Goal: Task Accomplishment & Management: Use online tool/utility

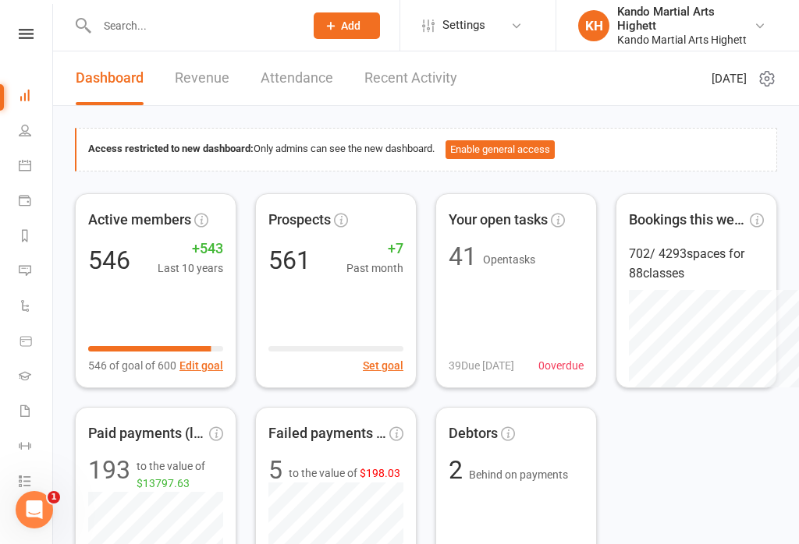
click at [29, 144] on link "People" at bounding box center [36, 132] width 35 height 35
click at [39, 176] on link "Calendar" at bounding box center [36, 167] width 35 height 35
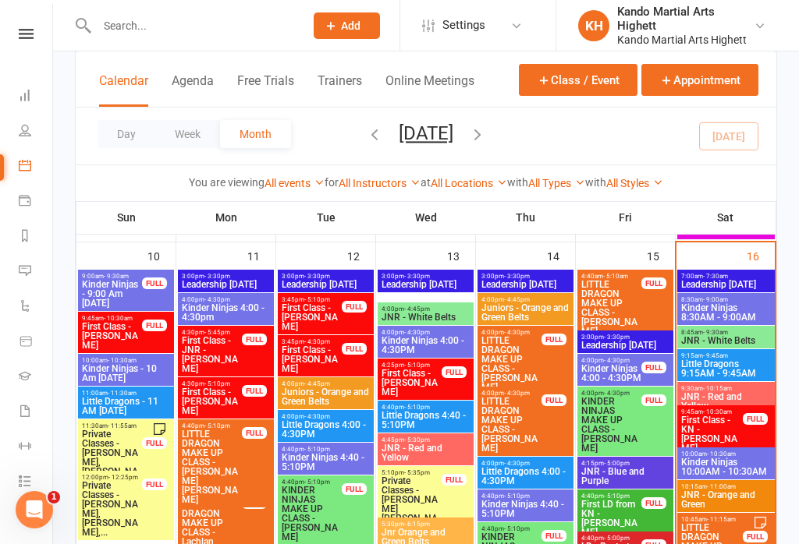
scroll to position [1463, 0]
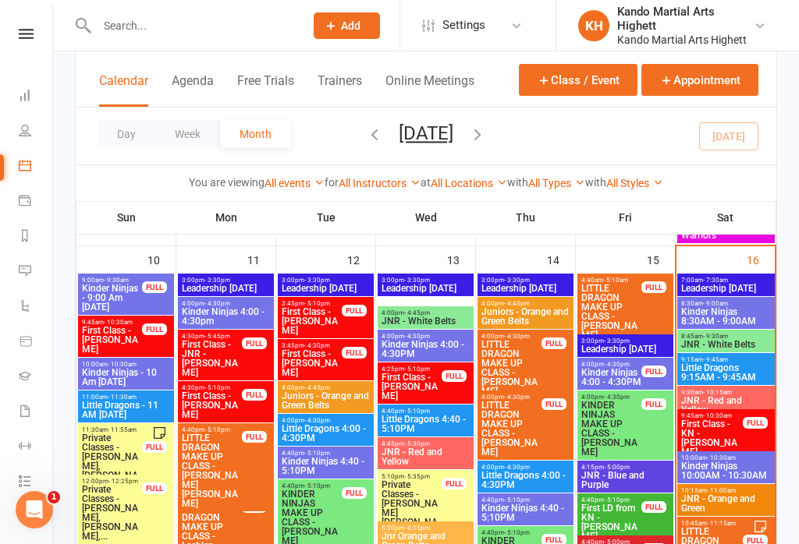
click at [755, 313] on span "Kinder Ninjas 8:30AM - 9:00AM" at bounding box center [725, 316] width 91 height 19
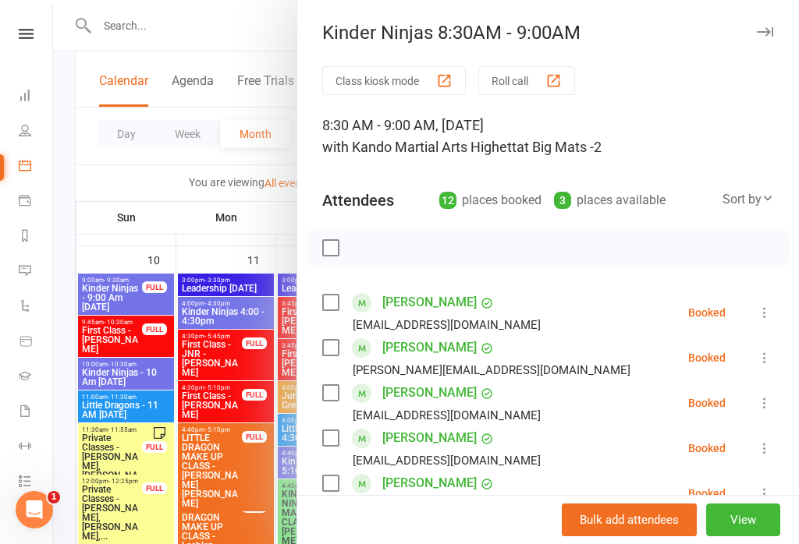
click at [545, 82] on button "Roll call" at bounding box center [526, 80] width 97 height 29
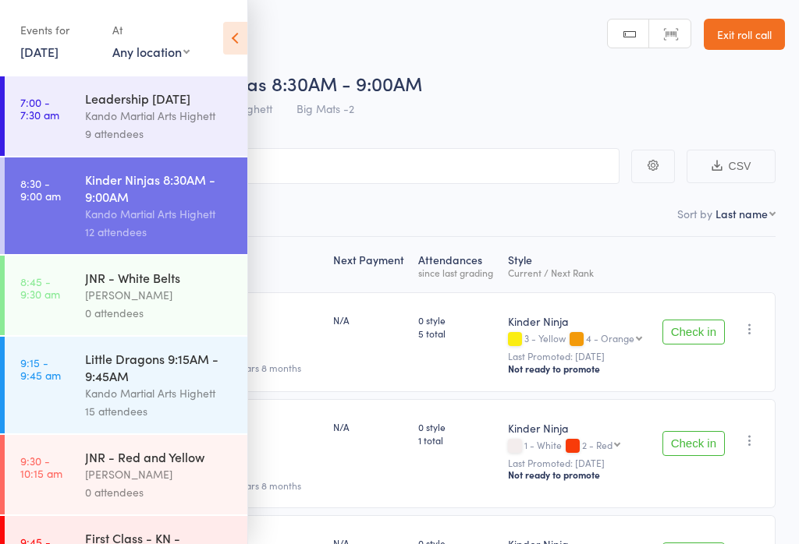
click at [232, 37] on icon at bounding box center [235, 38] width 24 height 33
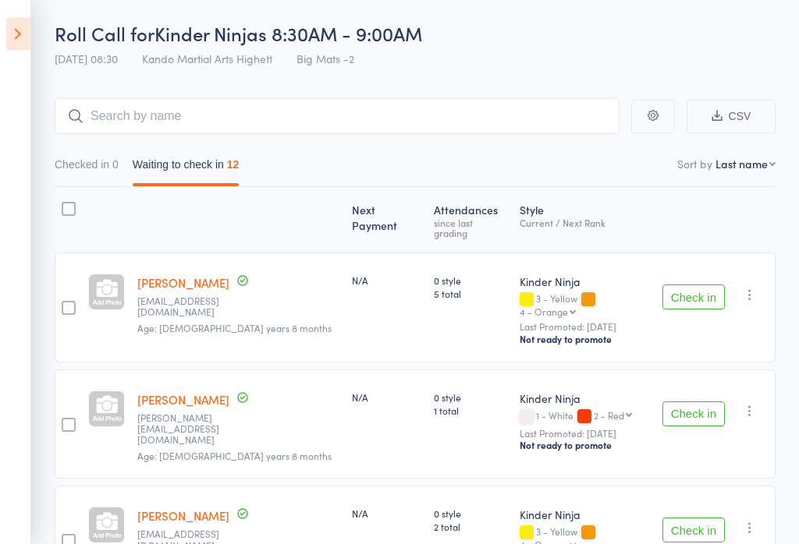
scroll to position [50, 0]
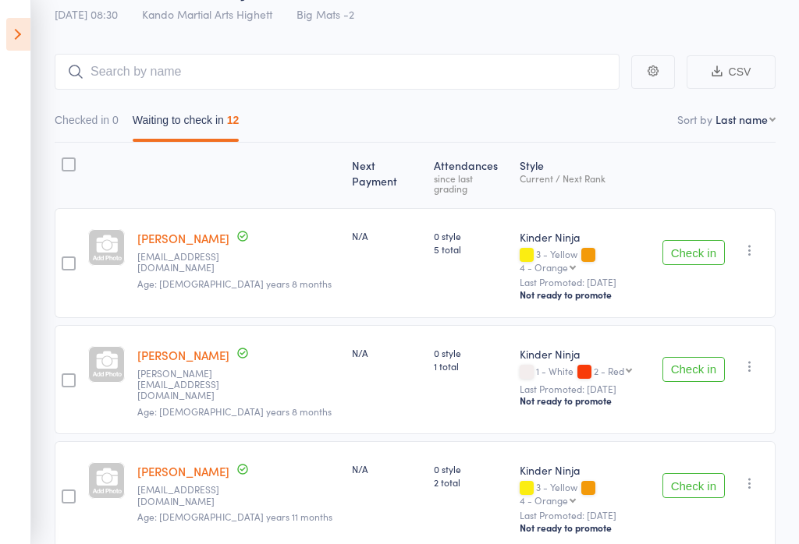
click at [721, 357] on button "Check in" at bounding box center [693, 369] width 62 height 25
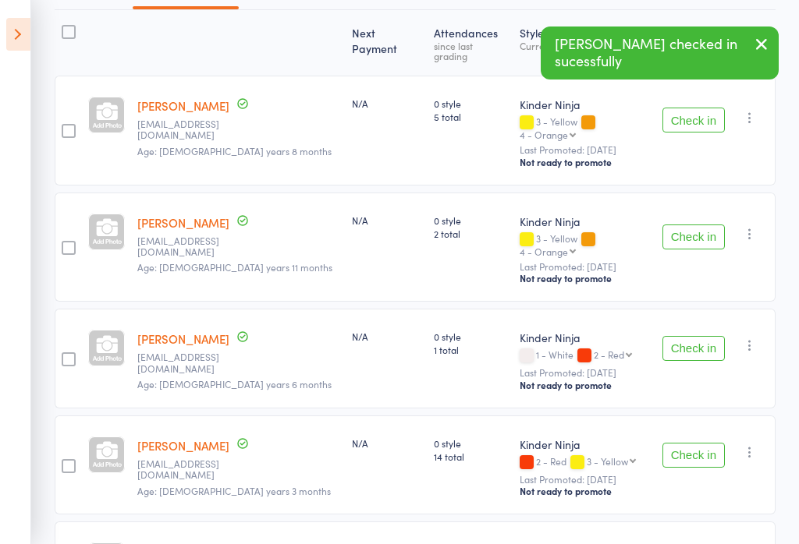
click at [704, 336] on button "Check in" at bounding box center [693, 348] width 62 height 25
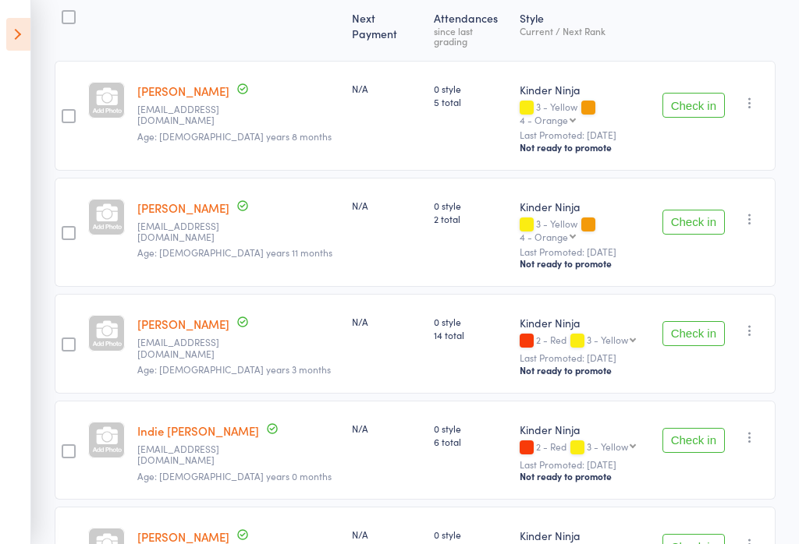
scroll to position [242, 0]
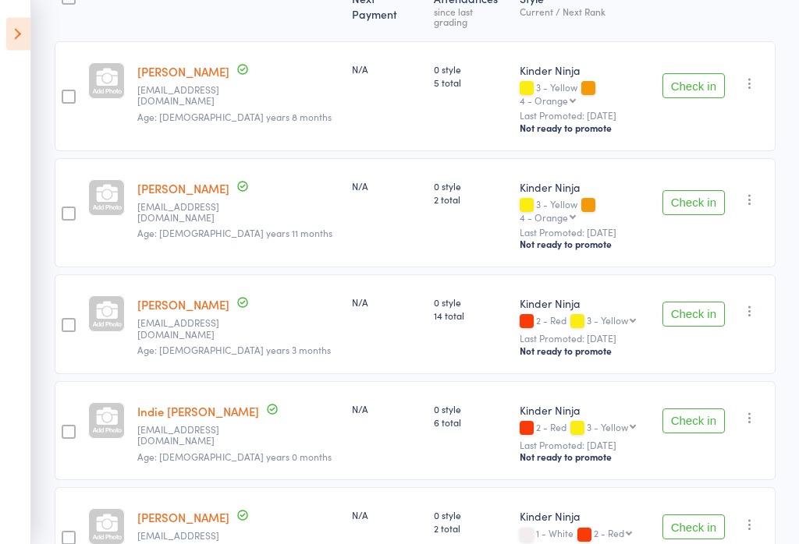
click at [675, 303] on button "Check in" at bounding box center [693, 315] width 62 height 25
click at [712, 302] on button "Check in" at bounding box center [693, 314] width 62 height 25
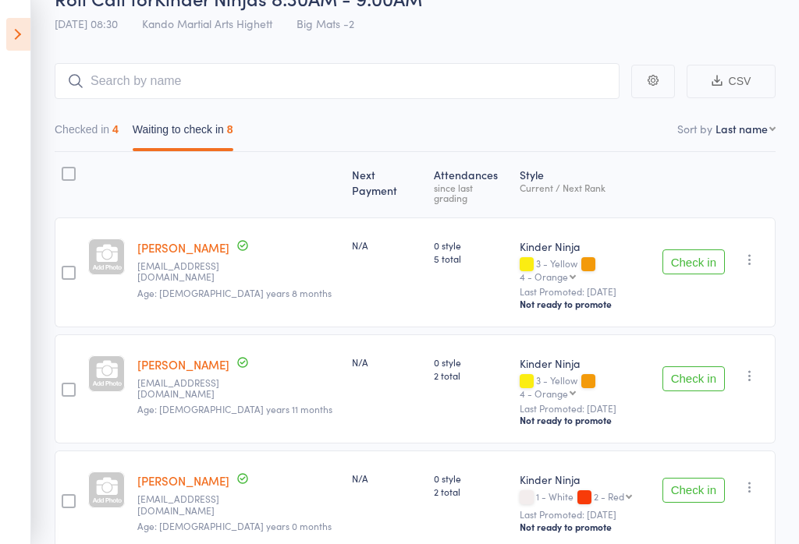
scroll to position [84, 0]
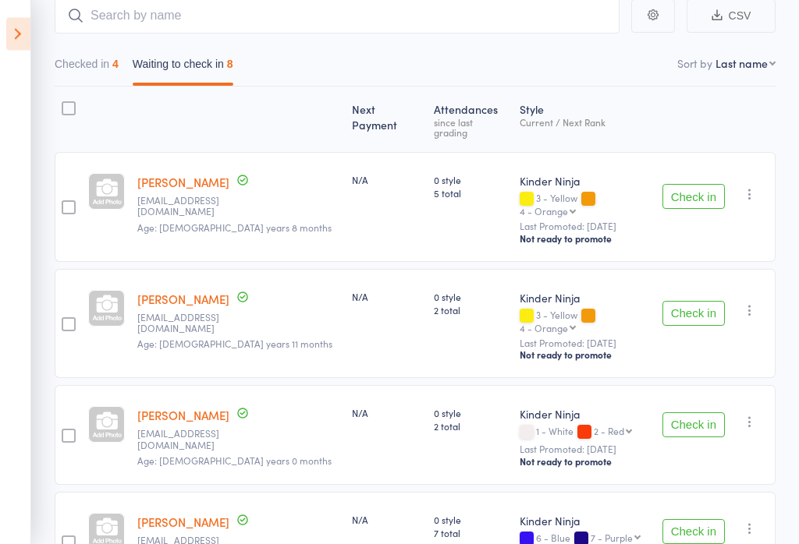
click at [713, 302] on button "Check in" at bounding box center [693, 314] width 62 height 25
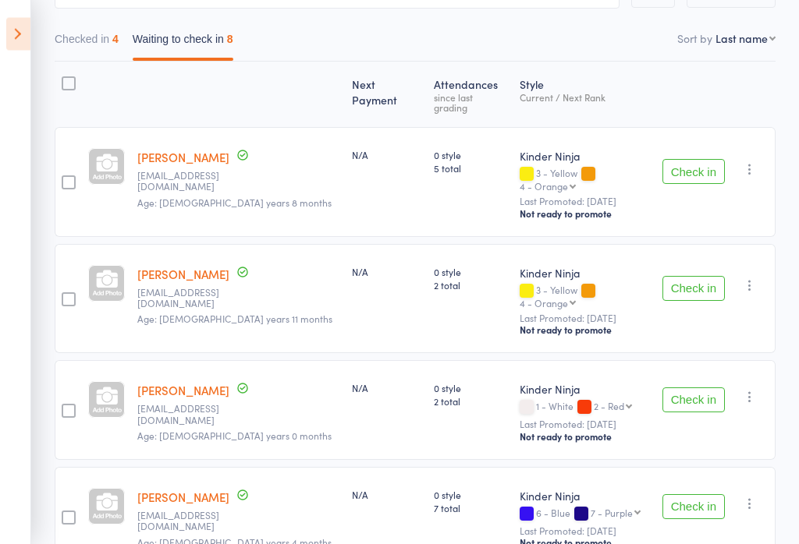
scroll to position [184, 0]
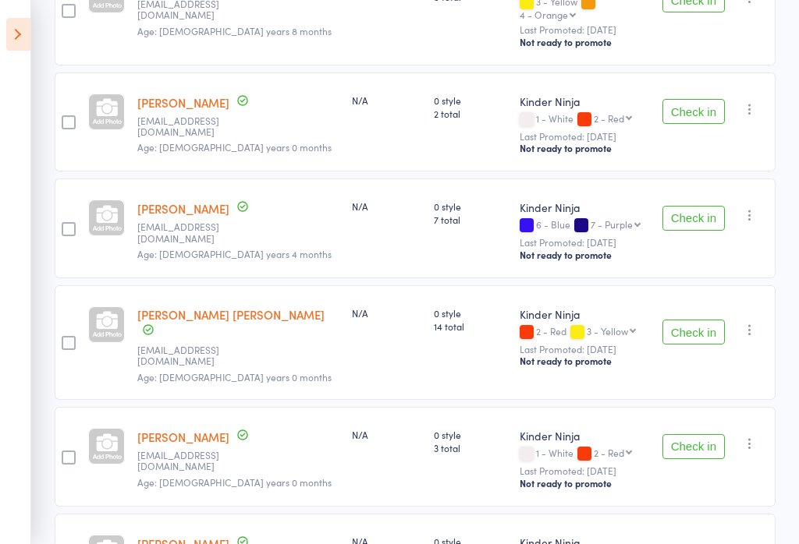
click at [711, 206] on button "Check in" at bounding box center [693, 218] width 62 height 25
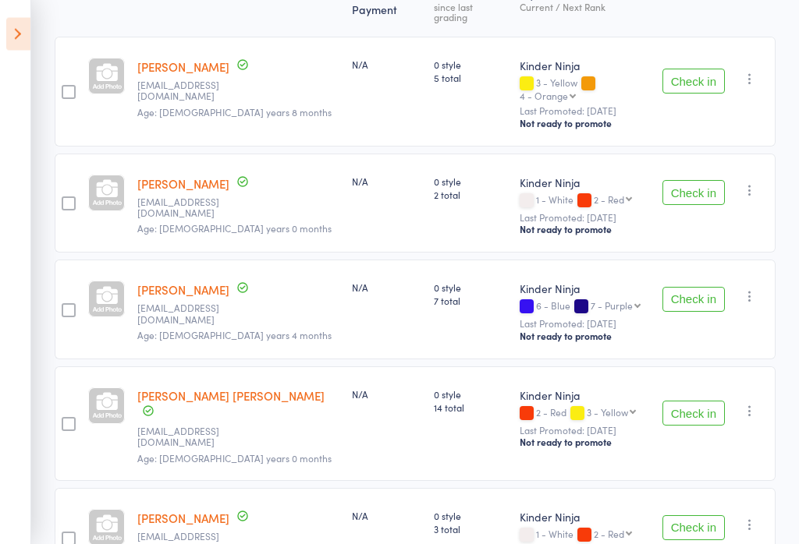
scroll to position [256, 0]
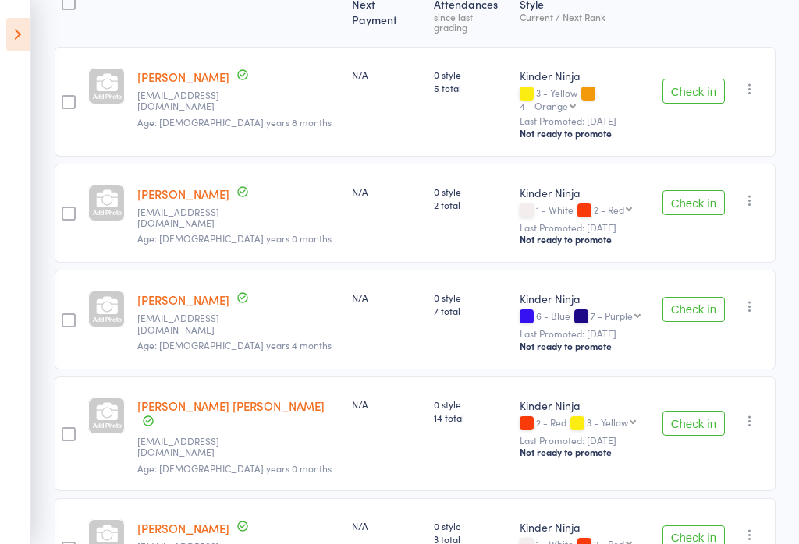
click at [700, 411] on button "Check in" at bounding box center [693, 423] width 62 height 25
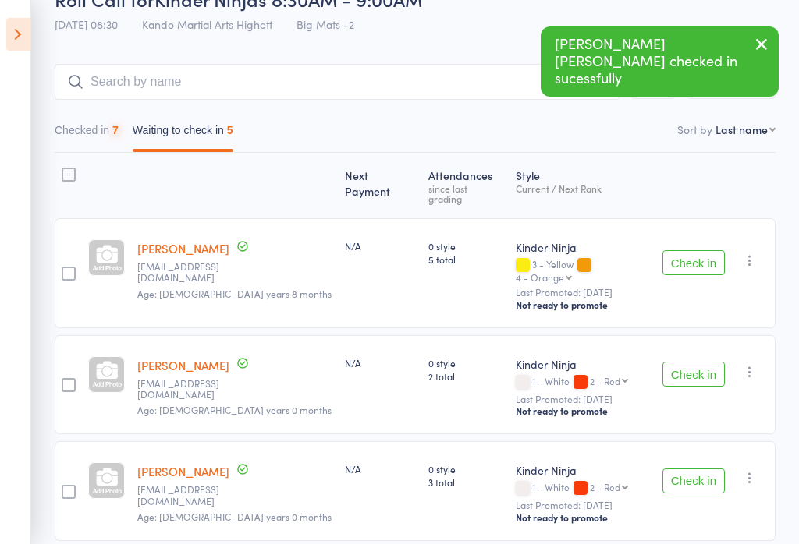
scroll to position [85, 0]
click at [113, 147] on button "Checked in 7" at bounding box center [87, 133] width 64 height 36
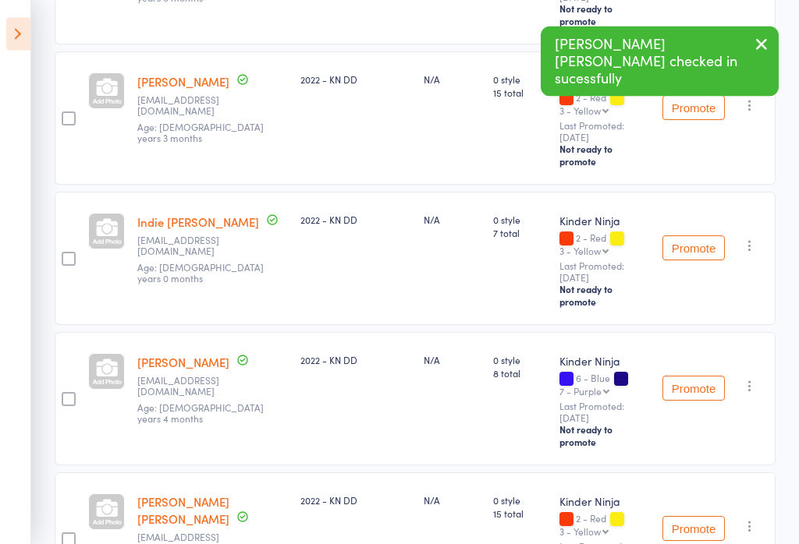
click at [745, 519] on icon "button" at bounding box center [750, 527] width 16 height 16
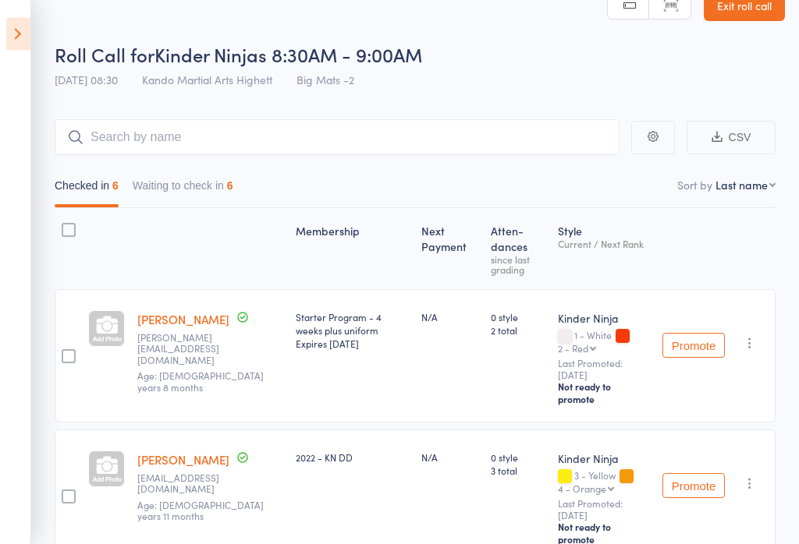
click at [214, 183] on button "Waiting to check in 6" at bounding box center [183, 190] width 101 height 36
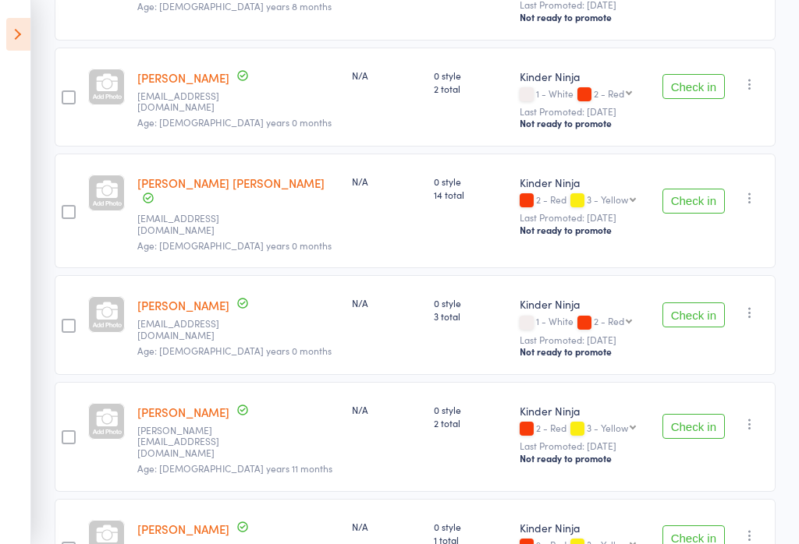
scroll to position [431, 0]
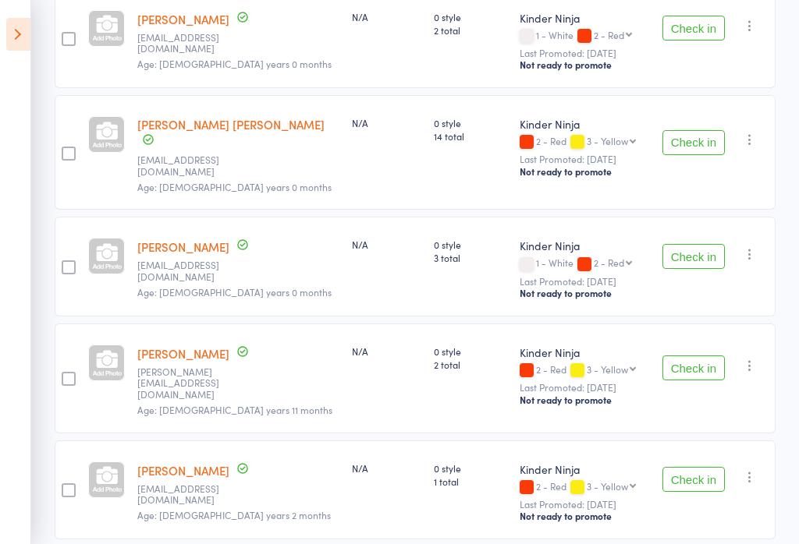
click at [708, 467] on button "Check in" at bounding box center [693, 479] width 62 height 25
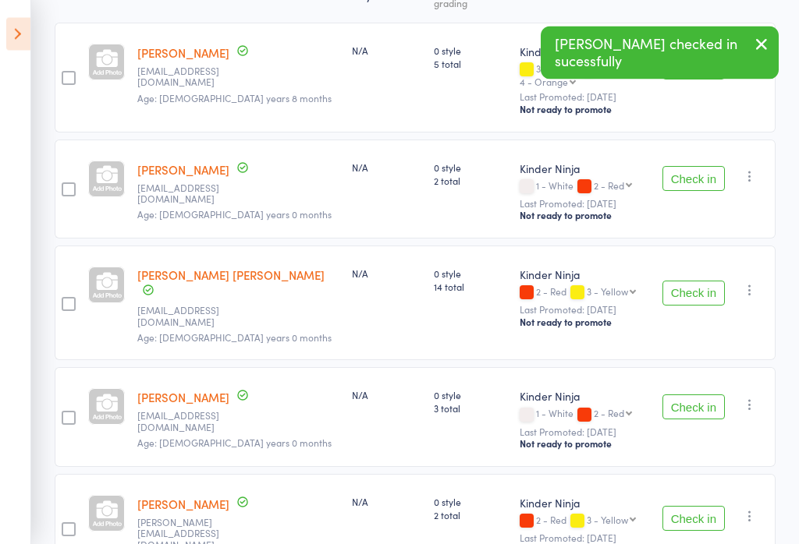
scroll to position [280, 0]
click at [704, 506] on button "Check in" at bounding box center [693, 518] width 62 height 25
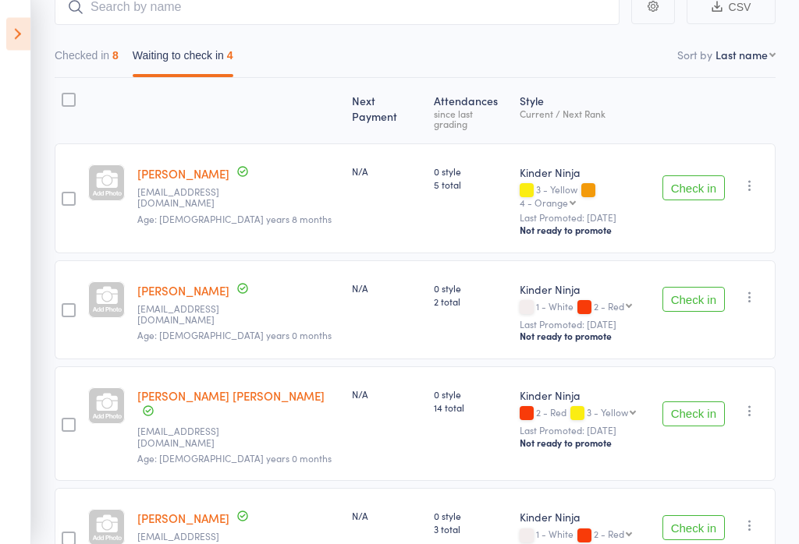
scroll to position [158, 0]
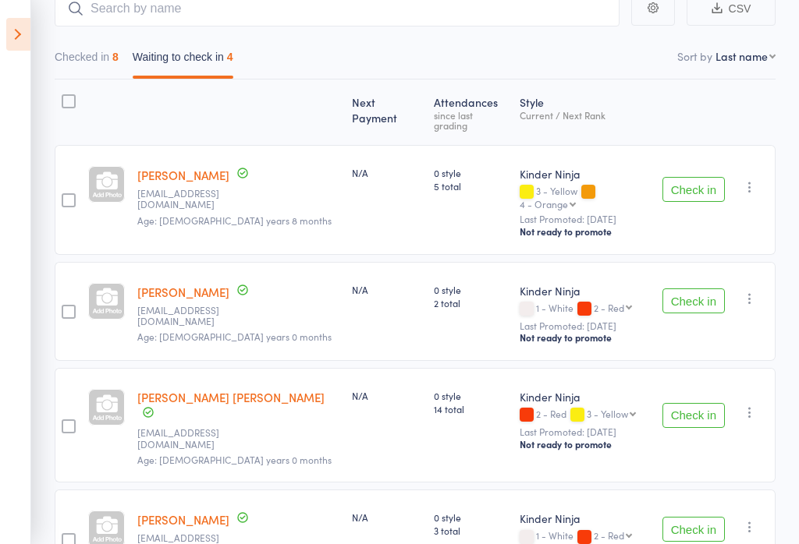
click at [112, 48] on button "Checked in 8" at bounding box center [87, 61] width 64 height 36
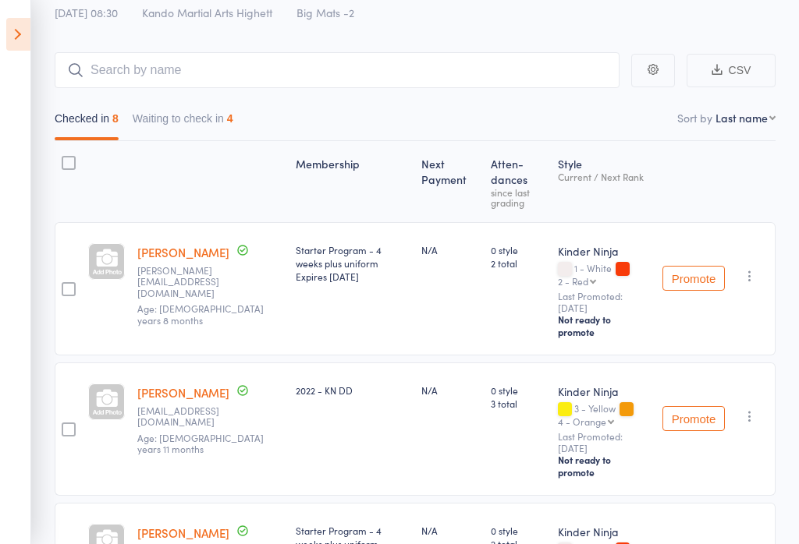
scroll to position [95, 0]
click at [220, 120] on button "Waiting to check in 4" at bounding box center [183, 123] width 101 height 36
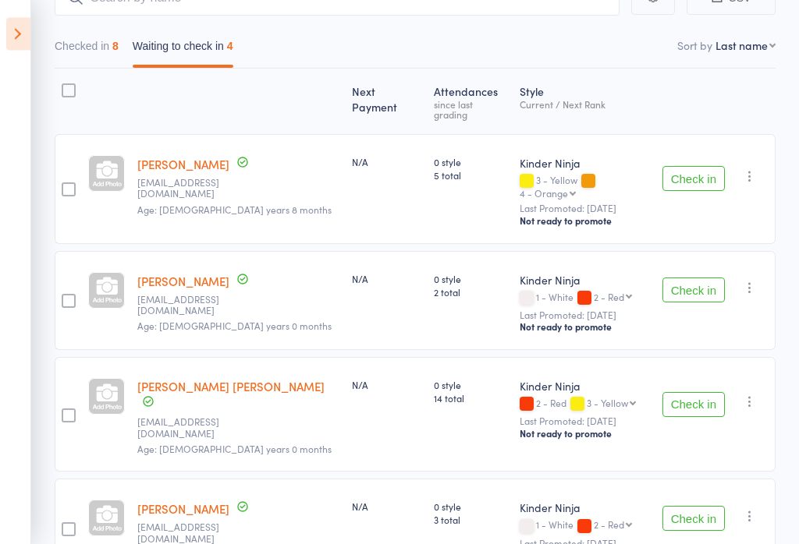
scroll to position [168, 0]
click at [20, 43] on icon at bounding box center [18, 34] width 24 height 33
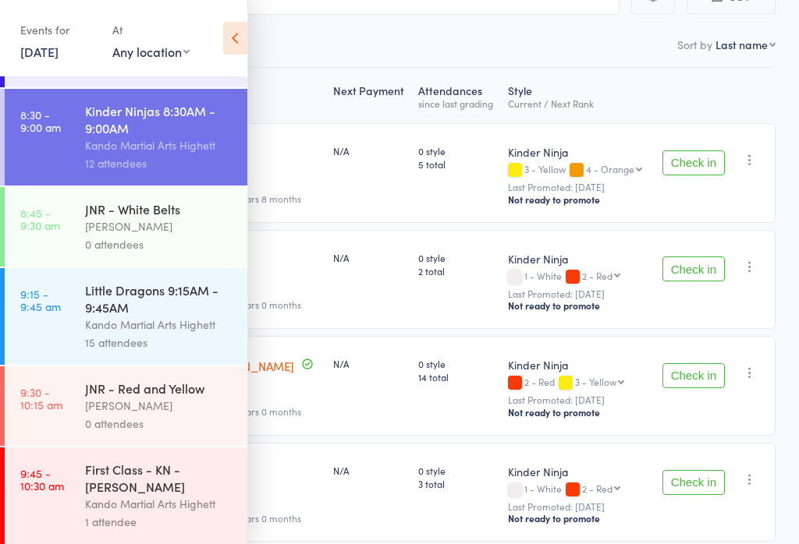
scroll to position [76, 0]
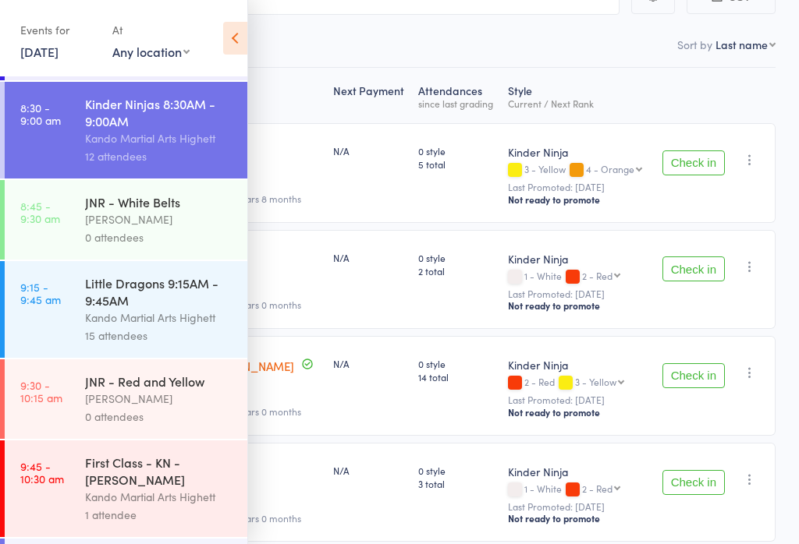
click at [94, 309] on div "Little Dragons 9:15AM - 9:45AM" at bounding box center [159, 292] width 149 height 34
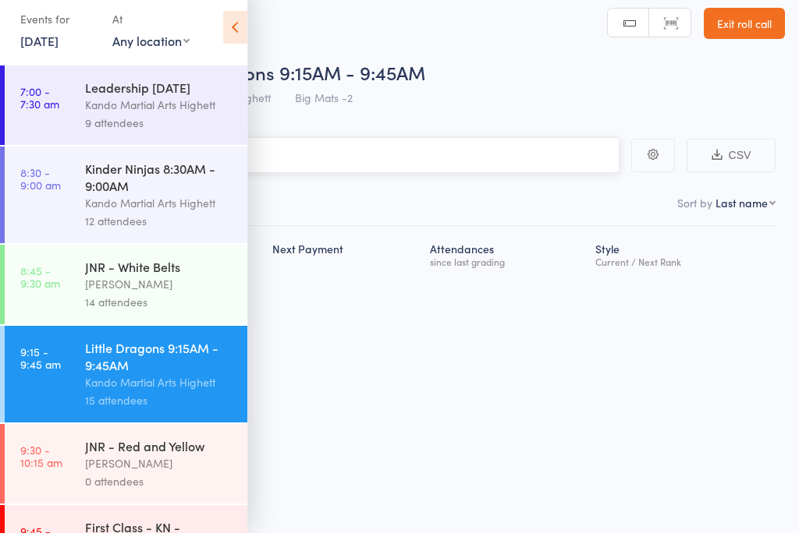
scroll to position [11, 0]
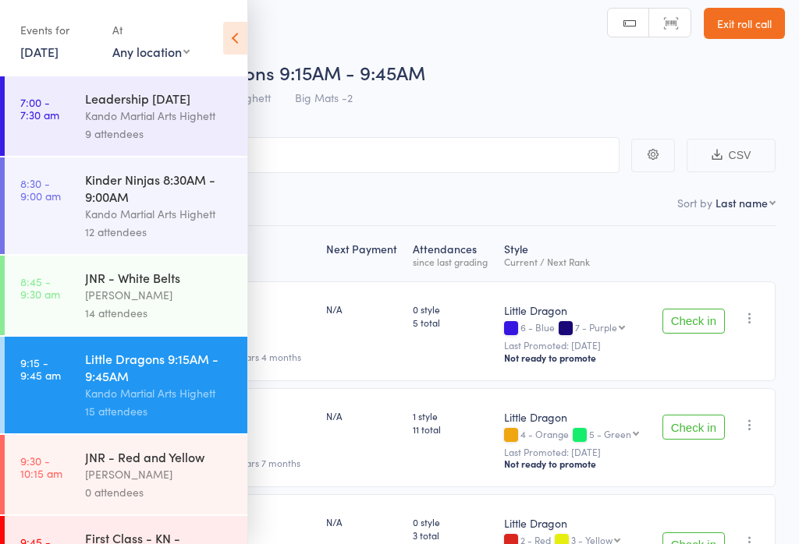
click at [243, 38] on icon at bounding box center [235, 38] width 24 height 33
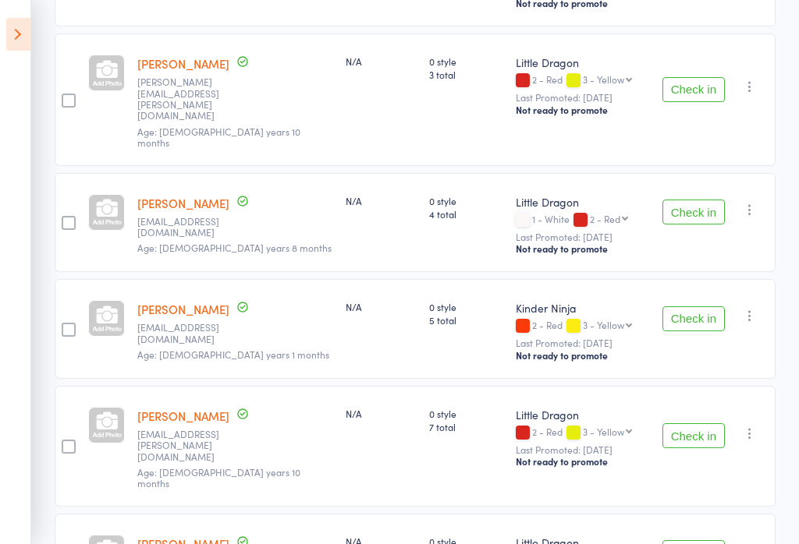
scroll to position [563, 0]
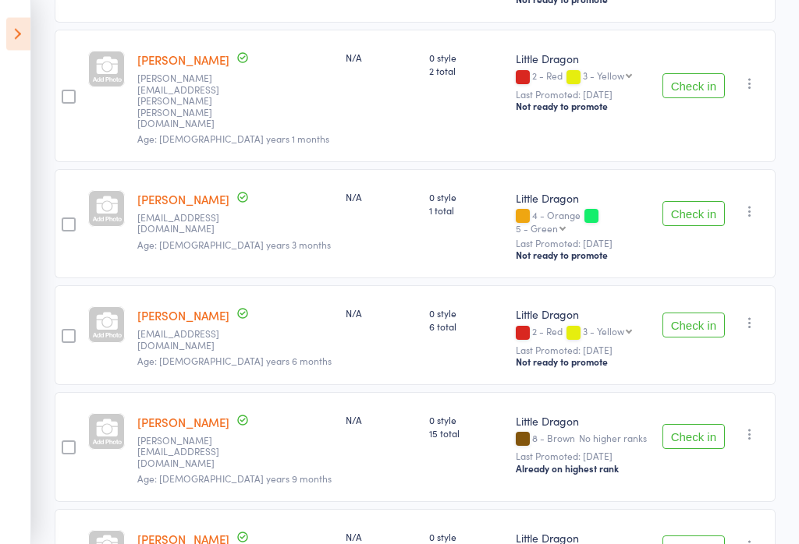
click at [707, 314] on button "Check in" at bounding box center [693, 326] width 62 height 25
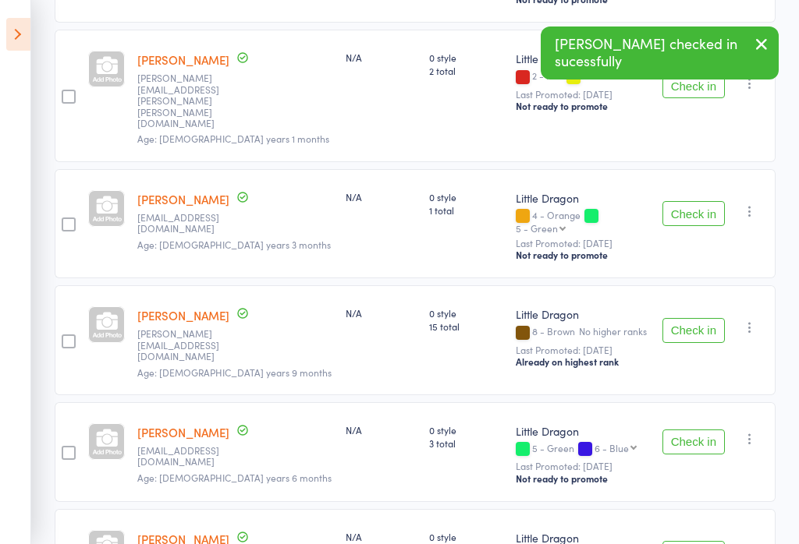
scroll to position [1287, 0]
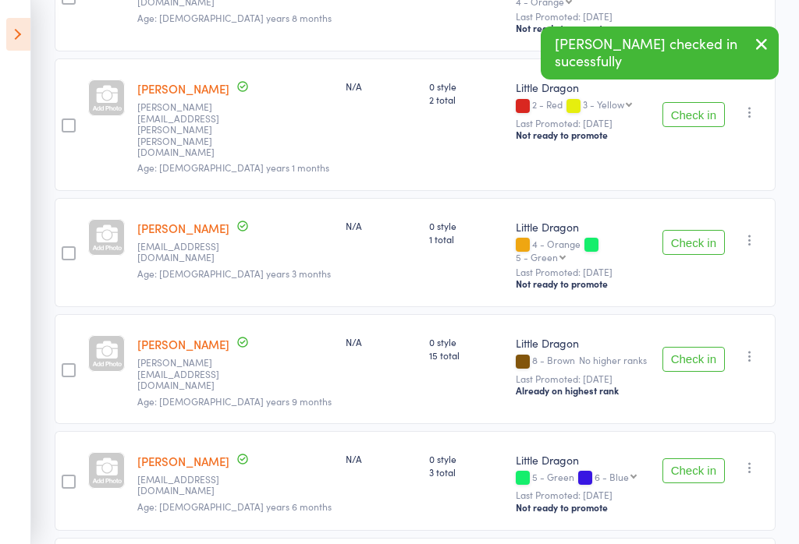
click at [736, 314] on div "Check in Check in Send message Add Note Add Task Add Flag Remove Mark absent" at bounding box center [715, 369] width 119 height 110
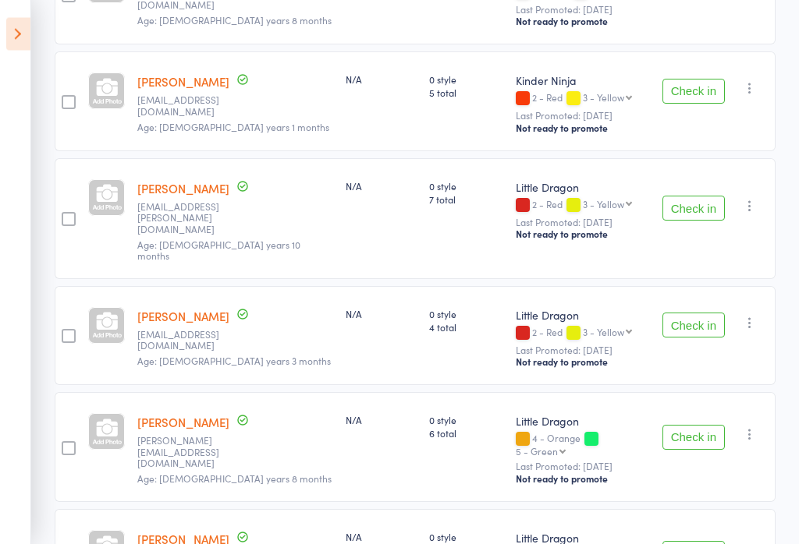
scroll to position [586, 0]
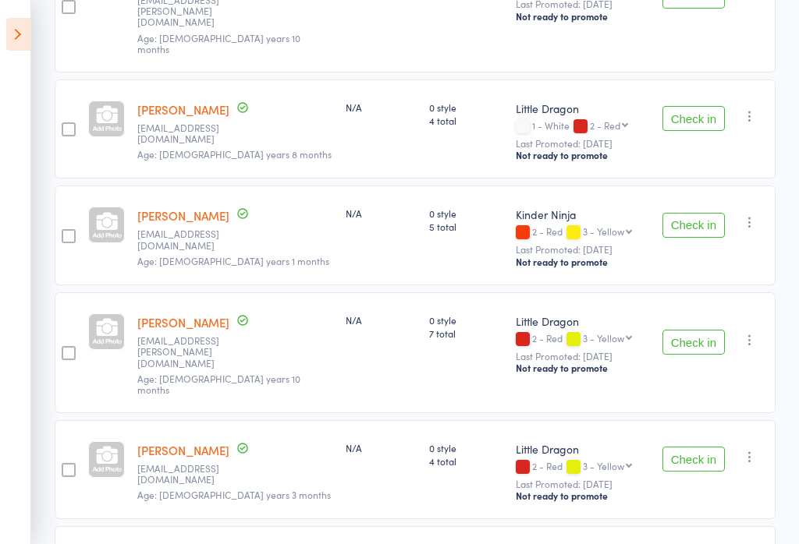
click at [679, 330] on button "Check in" at bounding box center [693, 342] width 62 height 25
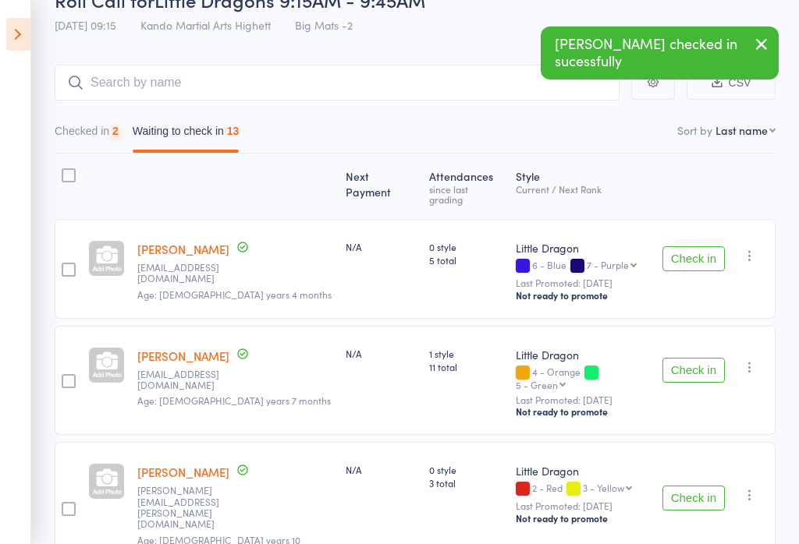
scroll to position [0, 0]
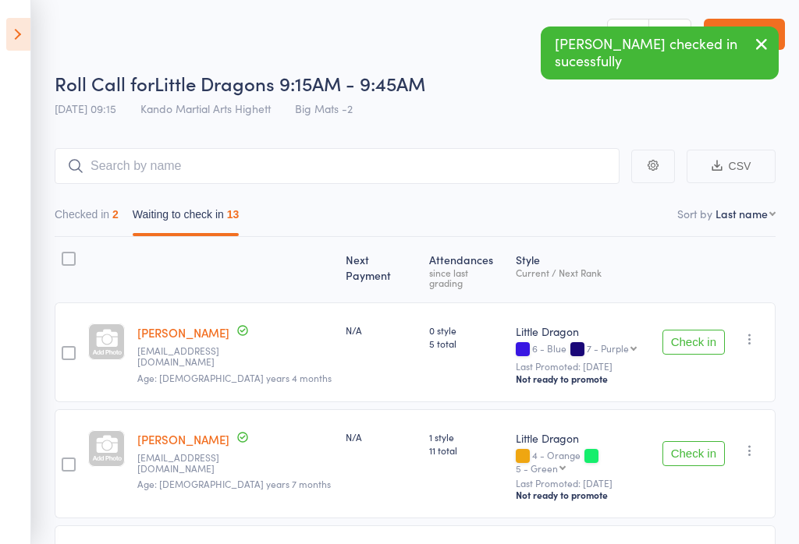
click at [102, 224] on button "Checked in 2" at bounding box center [87, 218] width 64 height 36
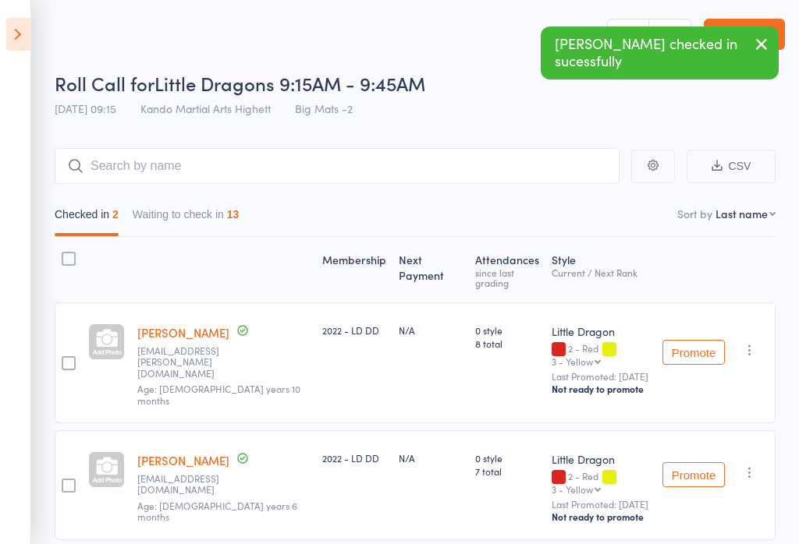
click at [750, 465] on icon "button" at bounding box center [750, 473] width 16 height 16
click at [704, 494] on li "Undo check-in" at bounding box center [693, 503] width 129 height 19
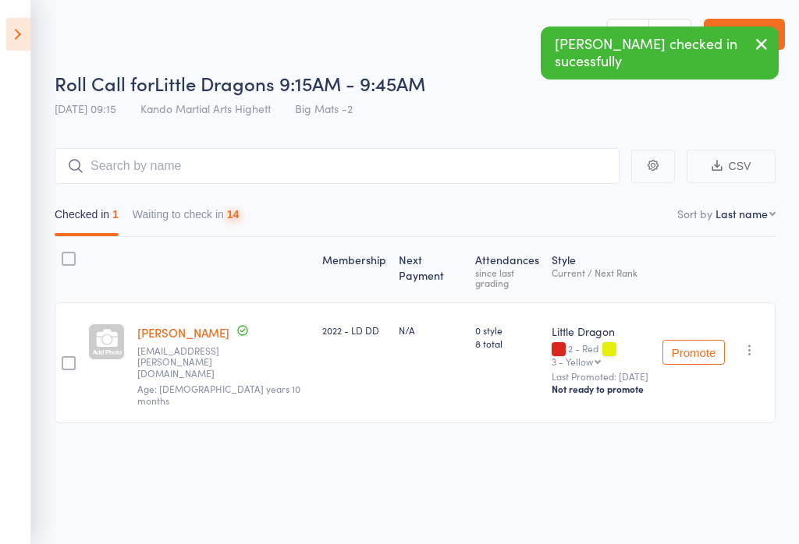
click at [214, 218] on button "Waiting to check in 14" at bounding box center [186, 218] width 107 height 36
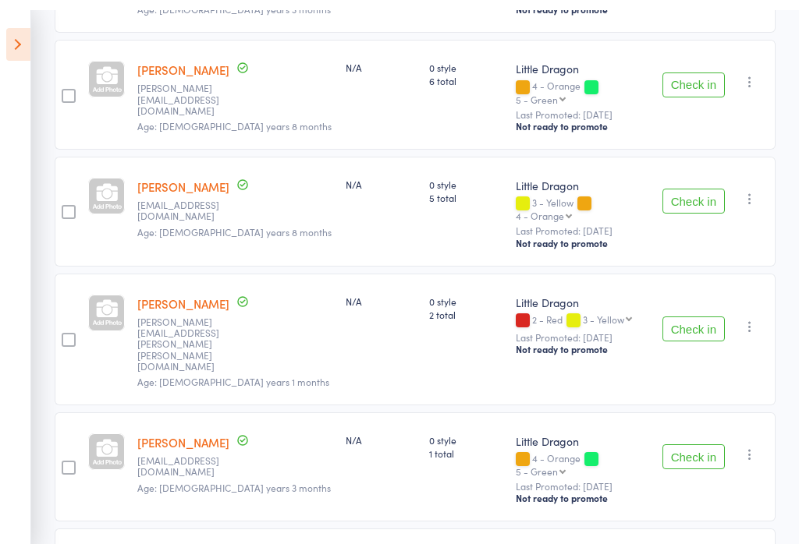
scroll to position [944, 0]
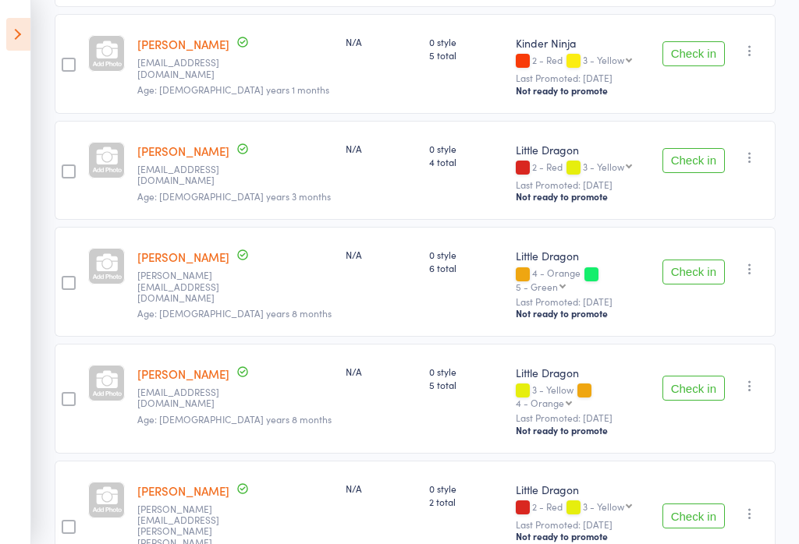
scroll to position [757, 0]
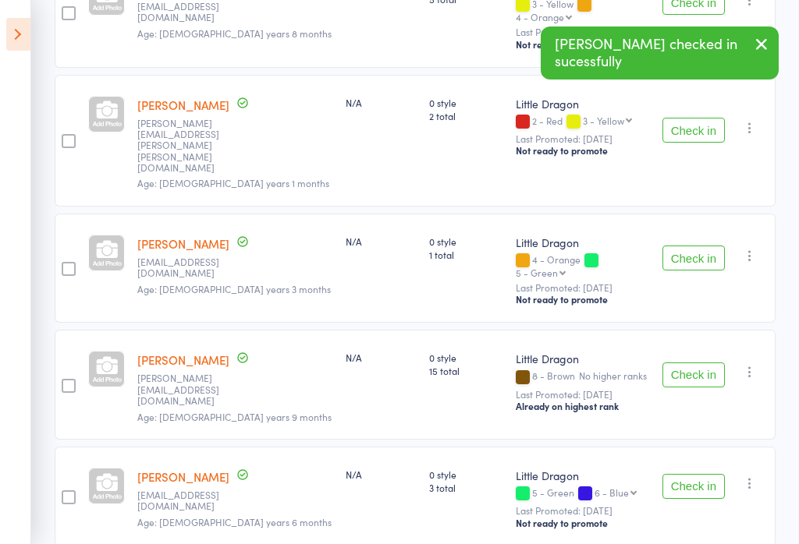
scroll to position [1072, 0]
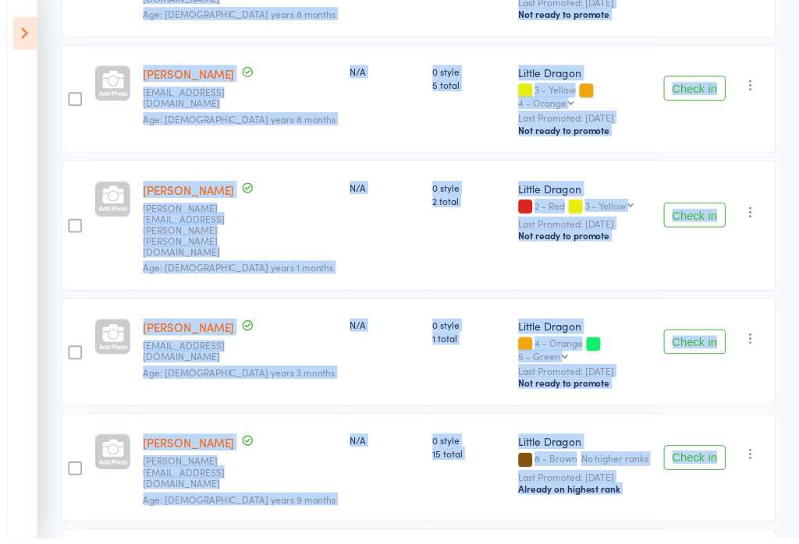
scroll to position [1061, 0]
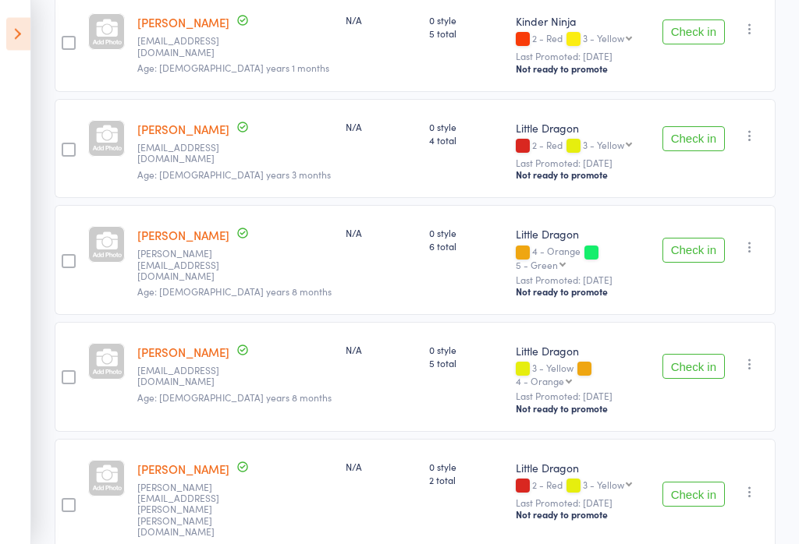
scroll to position [747, 0]
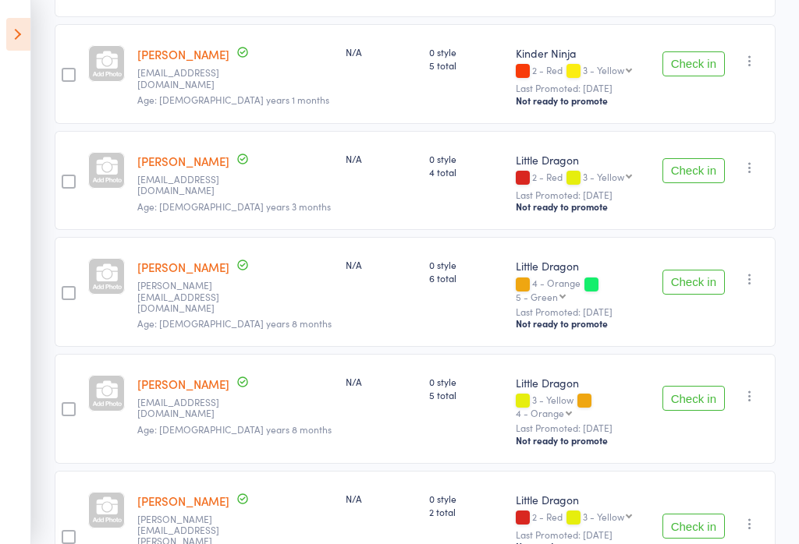
click at [686, 158] on button "Check in" at bounding box center [693, 170] width 62 height 25
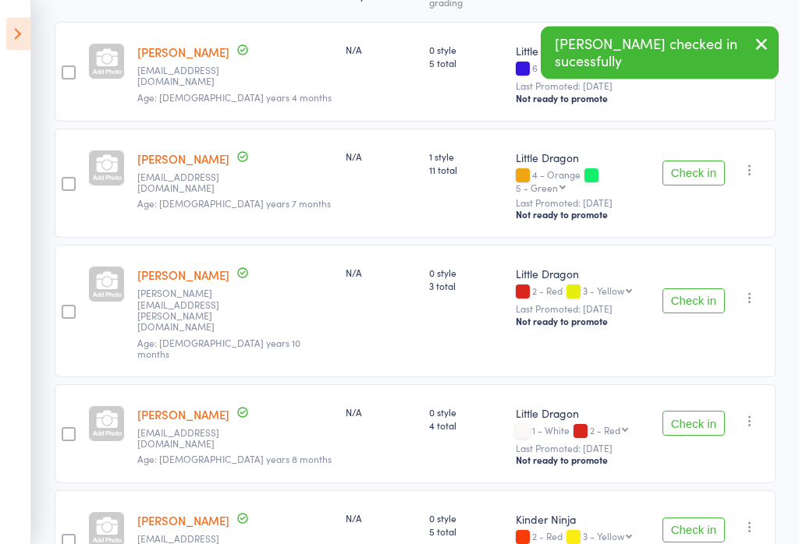
scroll to position [281, 0]
click at [704, 161] on button "Check in" at bounding box center [693, 173] width 62 height 25
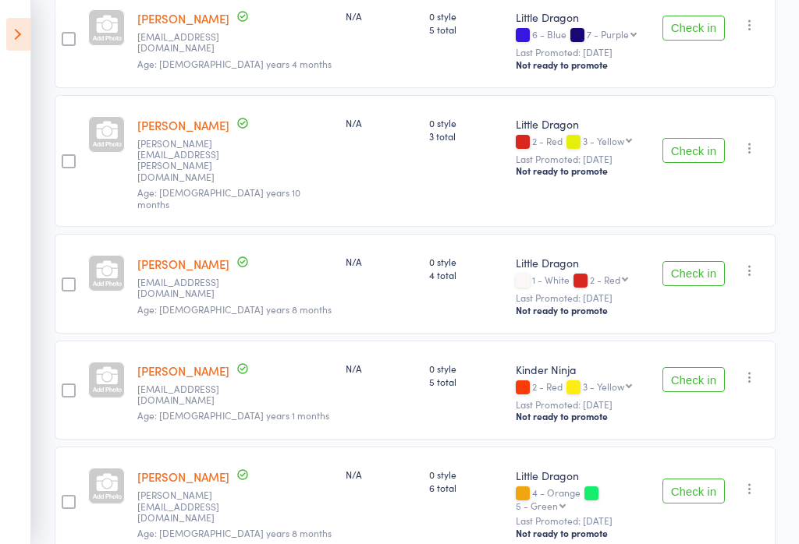
scroll to position [516, 0]
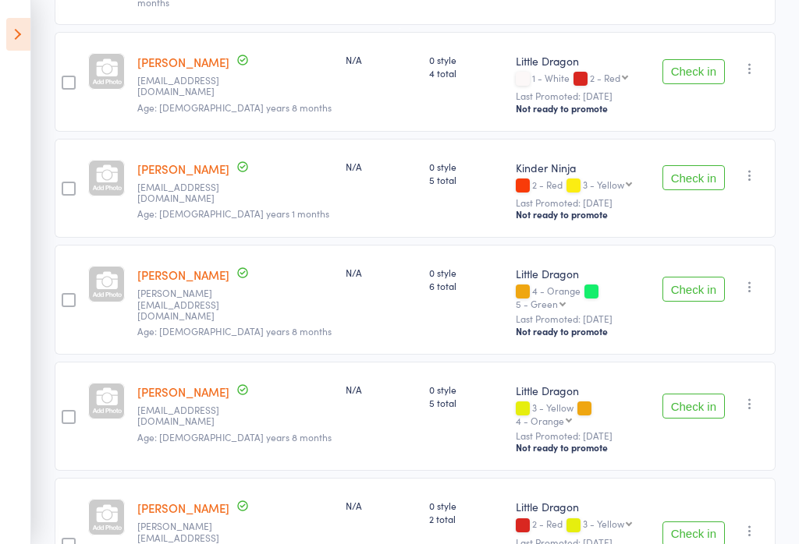
click at [686, 394] on button "Check in" at bounding box center [693, 406] width 62 height 25
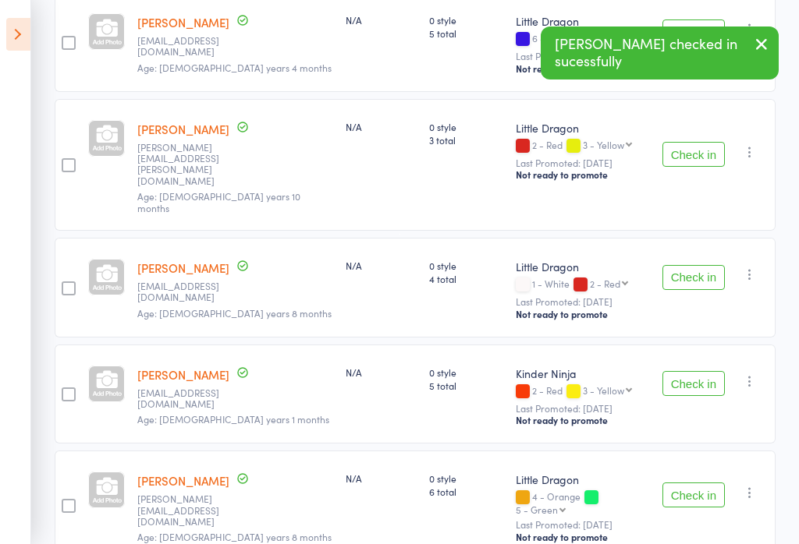
scroll to position [310, 0]
click at [703, 143] on button "Check in" at bounding box center [693, 155] width 62 height 25
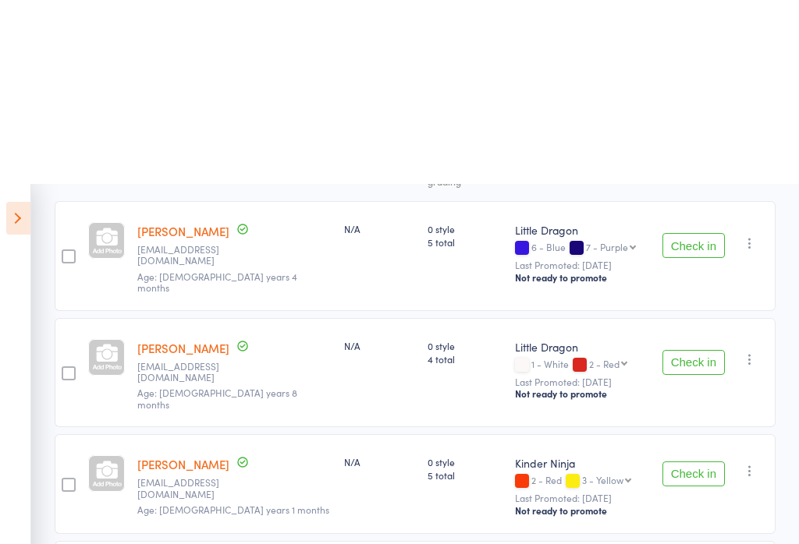
scroll to position [0, 0]
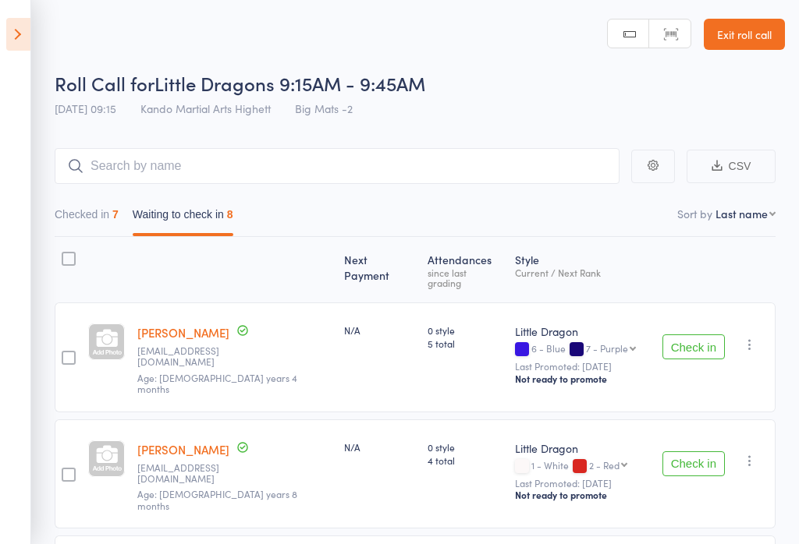
click at [693, 337] on button "Check in" at bounding box center [693, 347] width 62 height 25
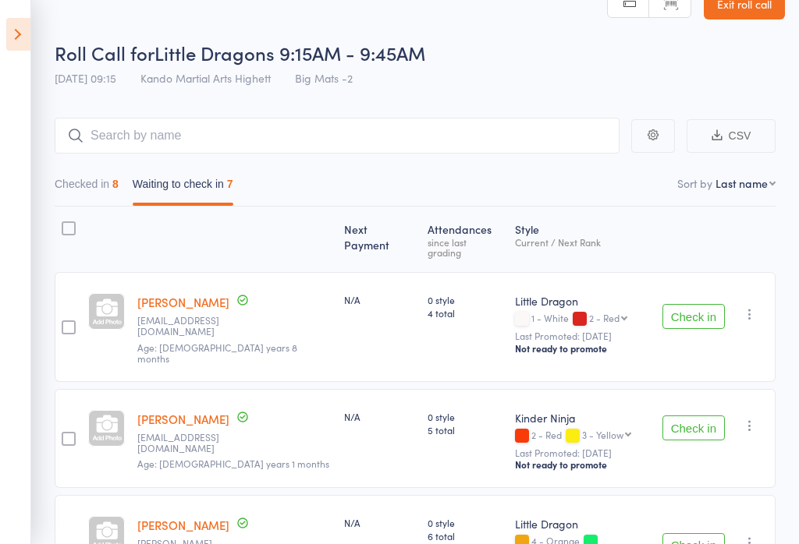
scroll to position [32, 0]
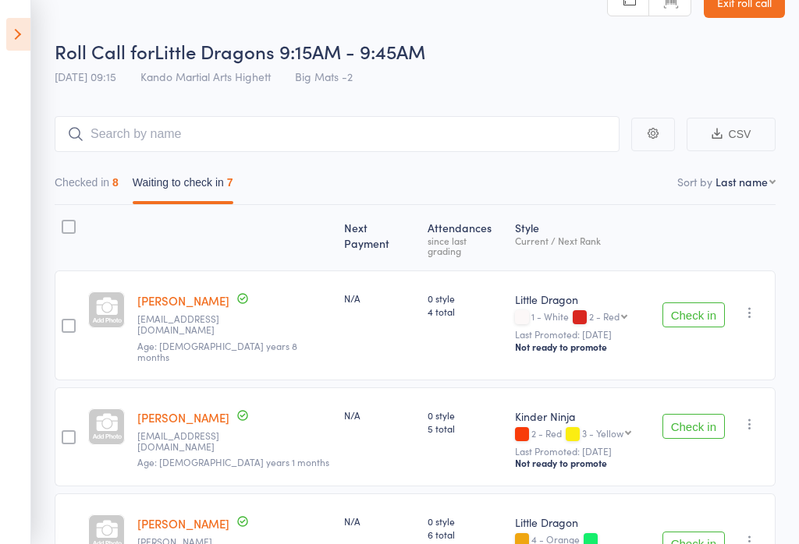
click at [690, 308] on button "Check in" at bounding box center [693, 315] width 62 height 25
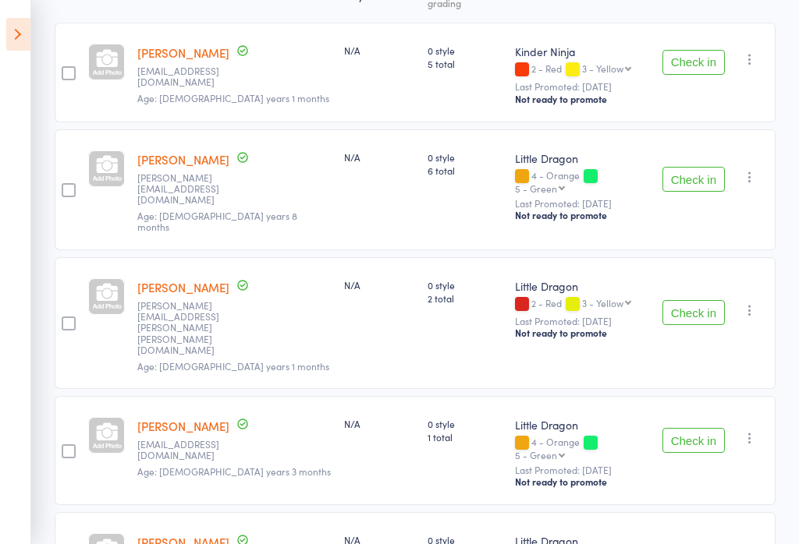
scroll to position [281, 0]
click at [695, 166] on button "Check in" at bounding box center [693, 178] width 62 height 25
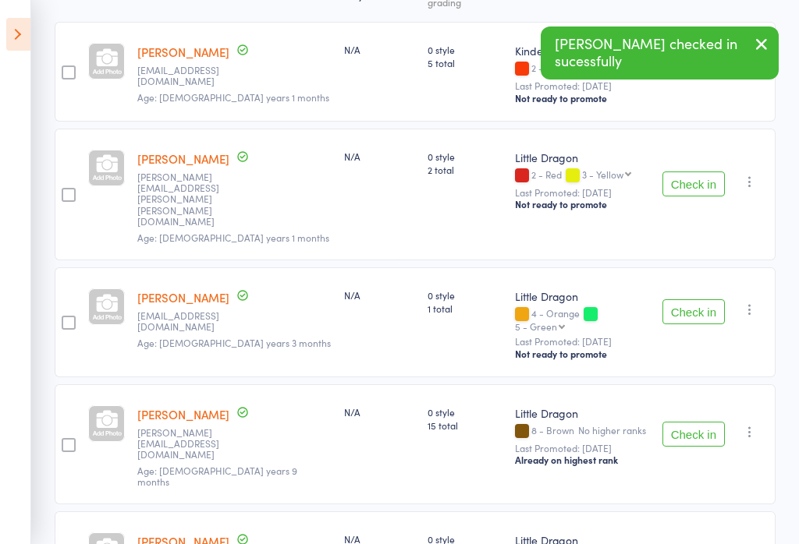
scroll to position [324, 0]
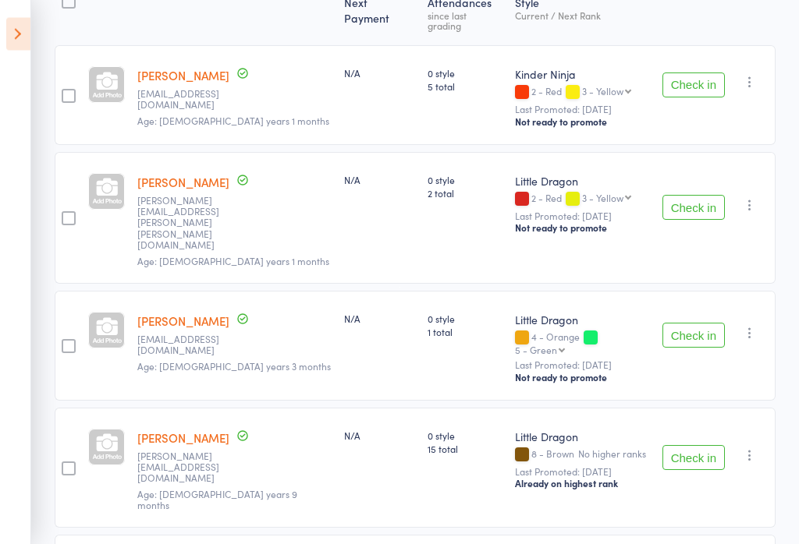
click at [705, 196] on button "Check in" at bounding box center [693, 208] width 62 height 25
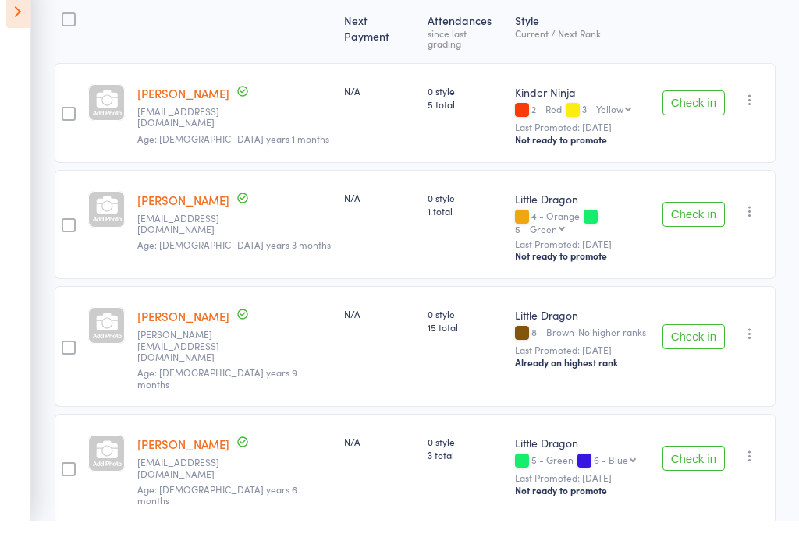
scroll to position [241, 0]
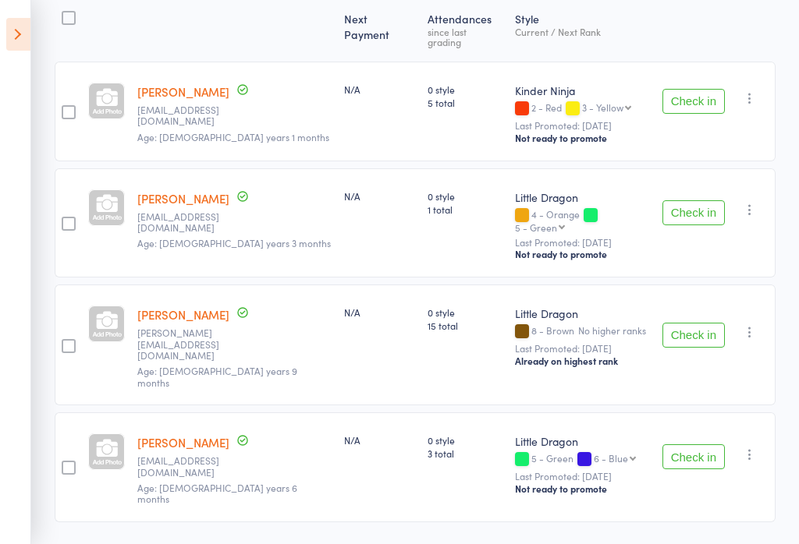
click at [8, 54] on aside "Events for 16 Aug, 2025 16 Aug, 2025 August 2025 Sun Mon Tue Wed Thu Fri Sat 31…" at bounding box center [15, 272] width 31 height 544
click at [21, 44] on icon at bounding box center [18, 34] width 24 height 33
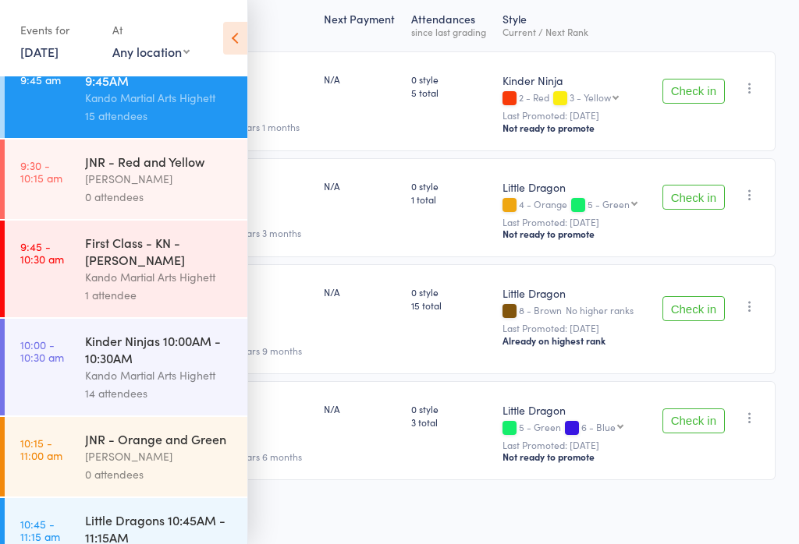
scroll to position [301, 0]
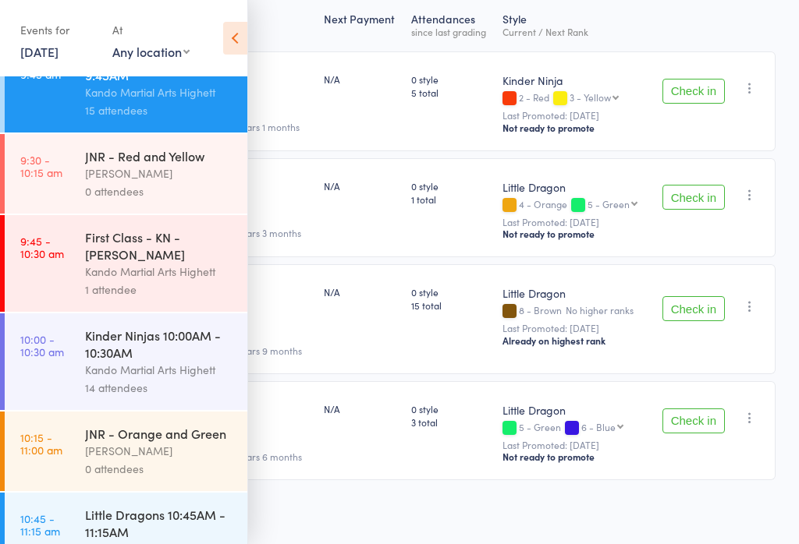
click at [162, 361] on div "Kinder Ninjas 10:00AM - 10:30AM" at bounding box center [159, 344] width 149 height 34
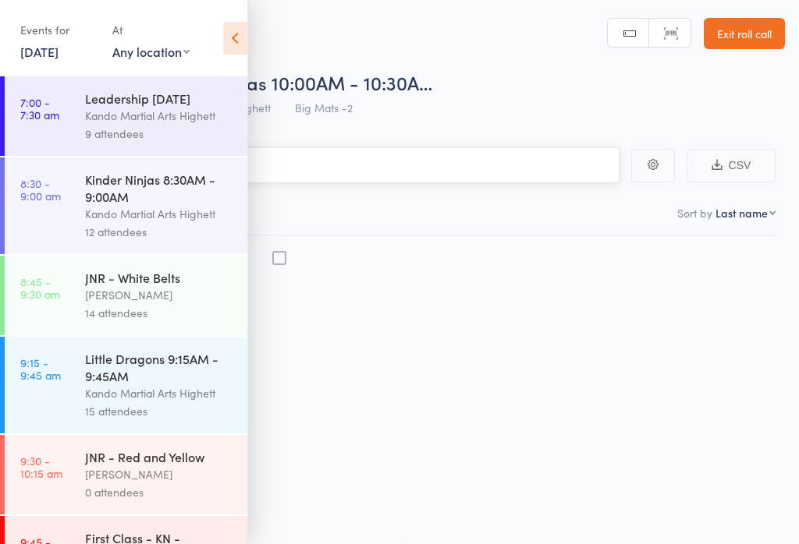
scroll to position [11, 0]
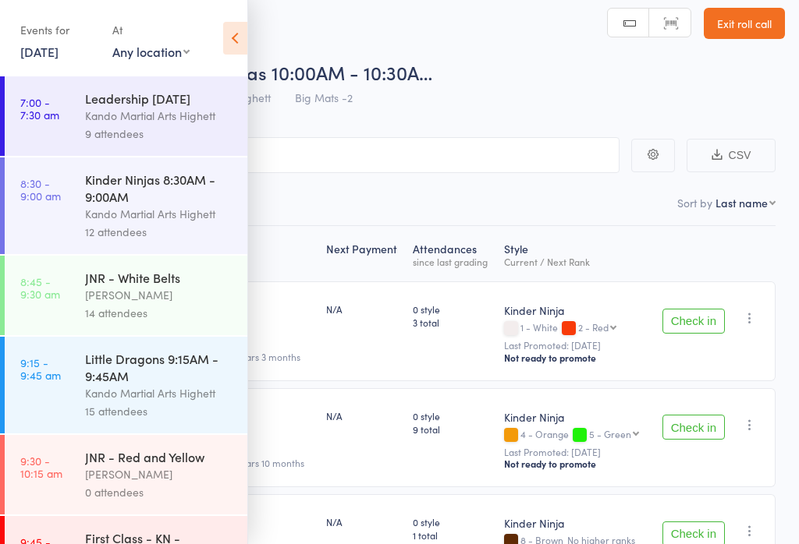
click at [240, 38] on icon at bounding box center [235, 38] width 24 height 33
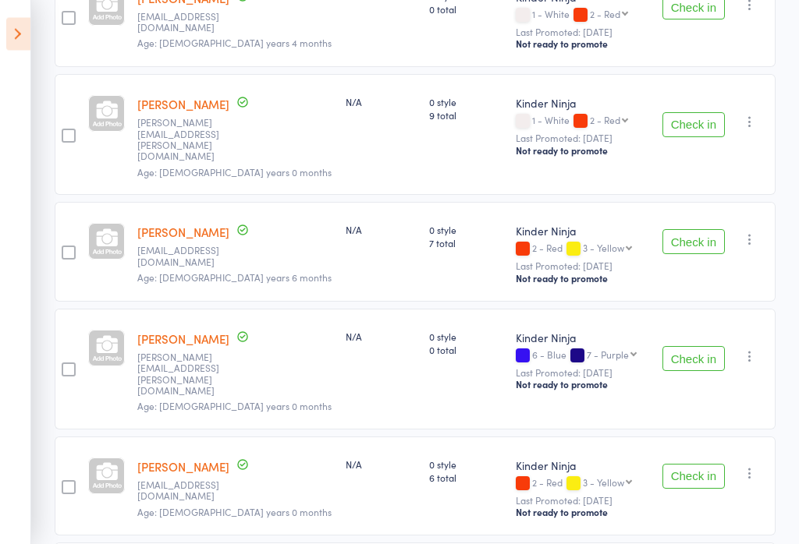
scroll to position [1287, 0]
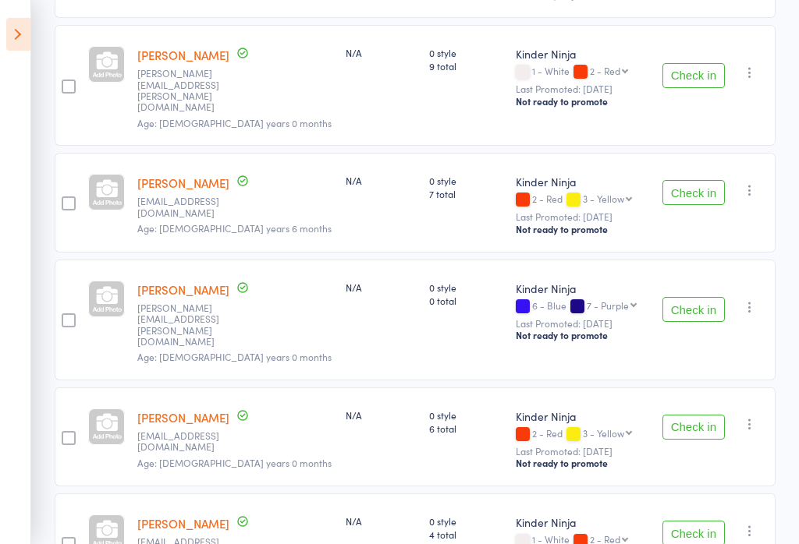
click at [24, 20] on icon at bounding box center [18, 34] width 24 height 33
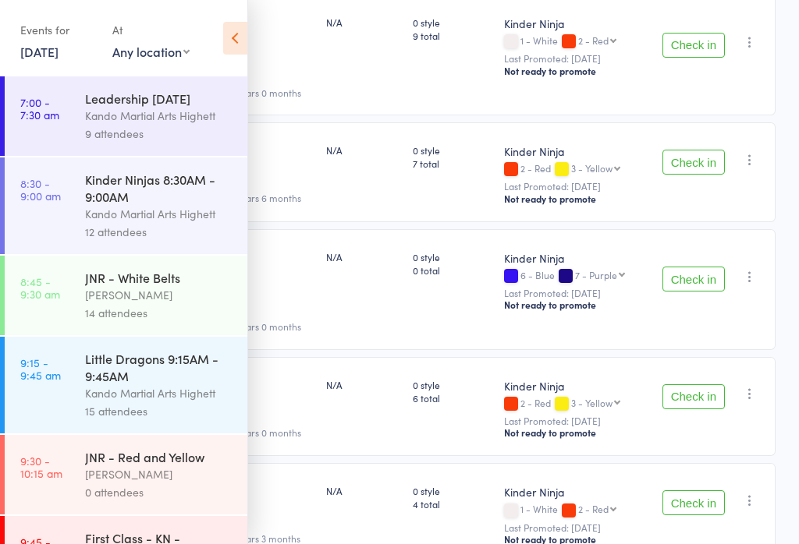
click at [223, 40] on icon at bounding box center [235, 38] width 24 height 33
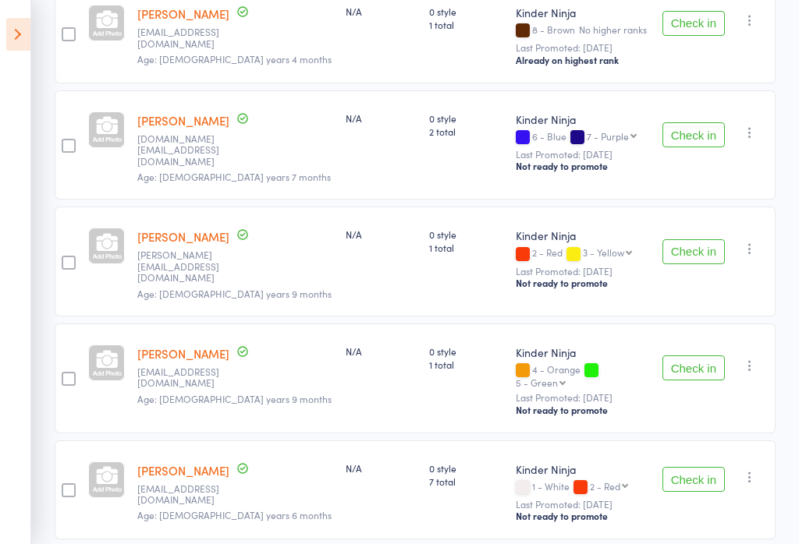
scroll to position [568, 0]
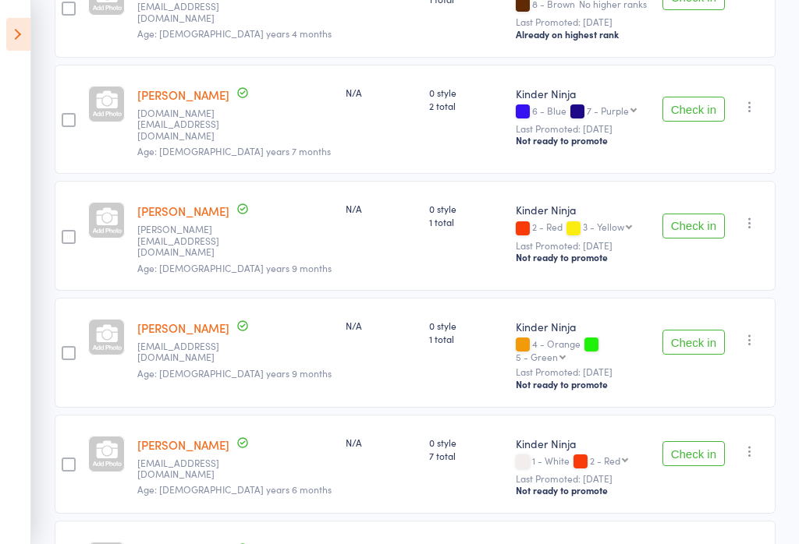
click at [3, 49] on aside "Events for 16 Aug, 2025 16 Aug, 2025 August 2025 Sun Mon Tue Wed Thu Fri Sat 31…" at bounding box center [15, 272] width 31 height 544
click at [686, 97] on button "Check in" at bounding box center [693, 109] width 62 height 25
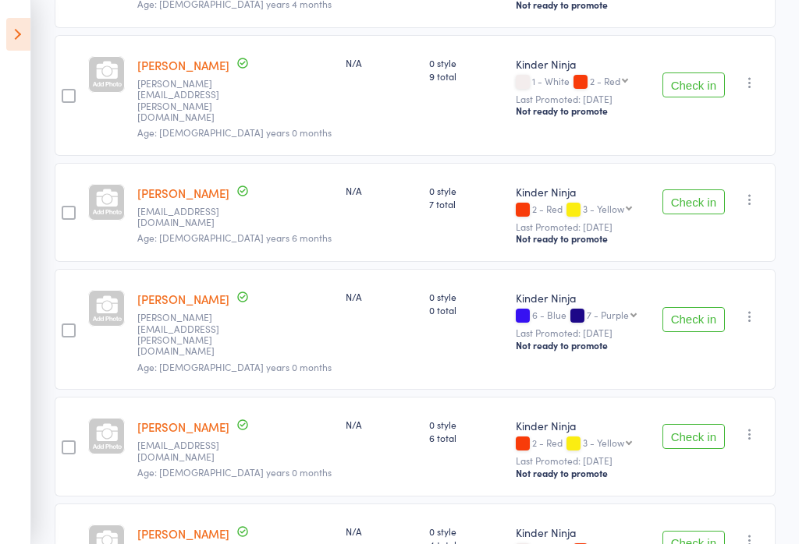
scroll to position [1179, 0]
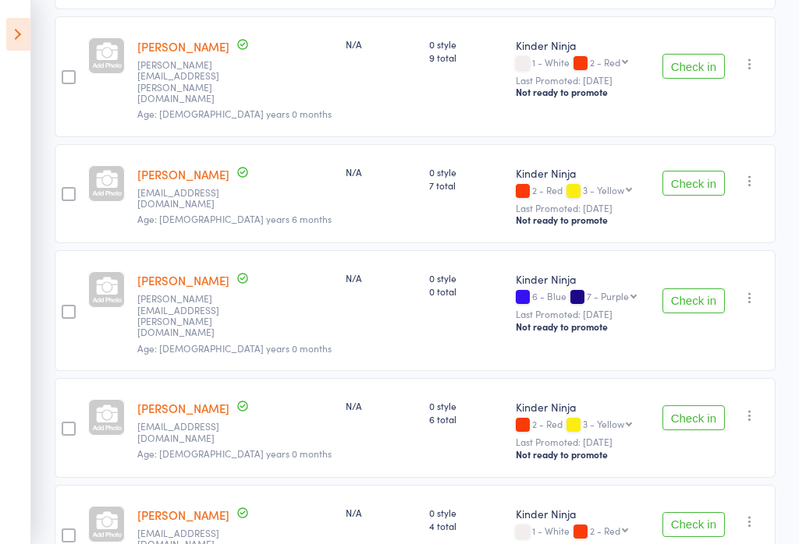
click at [702, 406] on button "Check in" at bounding box center [693, 418] width 62 height 25
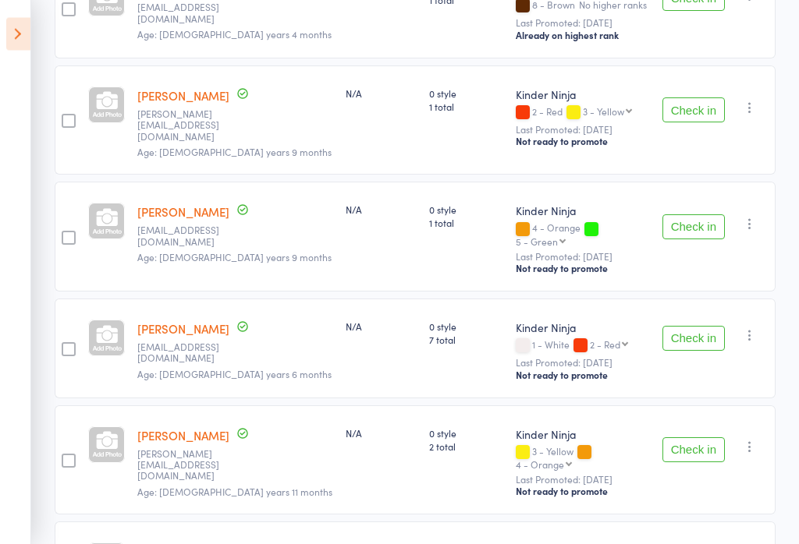
scroll to position [567, 0]
click at [712, 214] on button "Check in" at bounding box center [693, 226] width 62 height 25
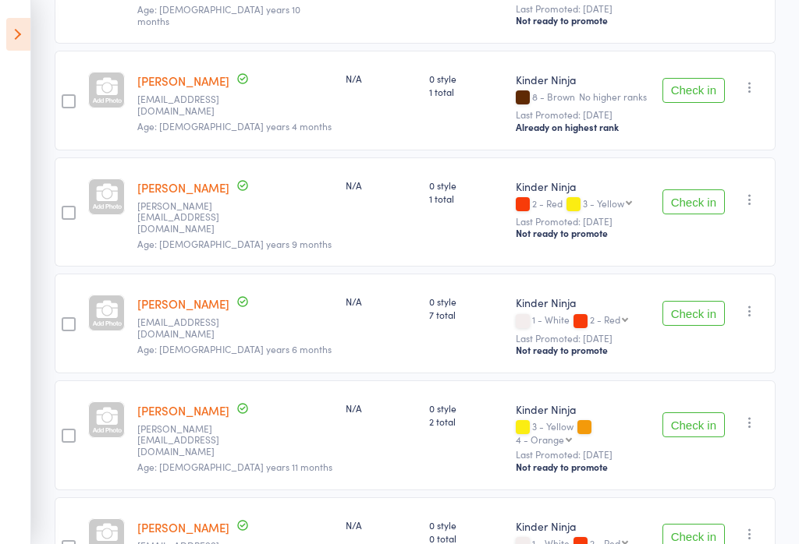
scroll to position [474, 0]
click at [696, 302] on button "Check in" at bounding box center [693, 314] width 62 height 25
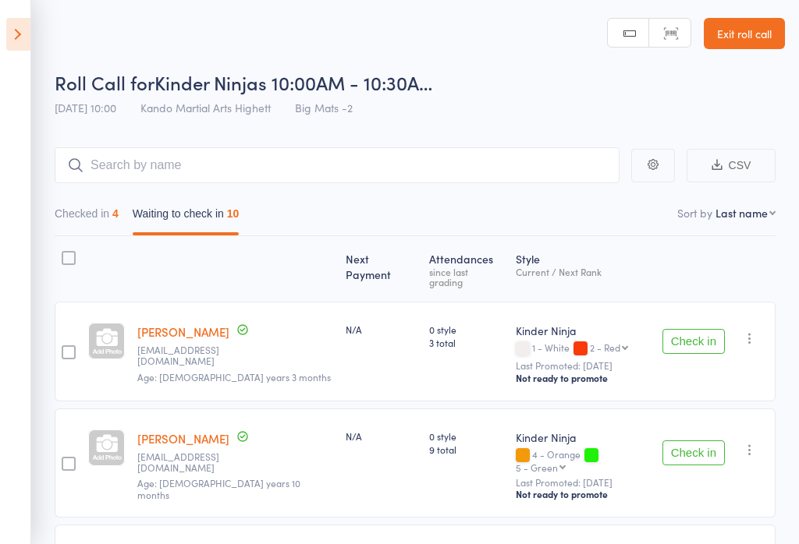
scroll to position [0, 0]
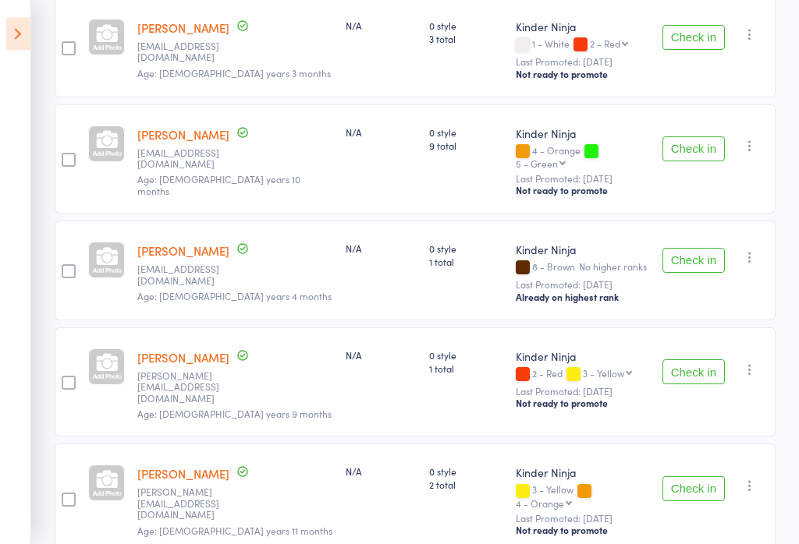
click at [686, 28] on button "Check in" at bounding box center [693, 38] width 62 height 25
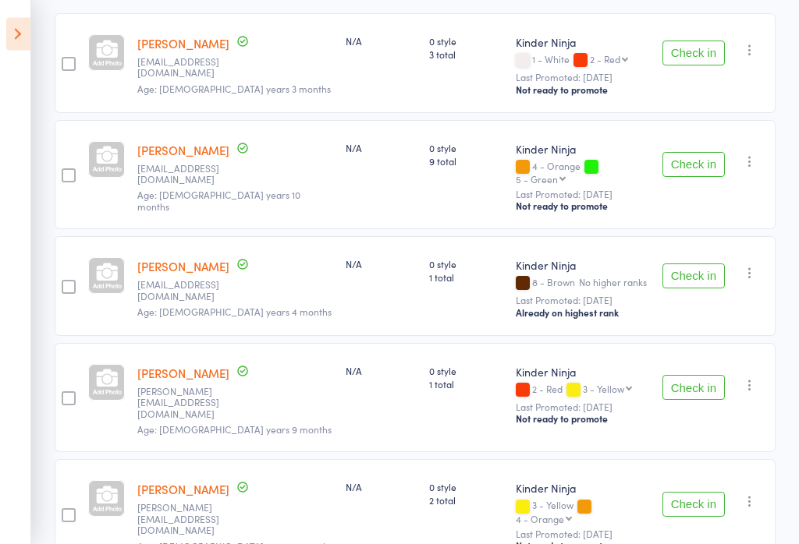
scroll to position [226, 0]
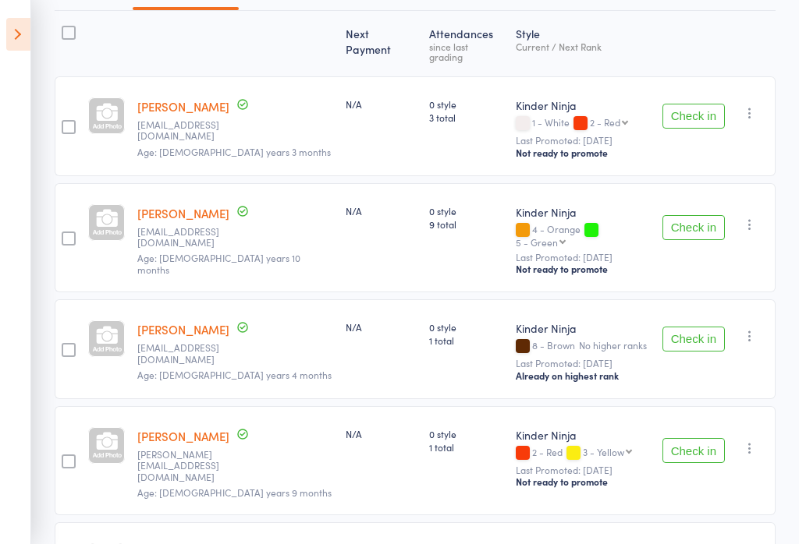
click at [689, 121] on button "Check in" at bounding box center [693, 116] width 62 height 25
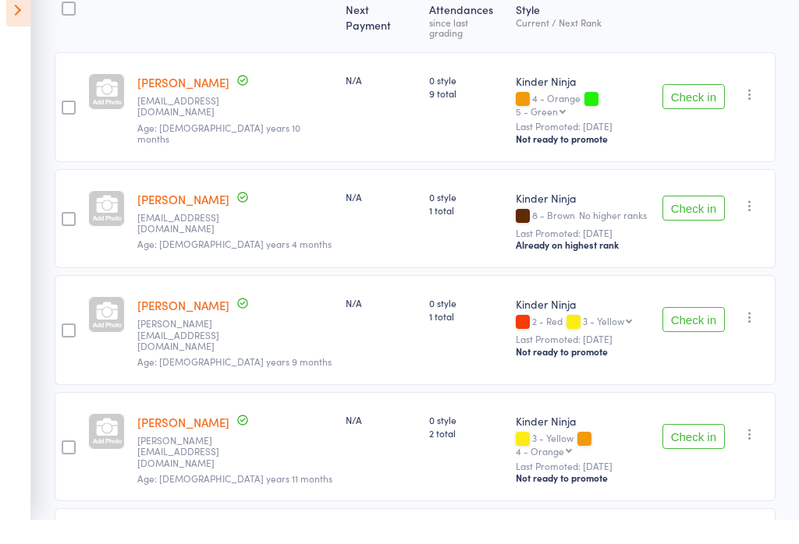
scroll to position [250, 0]
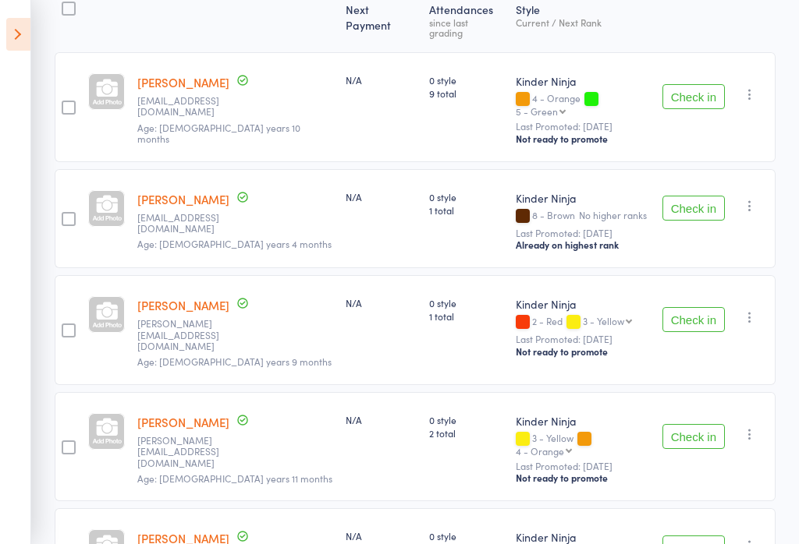
click at [696, 86] on button "Check in" at bounding box center [693, 96] width 62 height 25
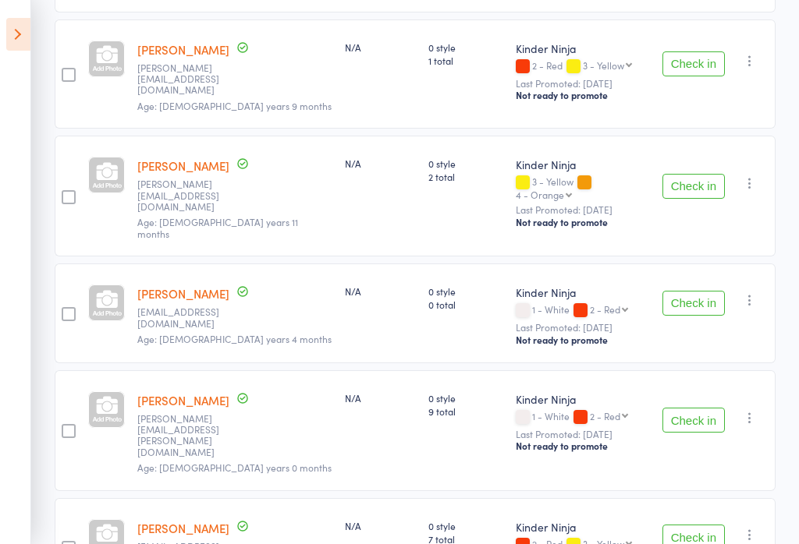
scroll to position [391, 0]
click at [704, 173] on button "Check in" at bounding box center [693, 185] width 62 height 25
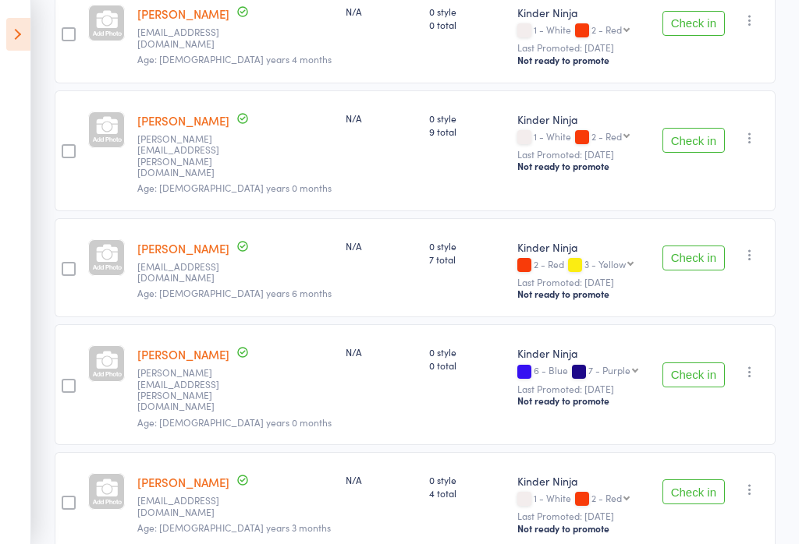
scroll to position [537, 0]
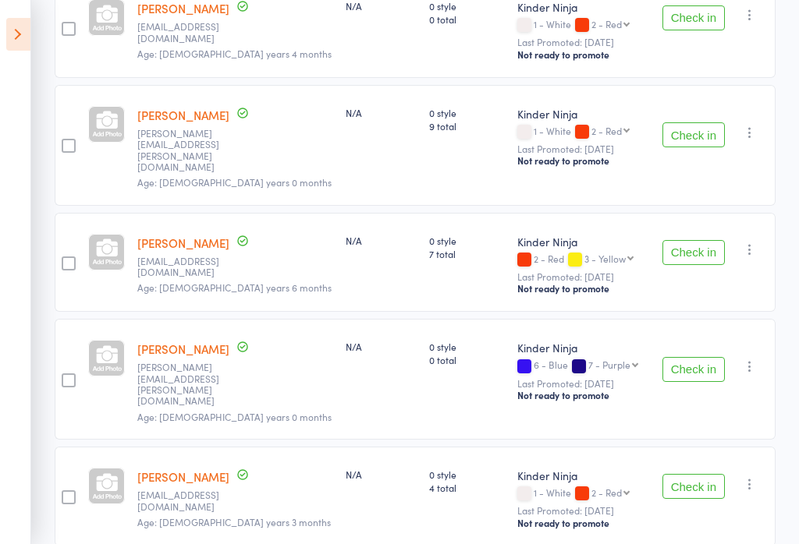
click at [689, 240] on button "Check in" at bounding box center [693, 252] width 62 height 25
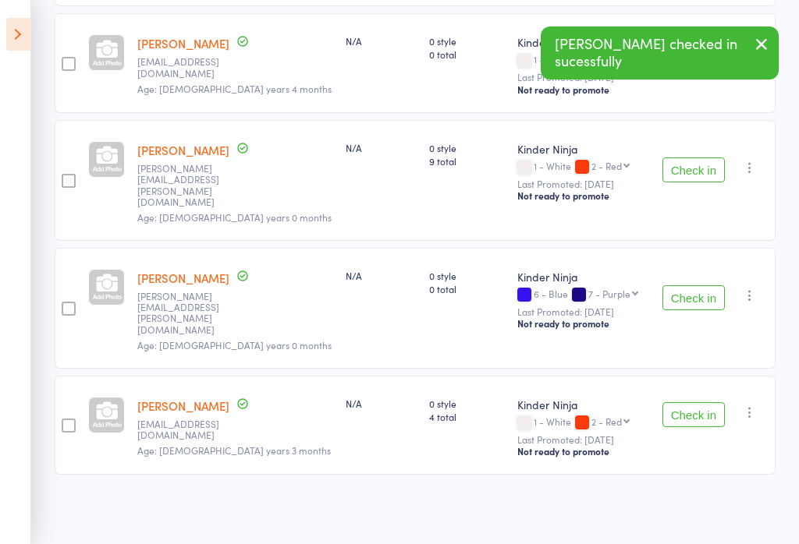
scroll to position [431, 0]
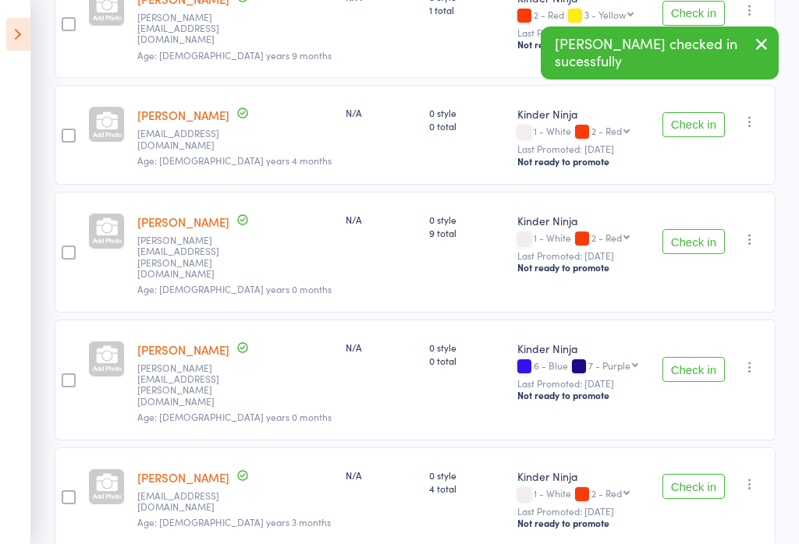
click at [681, 357] on button "Check in" at bounding box center [693, 369] width 62 height 25
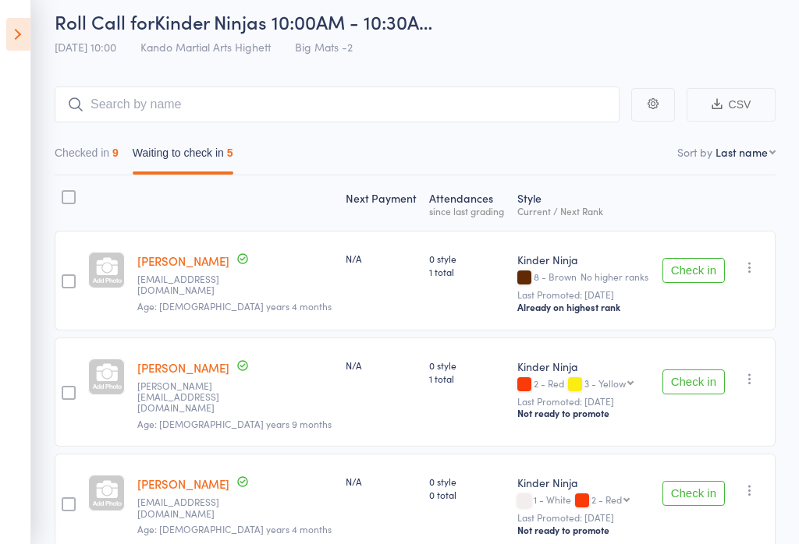
scroll to position [0, 0]
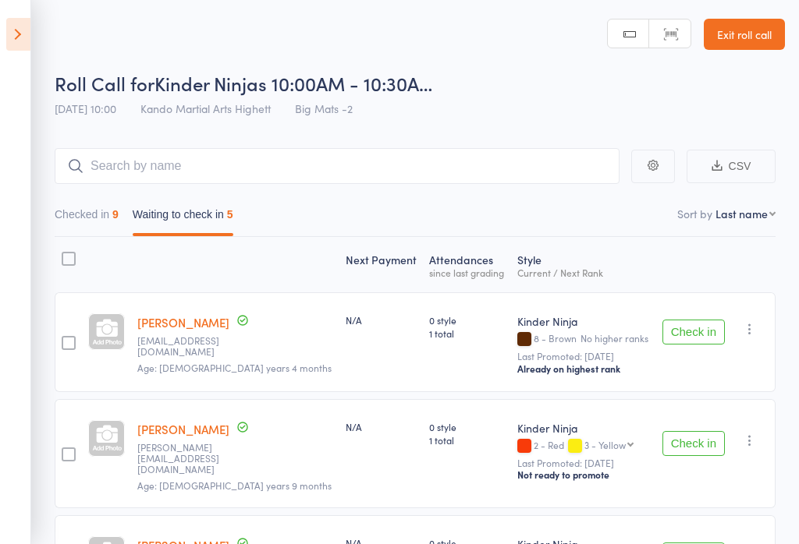
click at [683, 340] on button "Check in" at bounding box center [693, 332] width 62 height 25
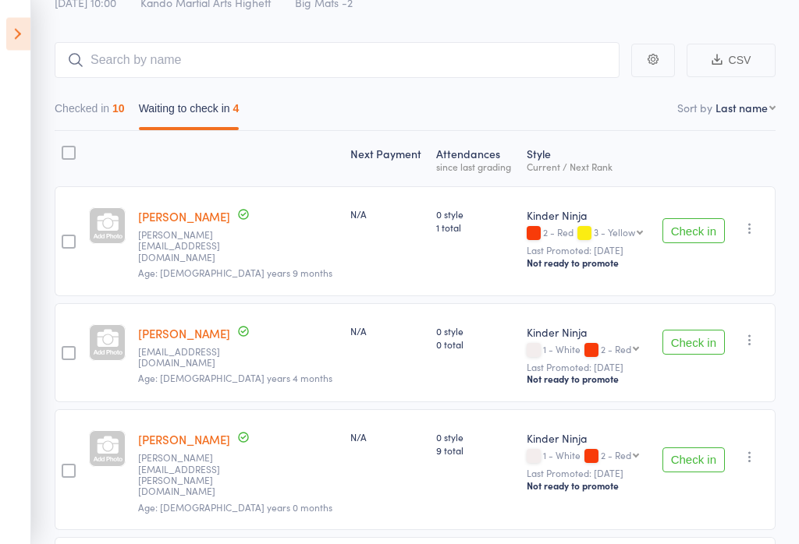
scroll to position [103, 0]
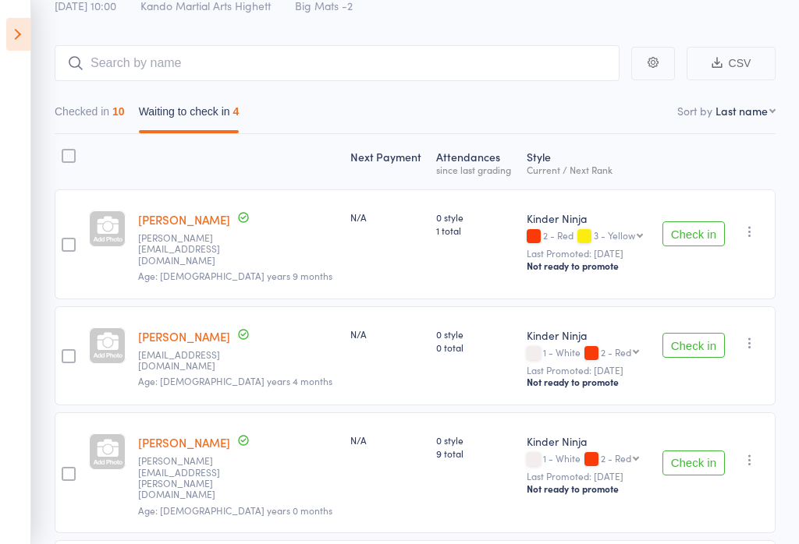
click at [102, 107] on button "Checked in 10" at bounding box center [90, 115] width 70 height 36
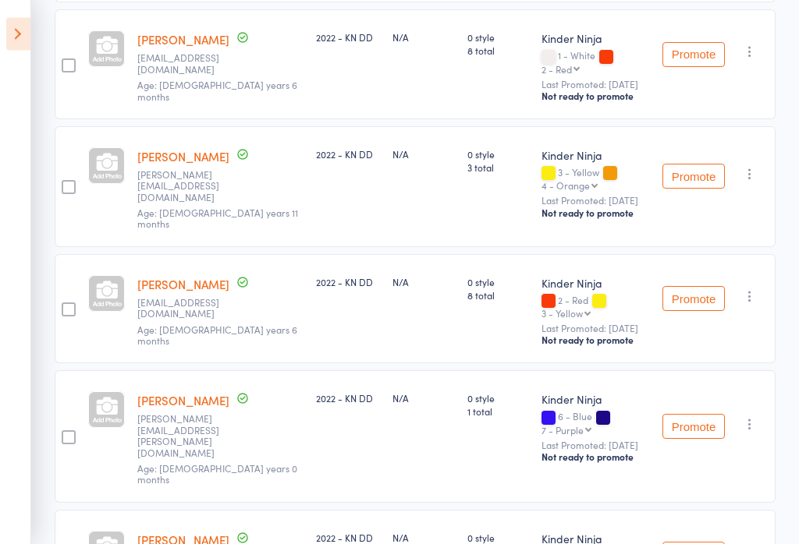
scroll to position [904, 0]
click at [751, 416] on icon "button" at bounding box center [750, 424] width 16 height 16
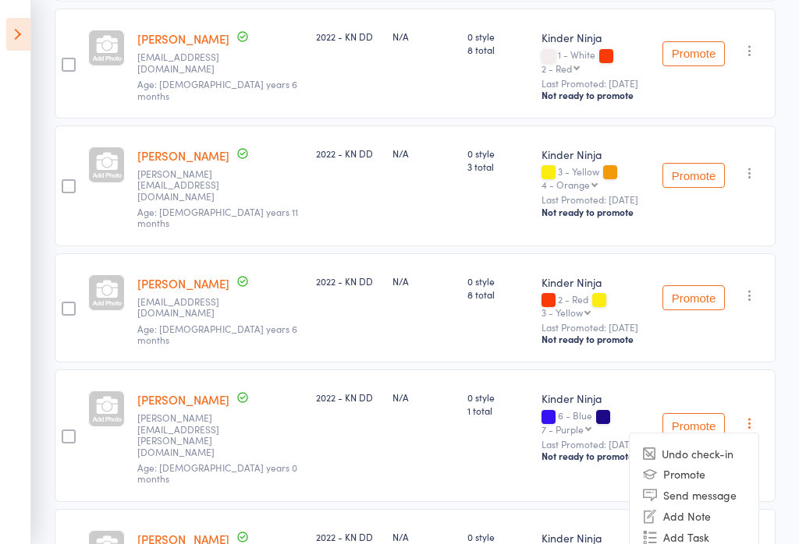
click at [721, 445] on li "Undo check-in" at bounding box center [693, 454] width 129 height 19
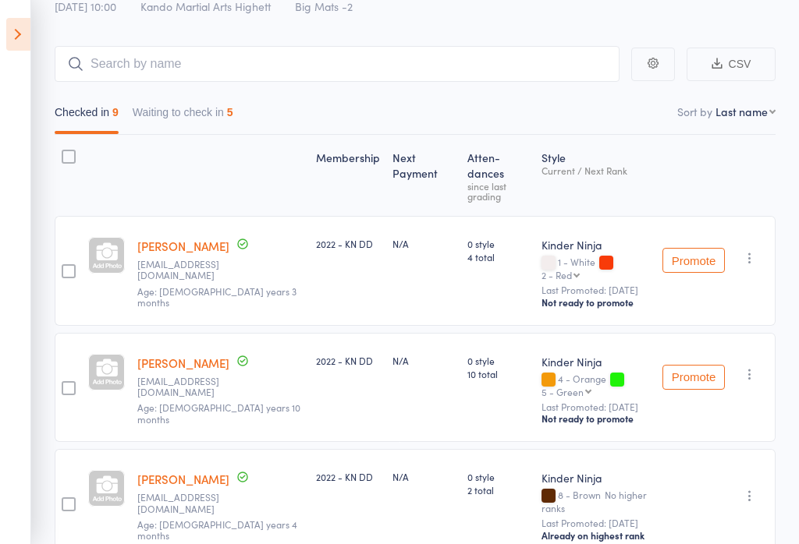
scroll to position [55, 0]
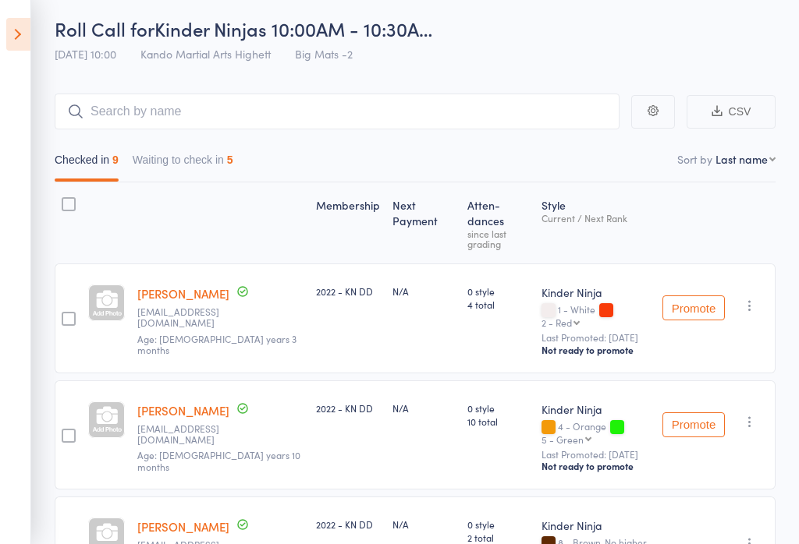
click at [176, 162] on button "Waiting to check in 5" at bounding box center [183, 164] width 101 height 36
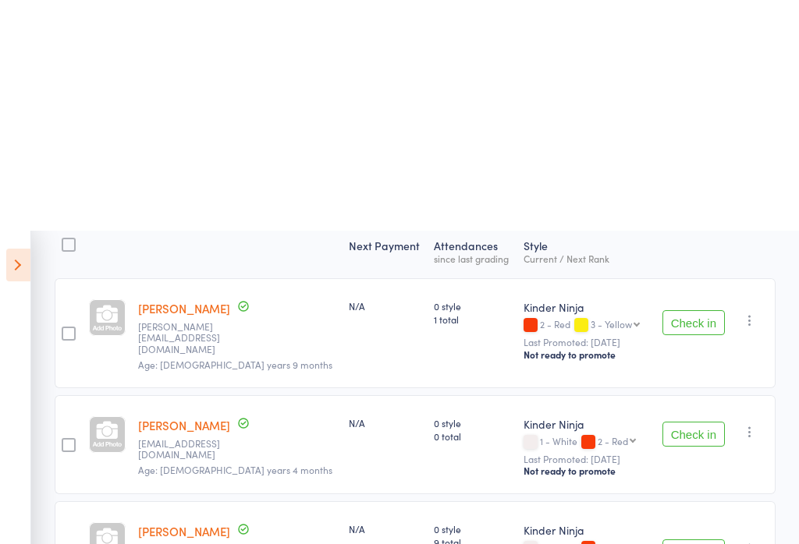
scroll to position [0, 0]
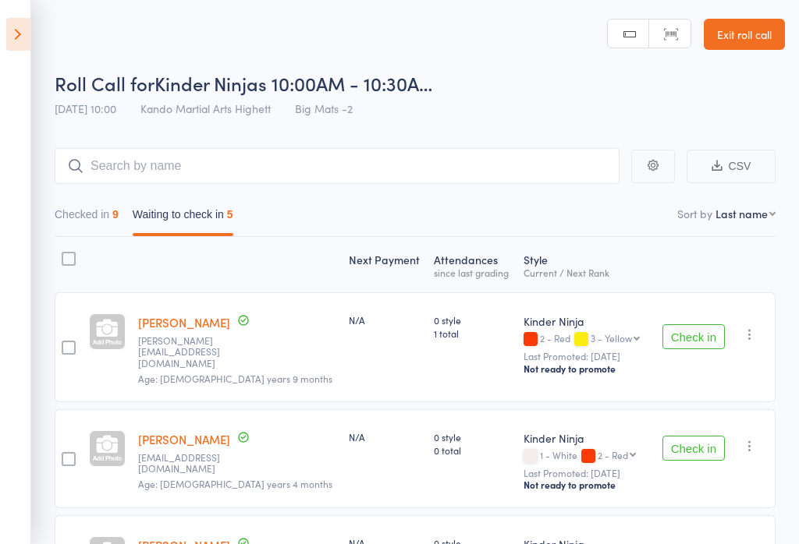
click at [698, 338] on button "Check in" at bounding box center [693, 336] width 62 height 25
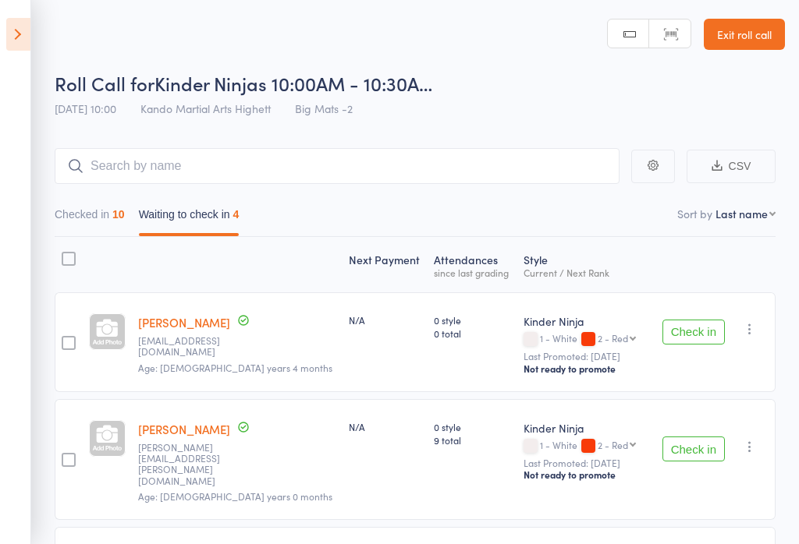
click at [732, 47] on link "Exit roll call" at bounding box center [743, 34] width 81 height 31
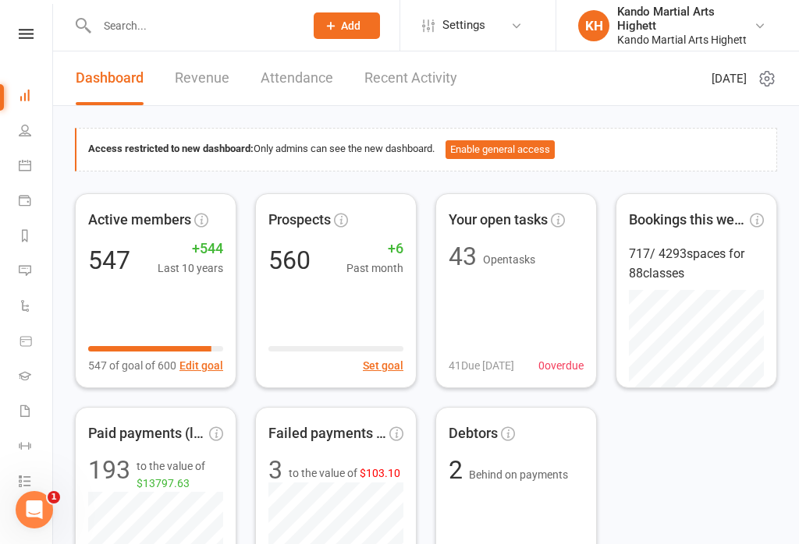
click at [19, 211] on link "Payments" at bounding box center [36, 202] width 35 height 35
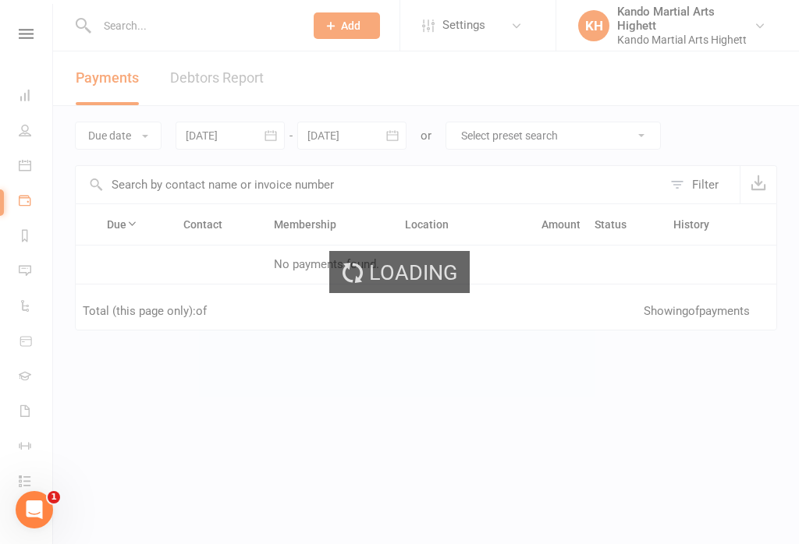
click at [29, 169] on div "Loading" at bounding box center [399, 272] width 799 height 544
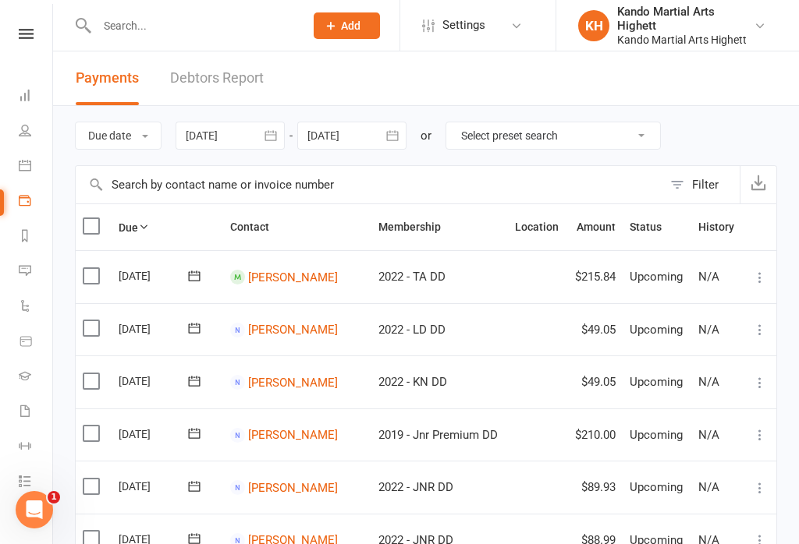
click at [29, 162] on icon at bounding box center [25, 165] width 12 height 12
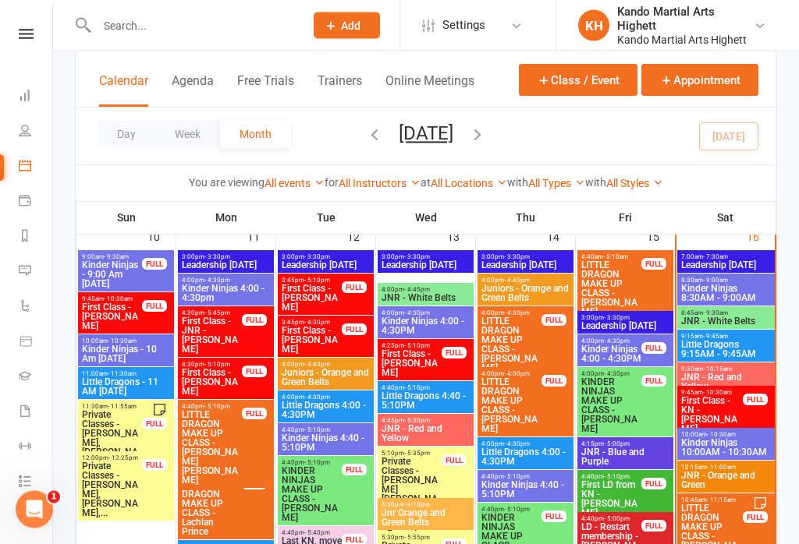
scroll to position [1487, 0]
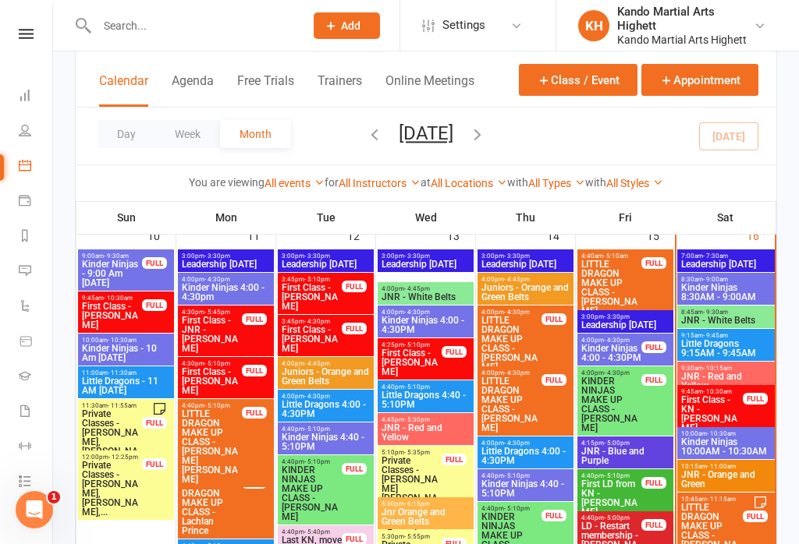
click at [733, 443] on span "Kinder Ninjas 10:00AM - 10:30AM" at bounding box center [725, 447] width 91 height 19
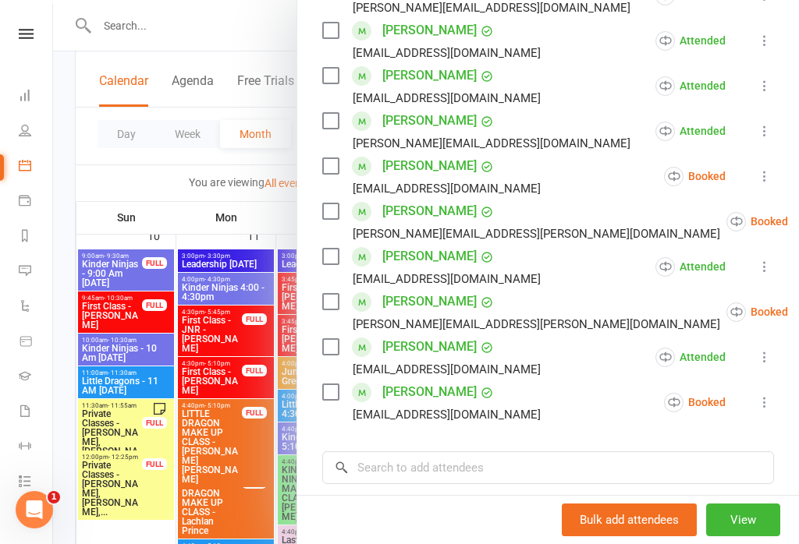
scroll to position [510, 0]
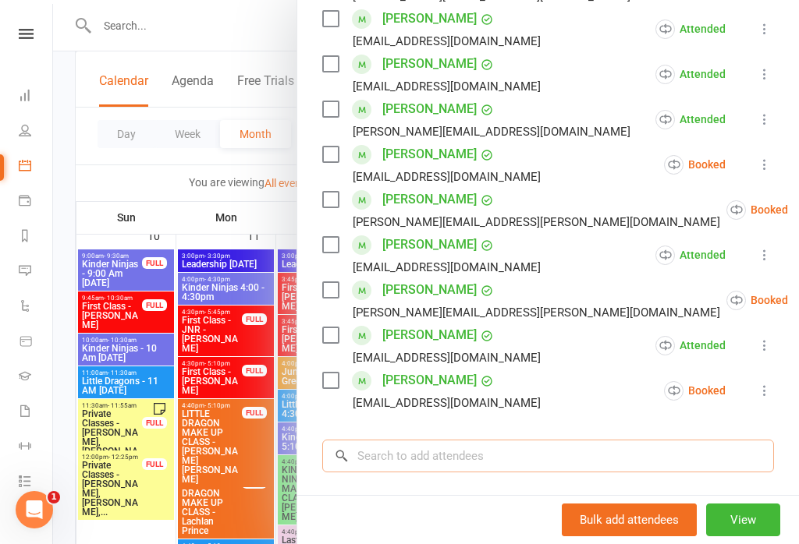
click at [433, 455] on input "search" at bounding box center [548, 456] width 452 height 33
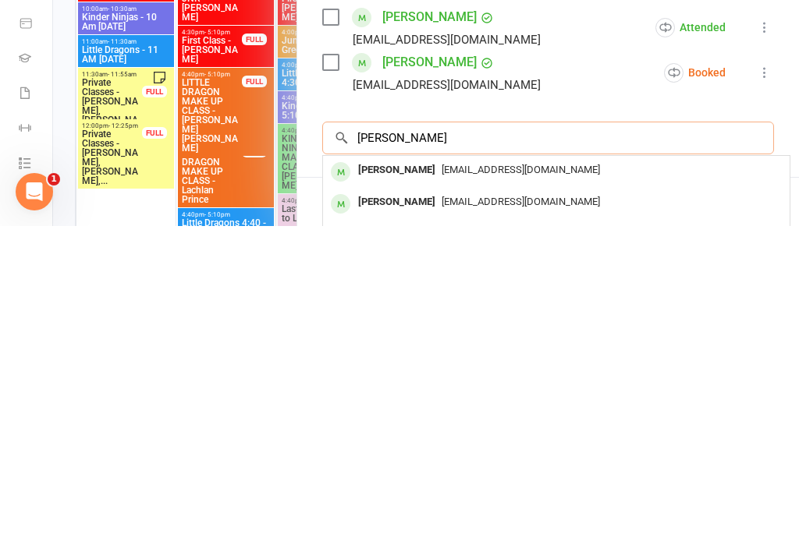
type input "[PERSON_NAME]"
click at [451, 509] on div "[EMAIL_ADDRESS][DOMAIN_NAME]" at bounding box center [556, 520] width 454 height 23
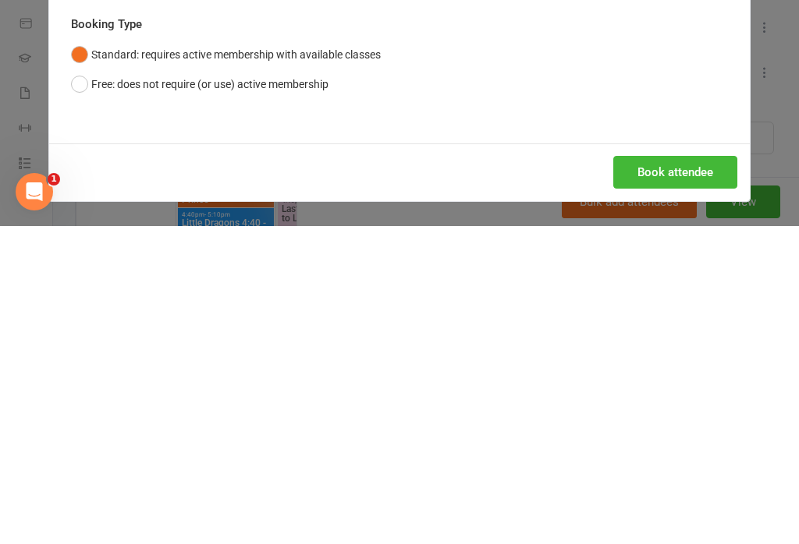
scroll to position [1819, 0]
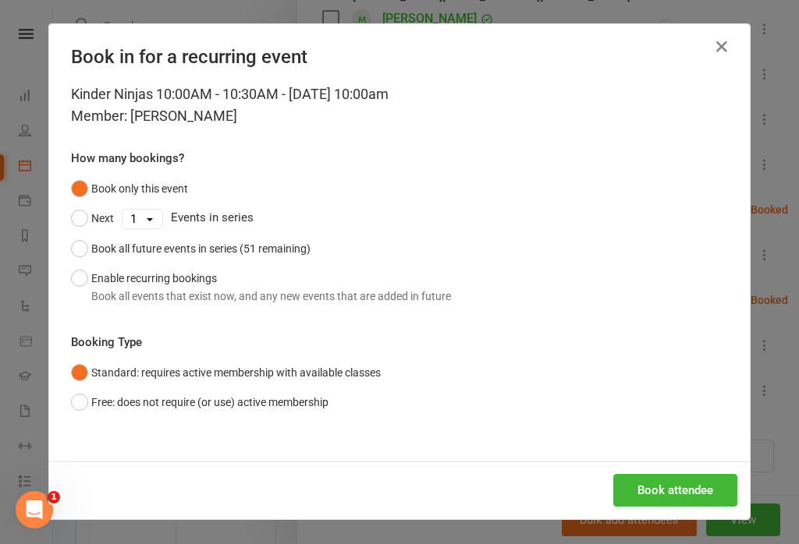
click at [91, 402] on button "Free: does not require (or use) active membership" at bounding box center [199, 403] width 257 height 30
click at [695, 488] on button "Book attendee" at bounding box center [675, 490] width 124 height 33
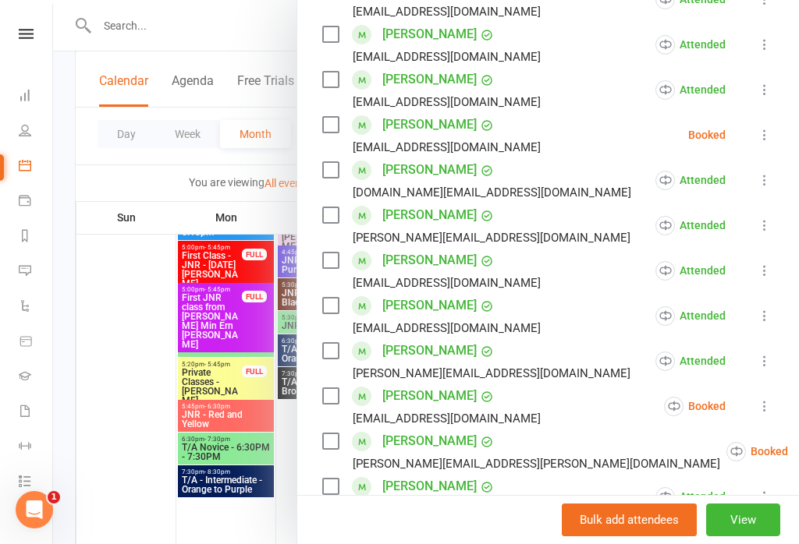
scroll to position [348, 0]
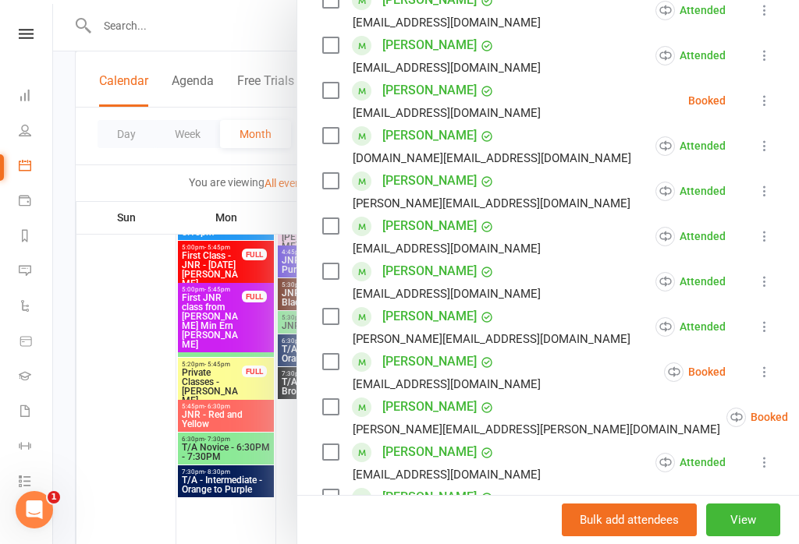
click at [760, 108] on icon at bounding box center [765, 101] width 16 height 16
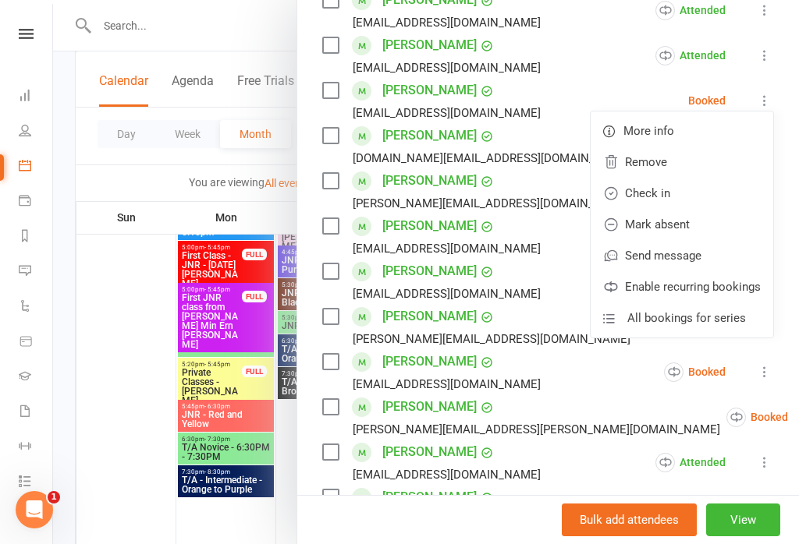
click at [668, 195] on link "Check in" at bounding box center [681, 193] width 183 height 31
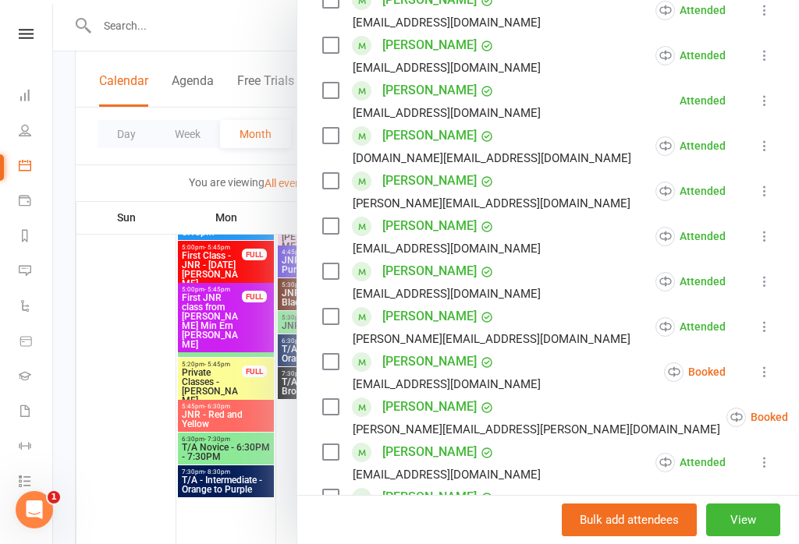
click at [181, 270] on div at bounding box center [426, 272] width 746 height 544
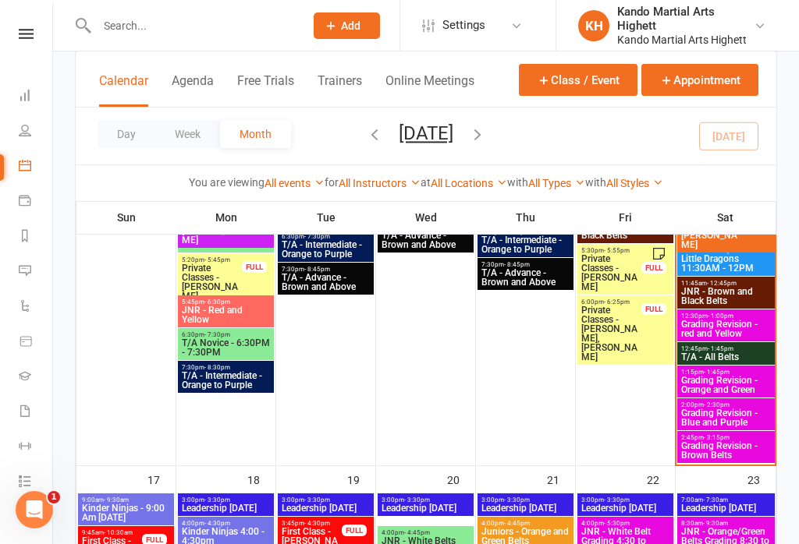
scroll to position [2206, 0]
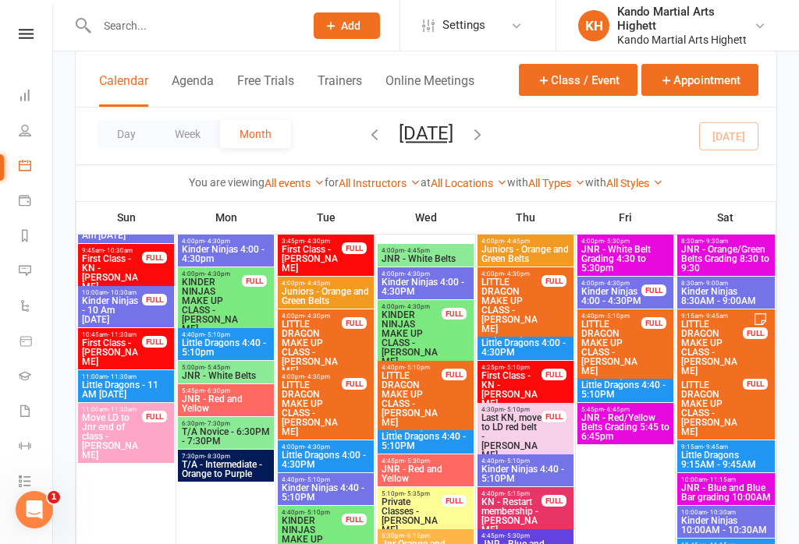
click at [711, 79] on button "Appointment" at bounding box center [699, 80] width 117 height 32
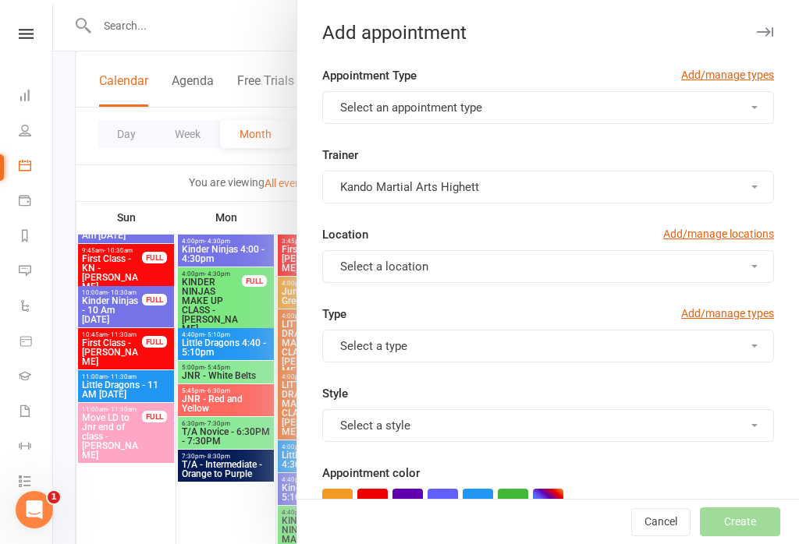
click at [570, 118] on button "Select an appointment type" at bounding box center [548, 107] width 452 height 33
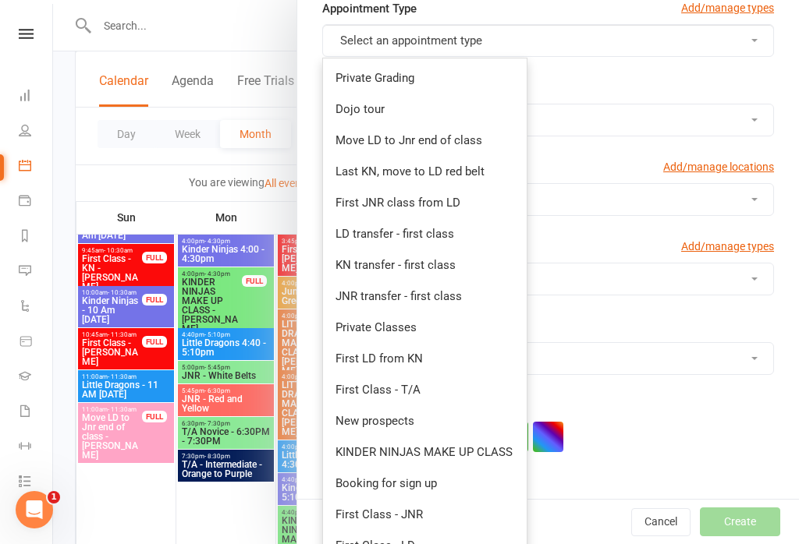
scroll to position [66, 0]
click at [462, 177] on span "Last KN, move to LD red belt" at bounding box center [409, 172] width 149 height 14
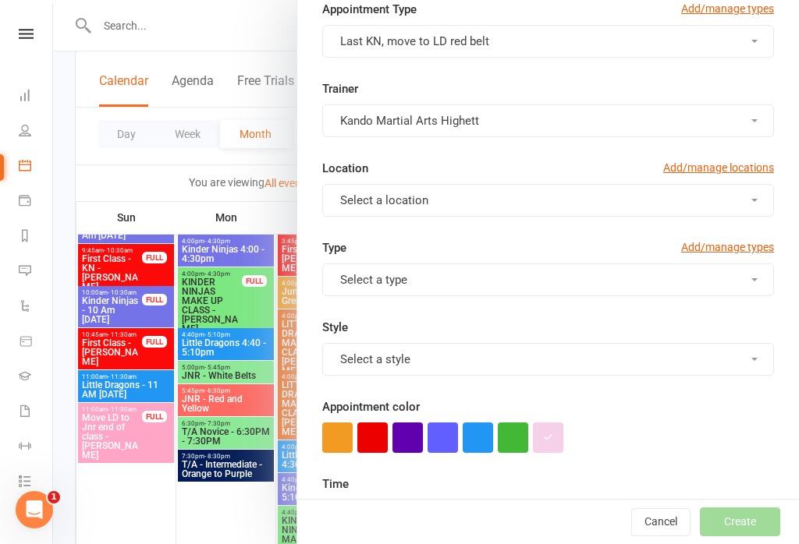
checkbox input "true"
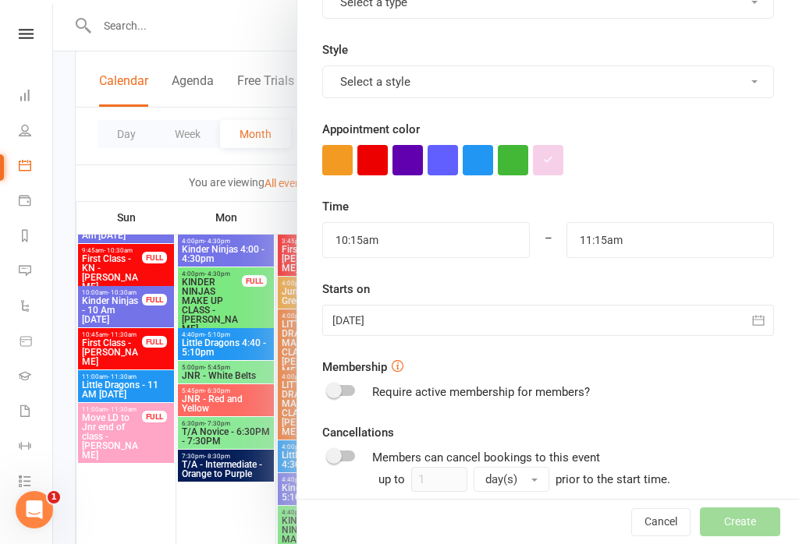
scroll to position [356, 0]
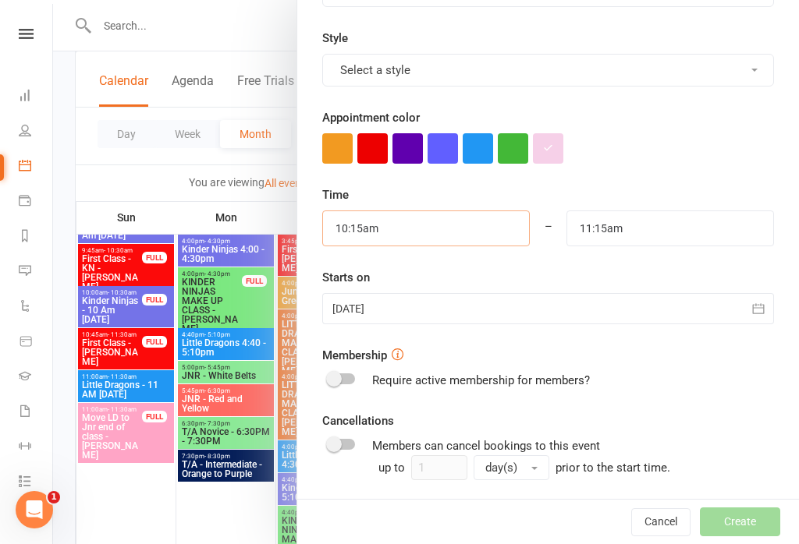
click at [494, 231] on input "10:15am" at bounding box center [425, 229] width 207 height 36
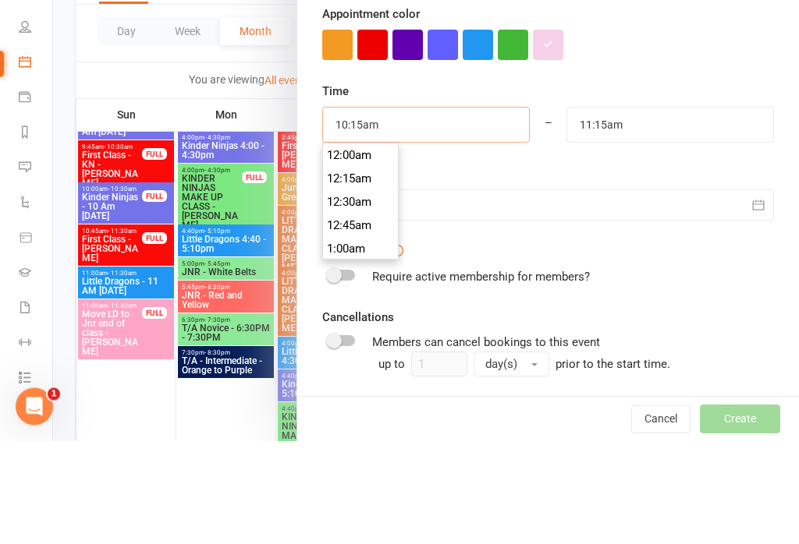
scroll to position [936, 0]
click at [367, 247] on li "10:00am" at bounding box center [360, 258] width 75 height 23
type input "10:00am"
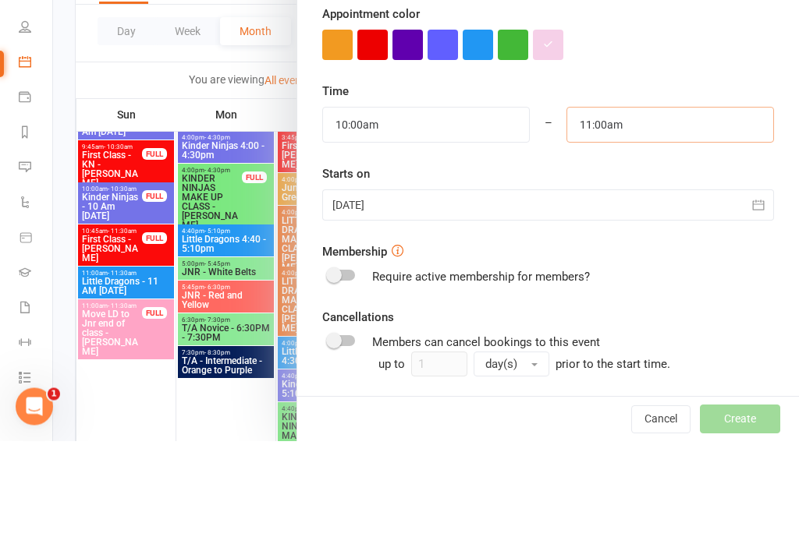
click at [675, 211] on input "11:00am" at bounding box center [669, 229] width 207 height 36
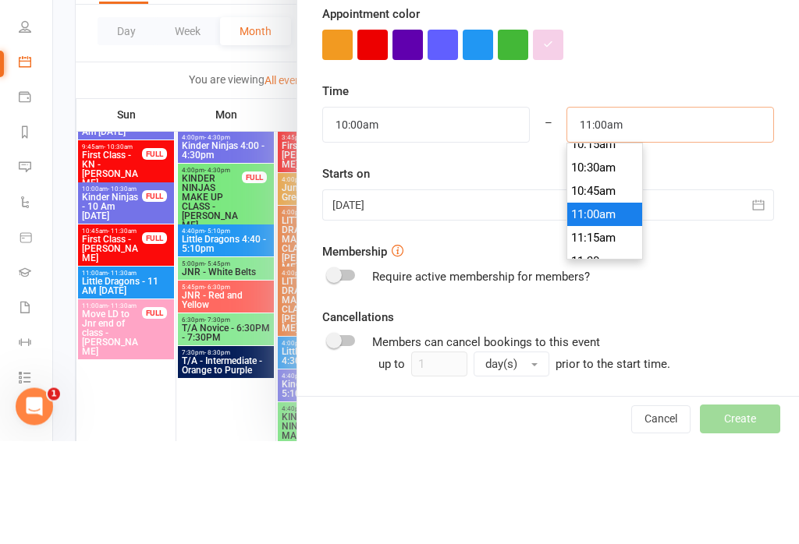
scroll to position [964, 0]
click at [597, 266] on li "10:30am" at bounding box center [604, 277] width 75 height 23
type input "10:30am"
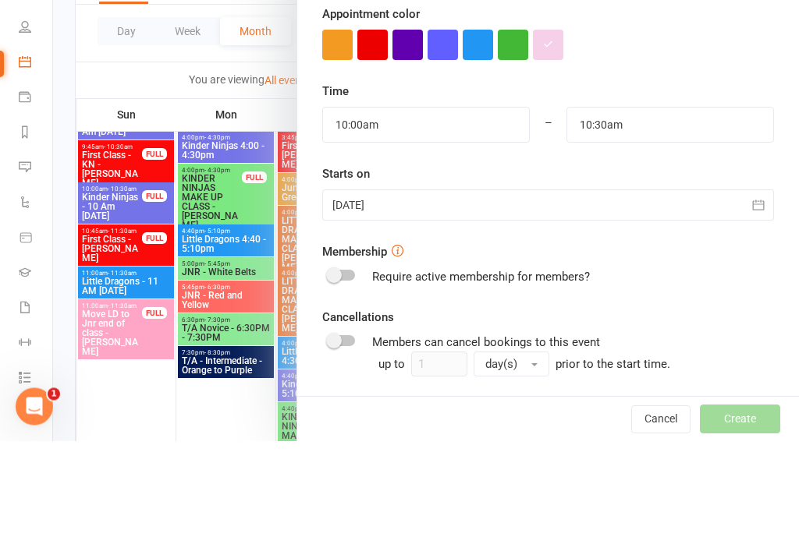
click at [757, 301] on icon "button" at bounding box center [758, 309] width 16 height 16
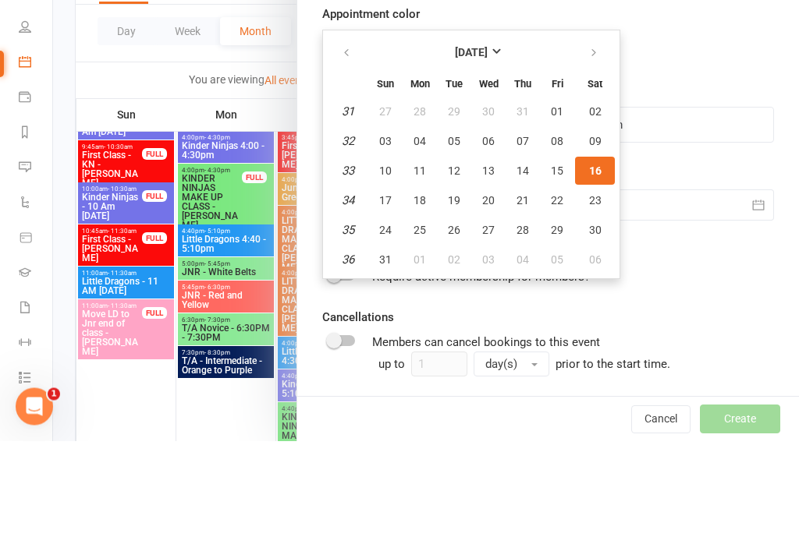
scroll to position [2309, 0]
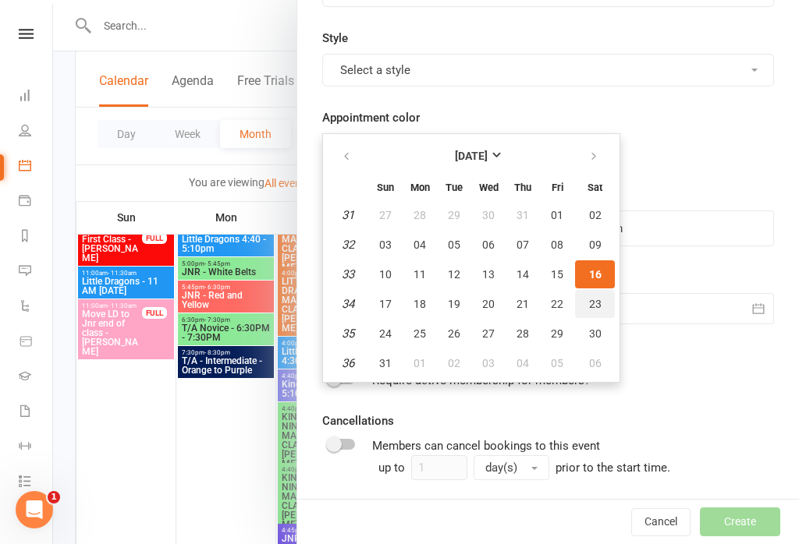
click at [590, 303] on span "23" at bounding box center [595, 304] width 12 height 12
type input "[DATE]"
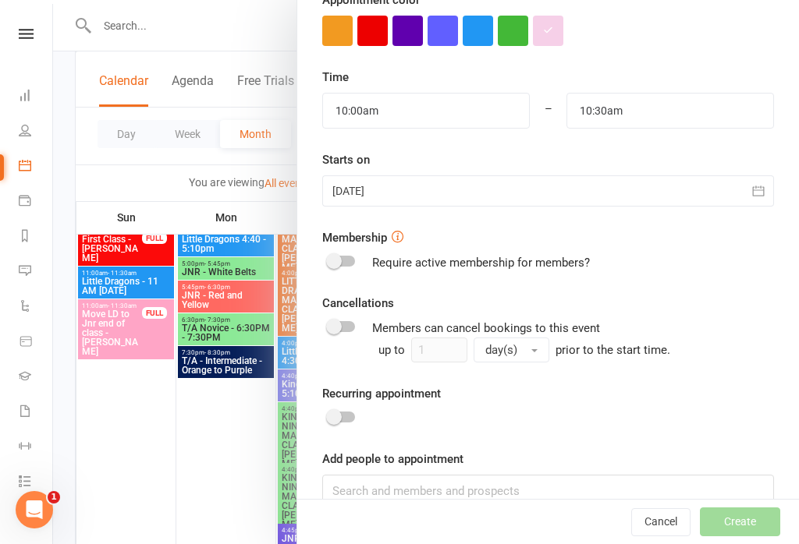
scroll to position [477, 0]
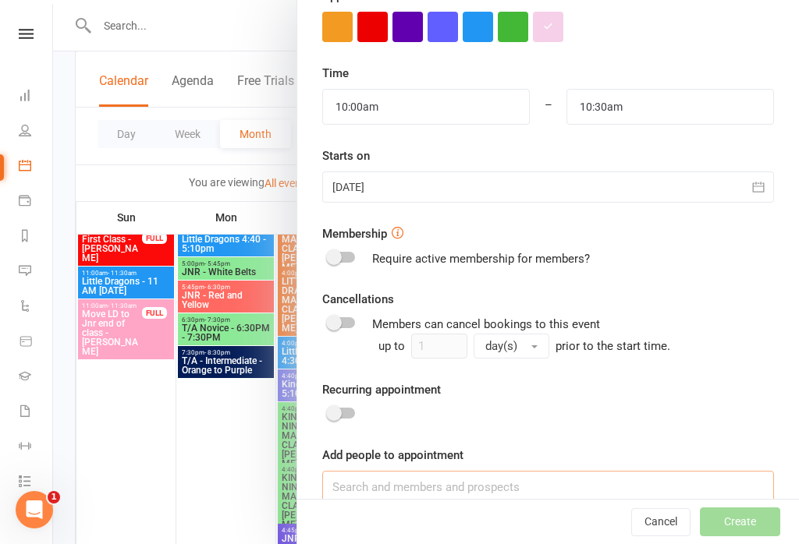
click at [446, 493] on input at bounding box center [548, 487] width 452 height 33
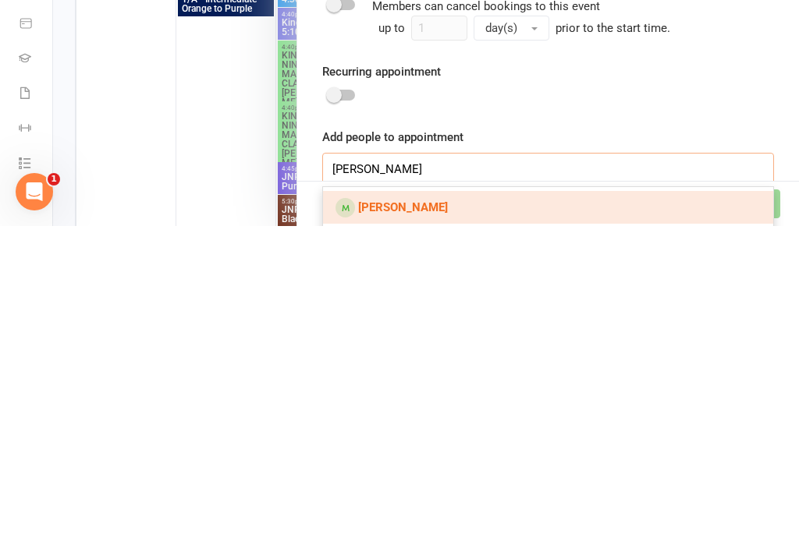
type input "[PERSON_NAME]"
click at [446, 509] on link "[PERSON_NAME]" at bounding box center [548, 525] width 450 height 33
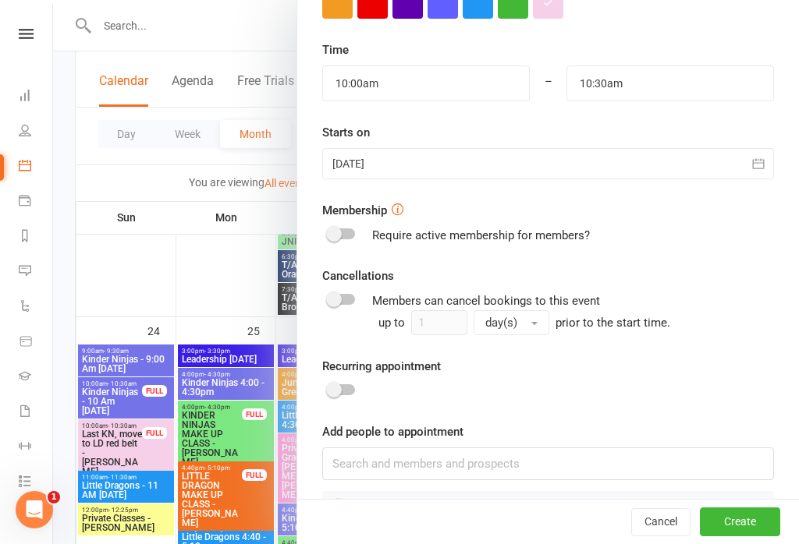
scroll to position [500, 0]
click at [744, 537] on button "Create" at bounding box center [740, 523] width 80 height 28
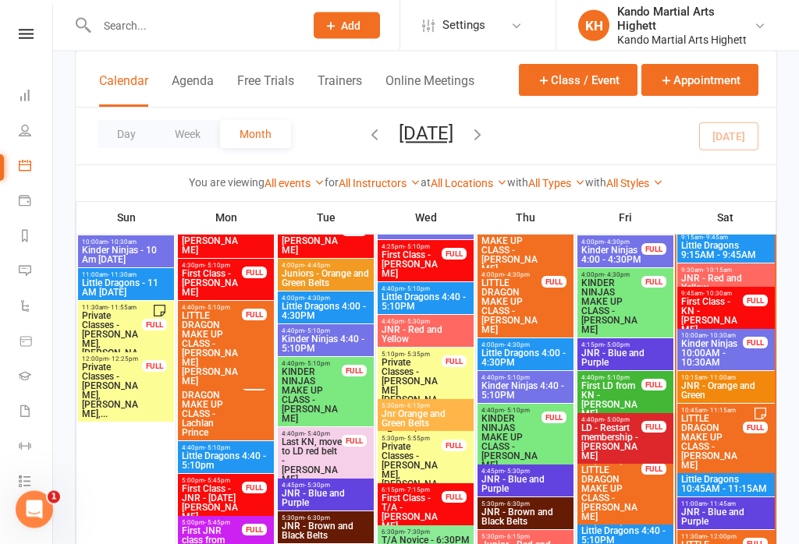
scroll to position [1586, 0]
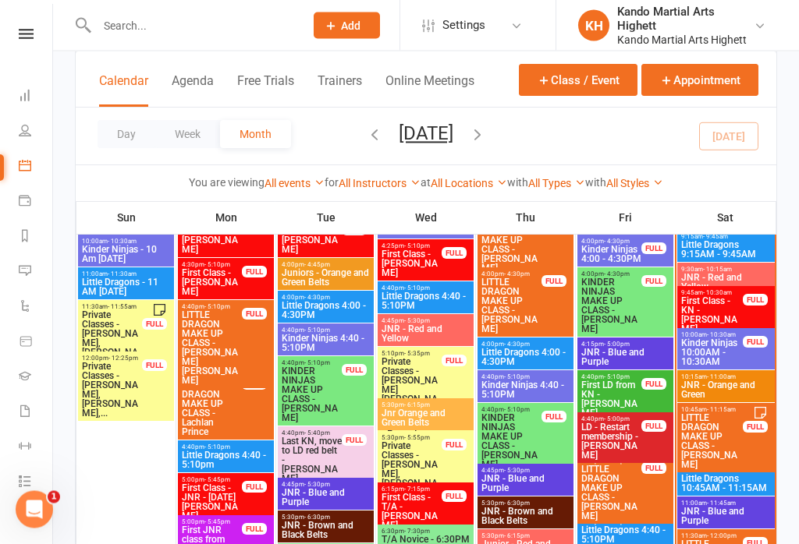
click at [727, 349] on span "Kinder Ninjas 10:00AM - 10:30AM" at bounding box center [711, 353] width 63 height 28
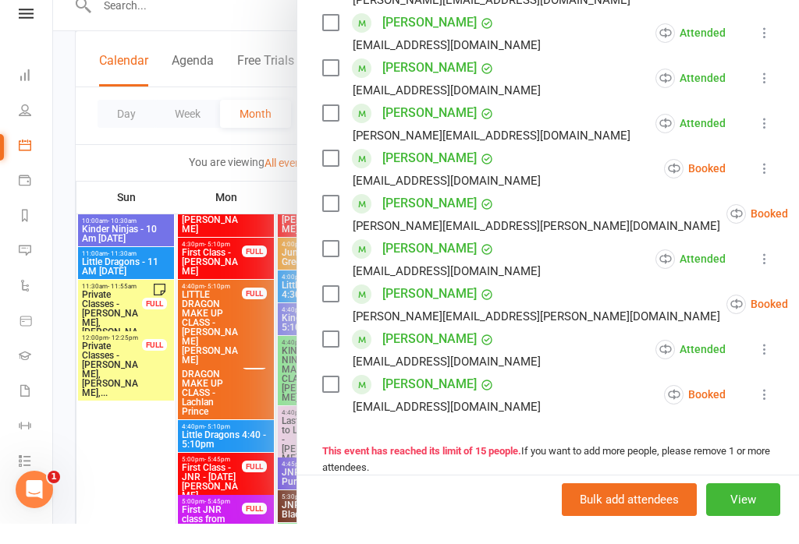
scroll to position [1611, 0]
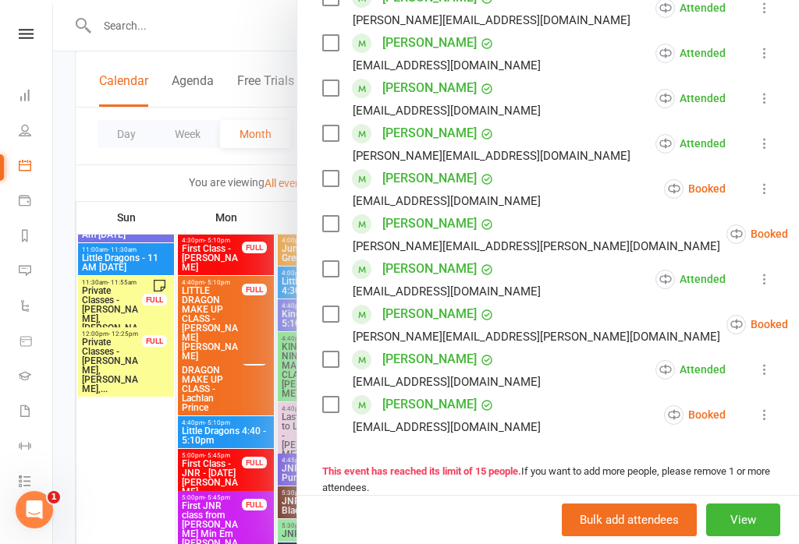
click at [213, 403] on div at bounding box center [426, 272] width 746 height 544
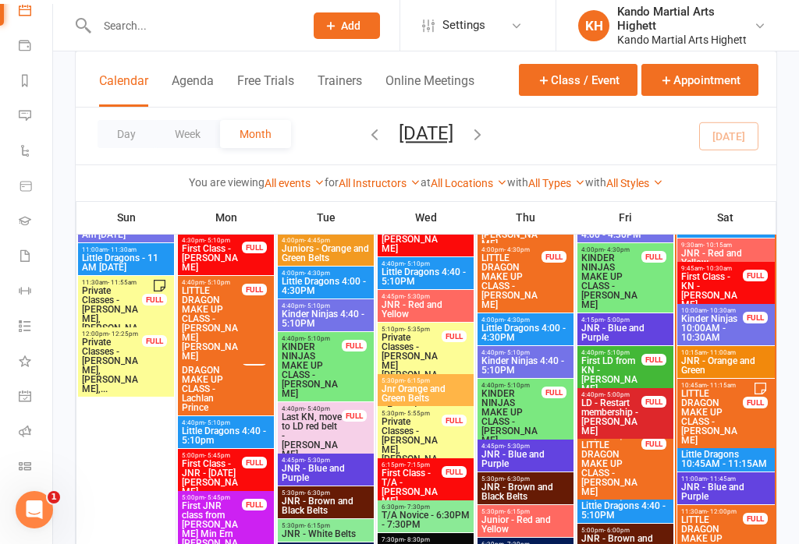
scroll to position [155, 0]
click at [34, 435] on link "Roll call" at bounding box center [36, 433] width 35 height 35
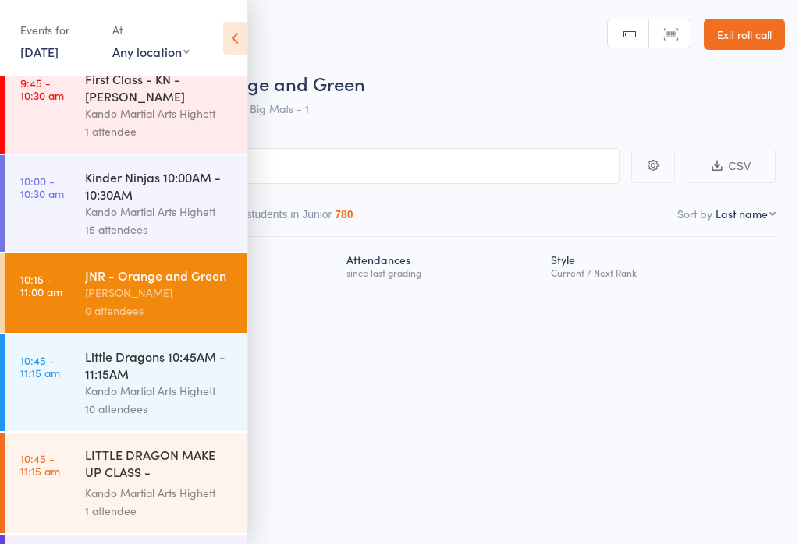
scroll to position [467, 0]
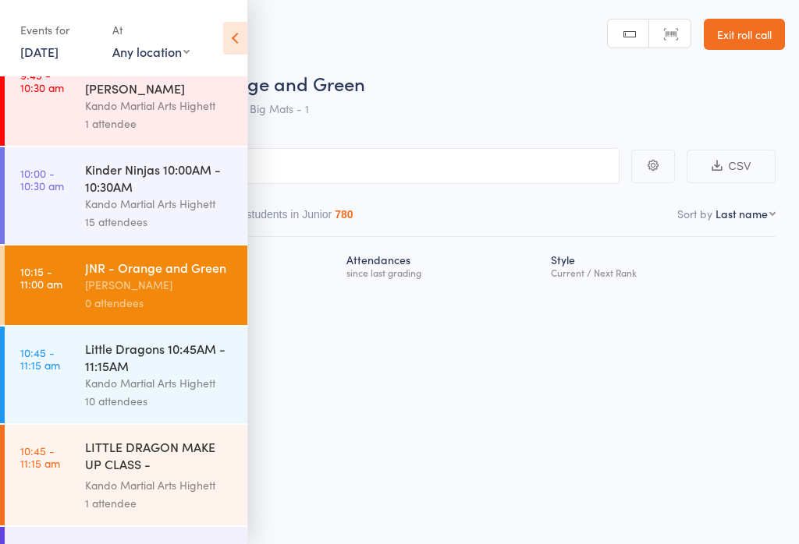
click at [138, 374] on div "Little Dragons 10:45AM - 11:15AM" at bounding box center [159, 357] width 149 height 34
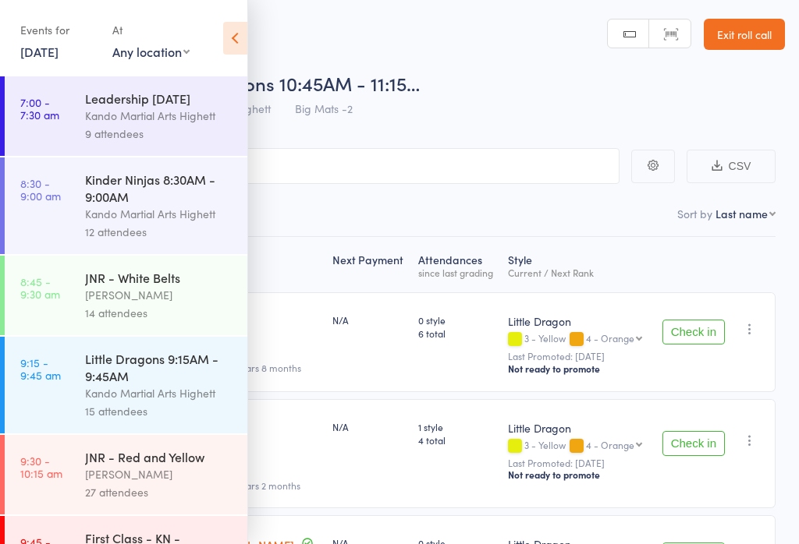
click at [234, 45] on icon at bounding box center [235, 38] width 24 height 33
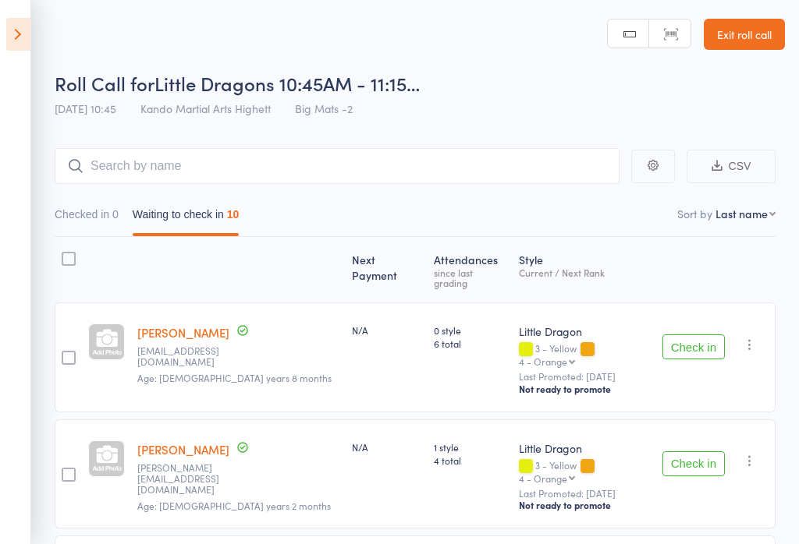
click at [700, 335] on button "Check in" at bounding box center [693, 347] width 62 height 25
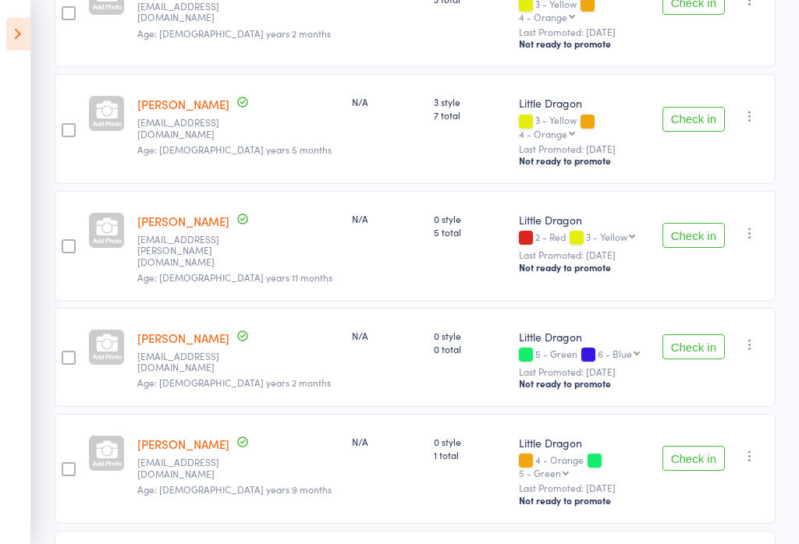
scroll to position [628, 0]
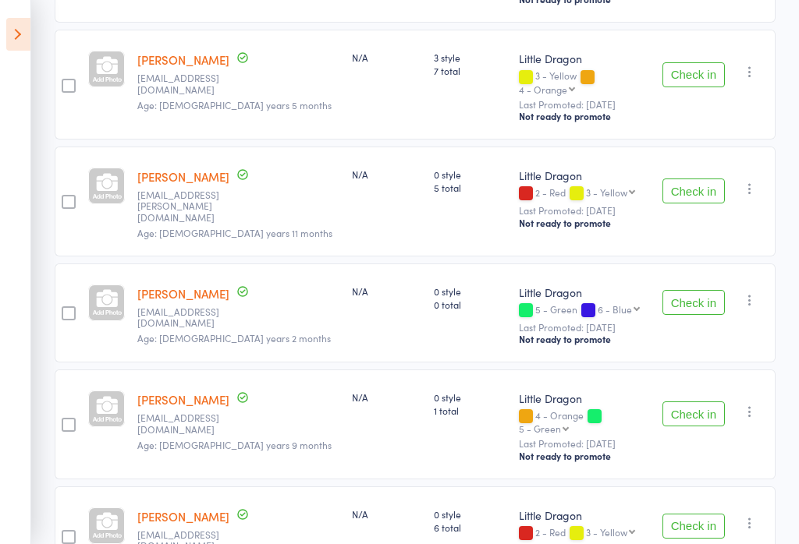
click at [710, 290] on button "Check in" at bounding box center [693, 302] width 62 height 25
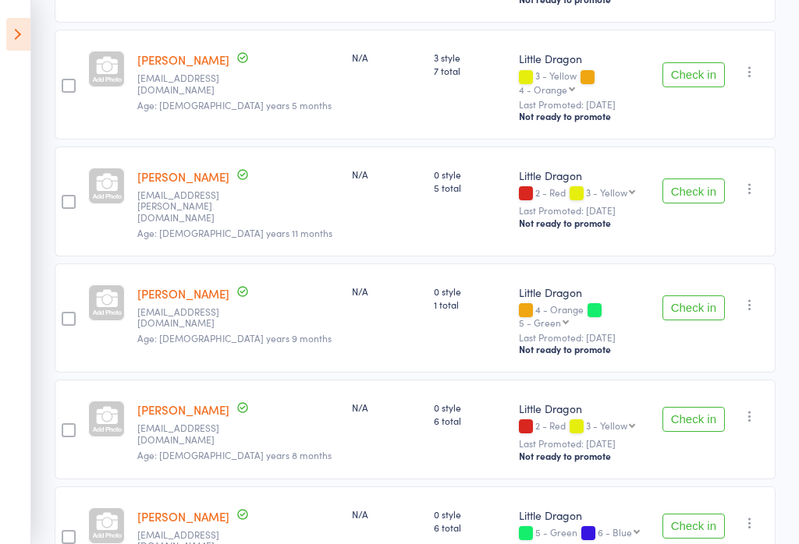
click at [94, 159] on div at bounding box center [106, 202] width 49 height 110
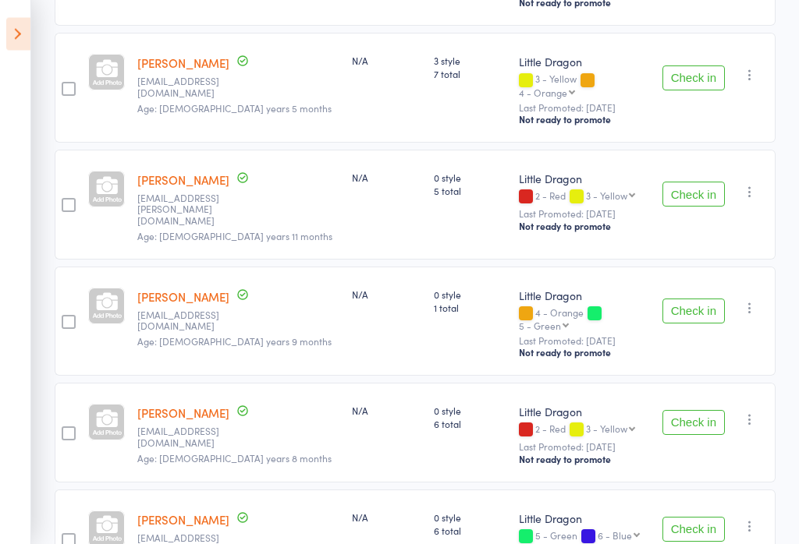
scroll to position [625, 0]
click at [695, 410] on button "Check in" at bounding box center [693, 422] width 62 height 25
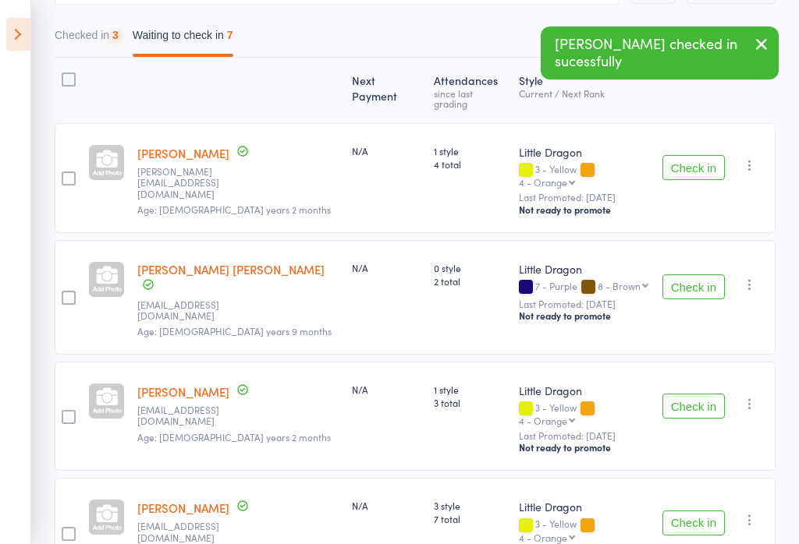
click at [95, 49] on button "Checked in 3" at bounding box center [87, 39] width 64 height 36
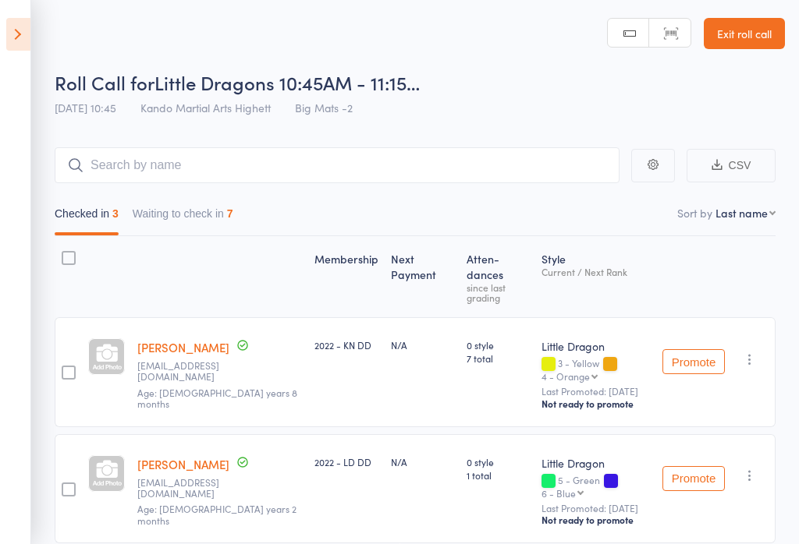
scroll to position [0, 0]
click at [170, 223] on button "Waiting to check in 7" at bounding box center [183, 218] width 101 height 36
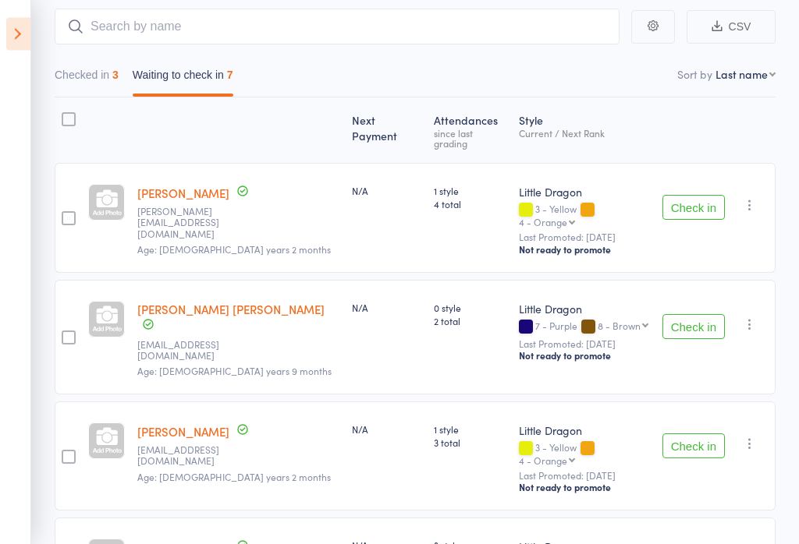
scroll to position [135, 0]
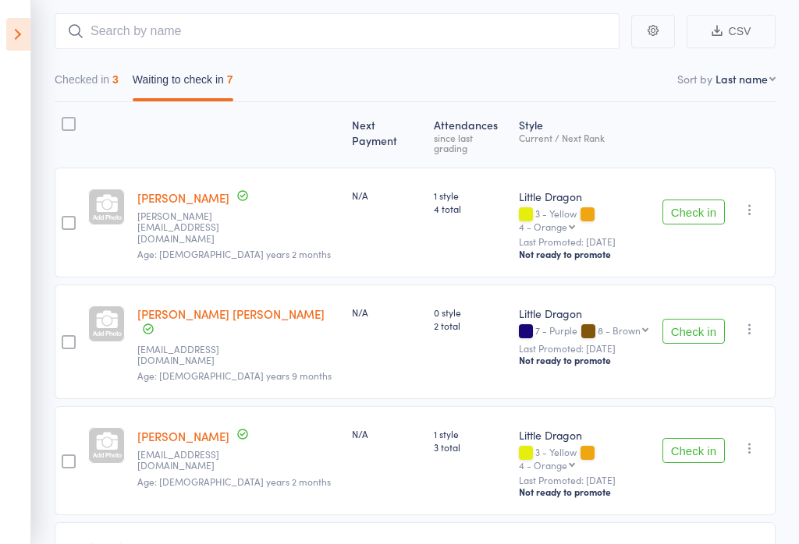
click at [699, 200] on button "Check in" at bounding box center [693, 212] width 62 height 25
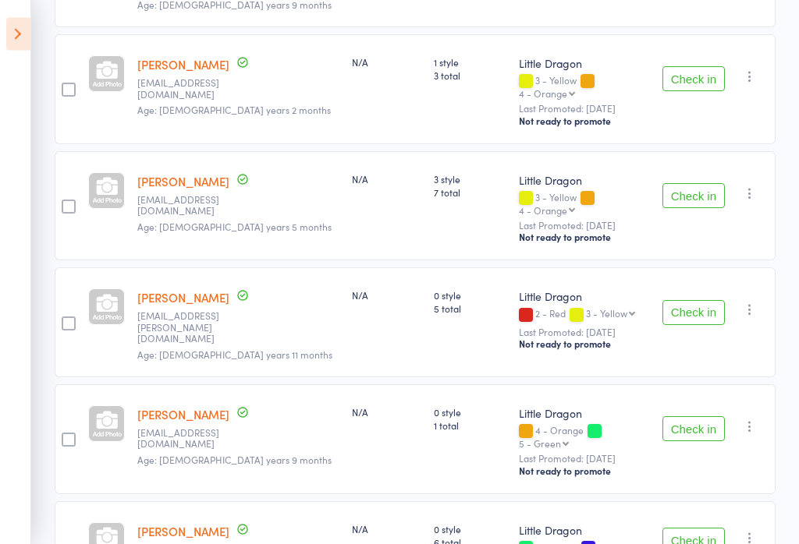
scroll to position [388, 0]
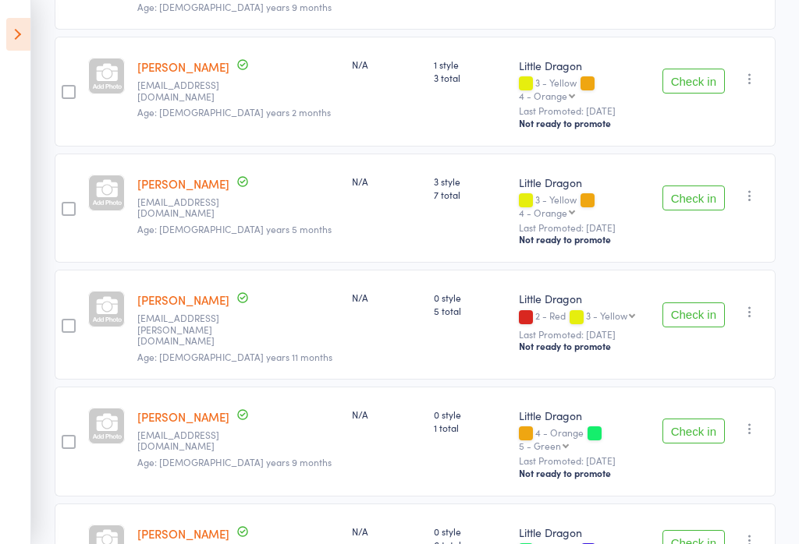
click at [691, 303] on button "Check in" at bounding box center [693, 315] width 62 height 25
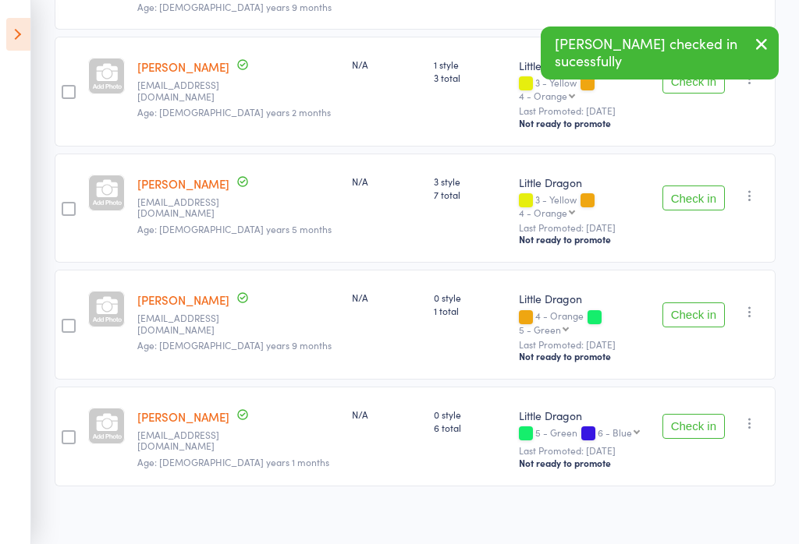
scroll to position [324, 0]
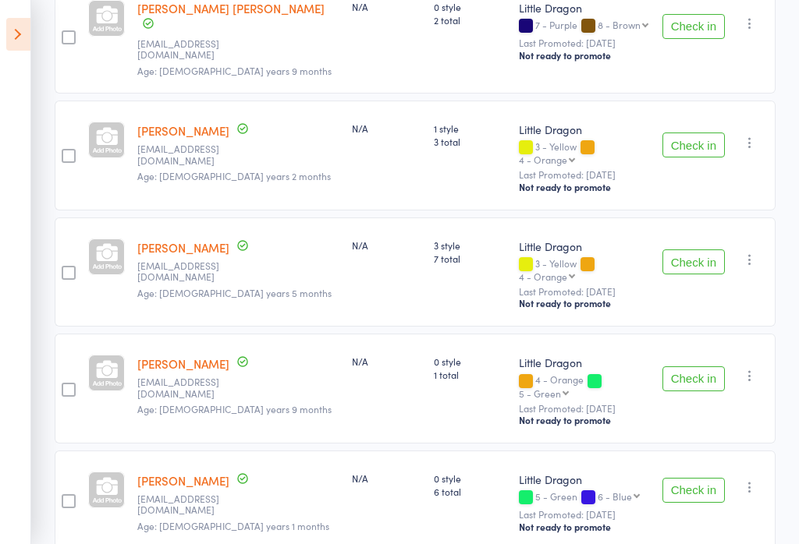
click at [693, 250] on button "Check in" at bounding box center [693, 262] width 62 height 25
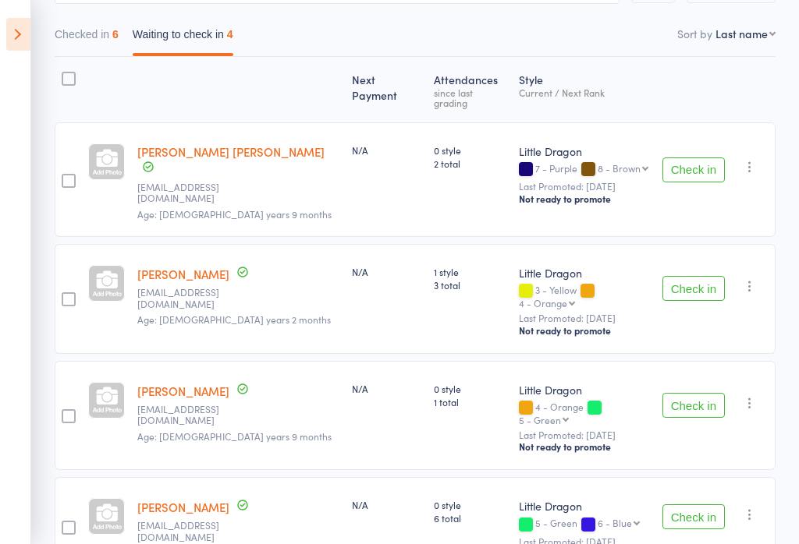
scroll to position [217, 0]
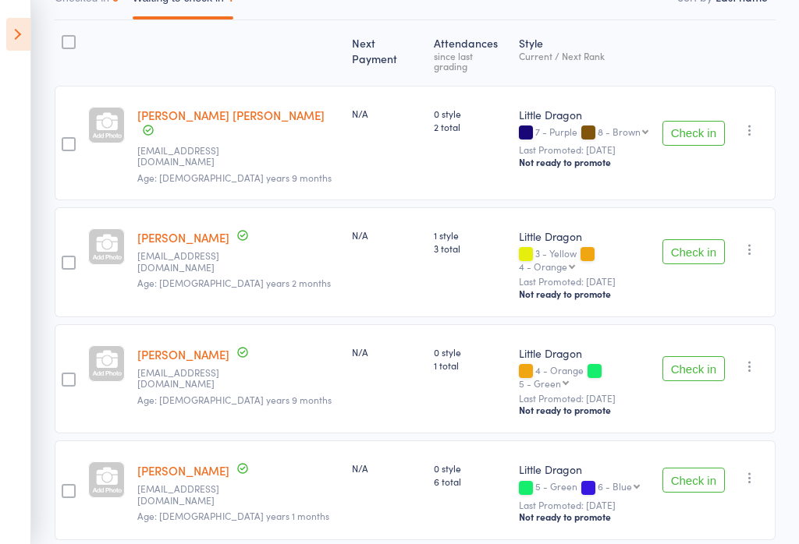
click at [6, 49] on icon at bounding box center [18, 34] width 24 height 33
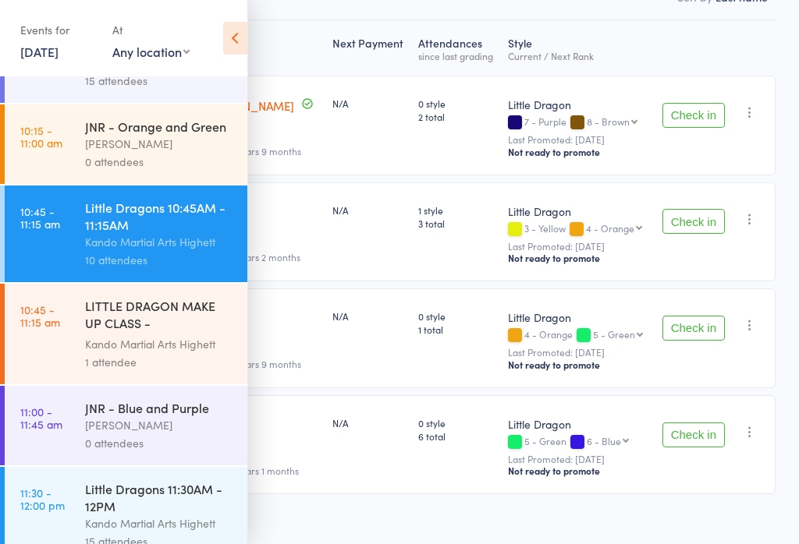
scroll to position [627, 0]
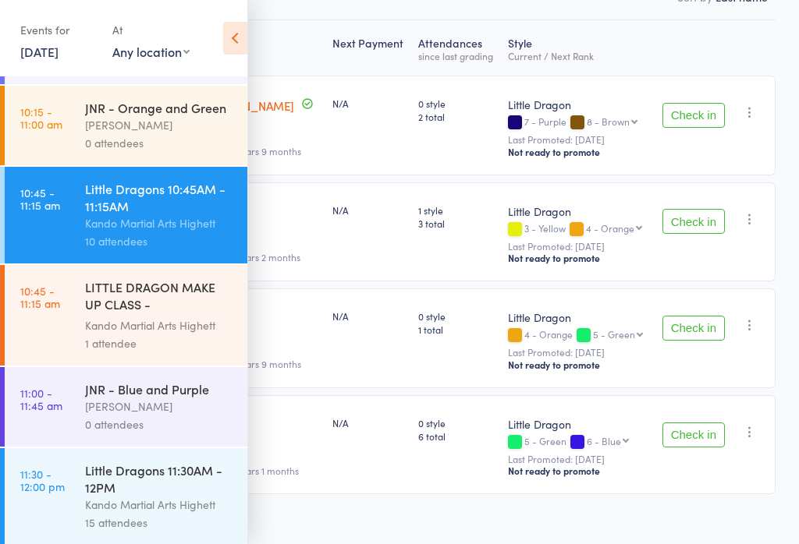
click at [56, 346] on link "10:45 - 11:15 am LITTLE DRAGON MAKE UP CLASS - Julie Wilson Kando Martial Arts …" at bounding box center [126, 315] width 243 height 101
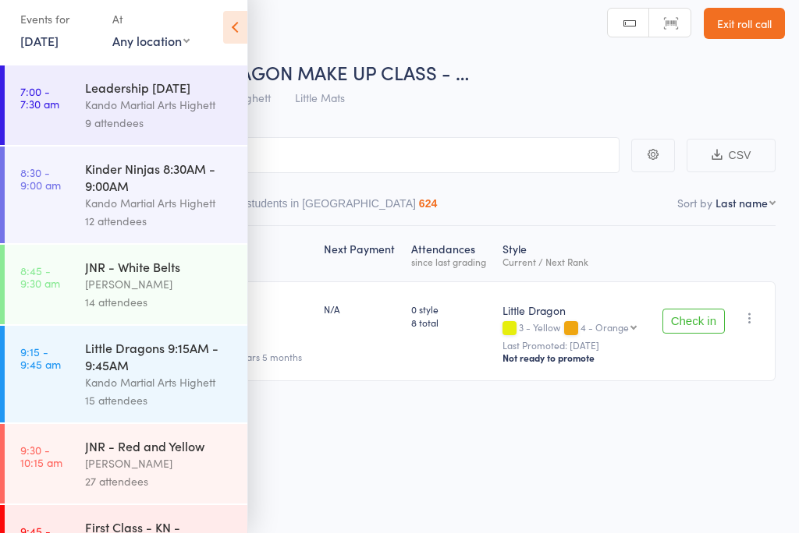
scroll to position [11, 0]
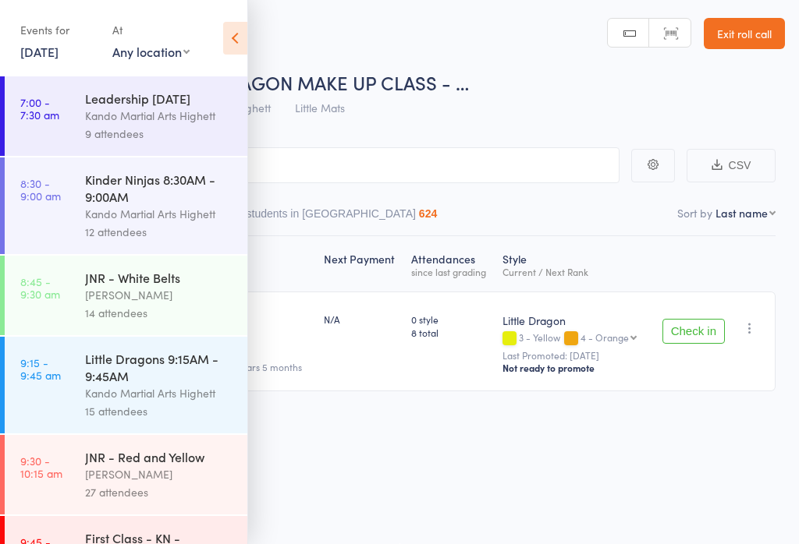
click at [244, 41] on icon at bounding box center [235, 38] width 24 height 33
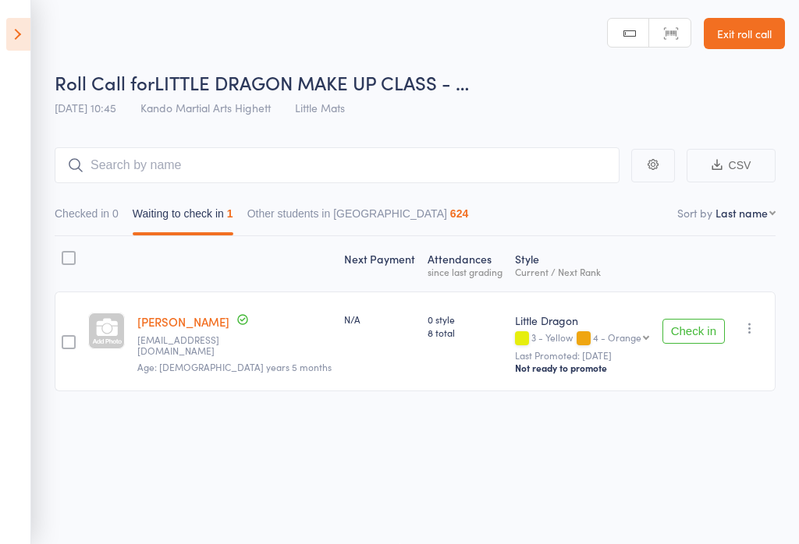
click at [693, 328] on button "Check in" at bounding box center [693, 331] width 62 height 25
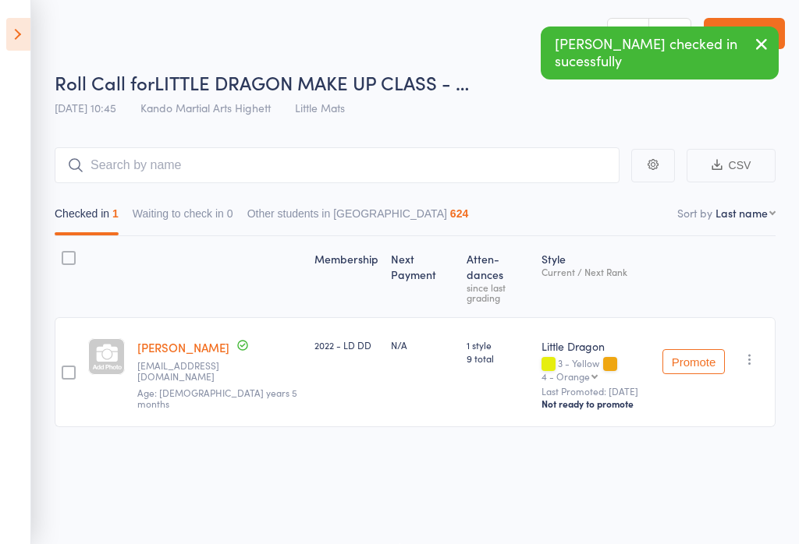
click at [16, 46] on icon at bounding box center [18, 34] width 24 height 33
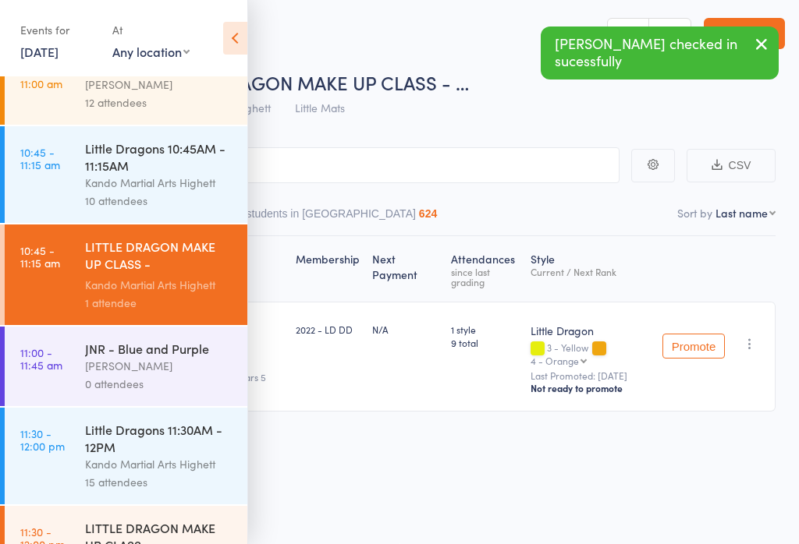
scroll to position [700, 0]
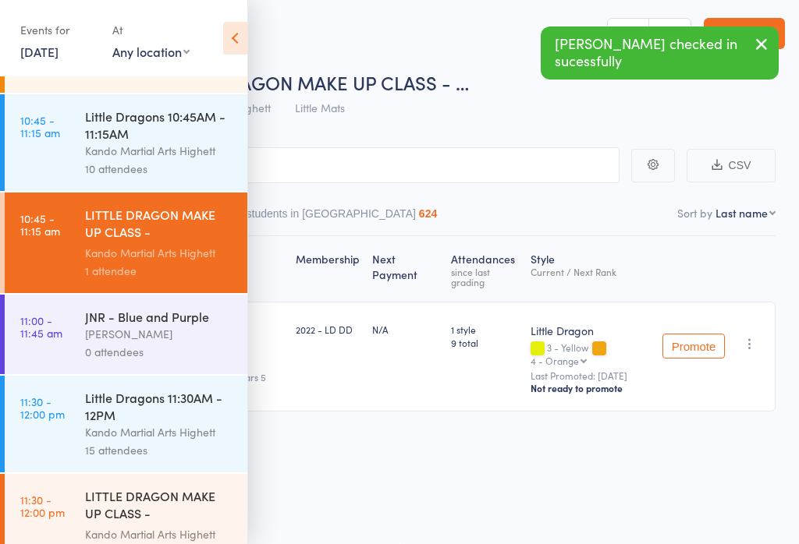
click at [125, 142] on div "Little Dragons 10:45AM - 11:15AM" at bounding box center [159, 125] width 149 height 34
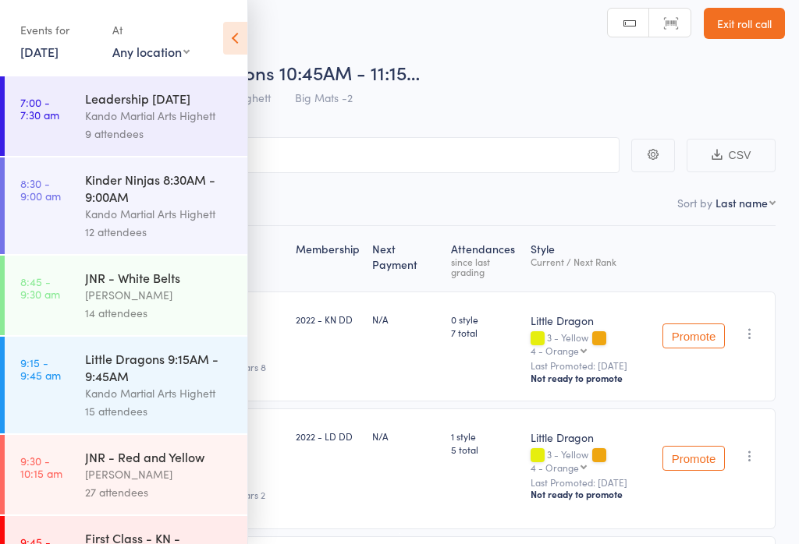
click at [238, 42] on icon at bounding box center [235, 38] width 24 height 33
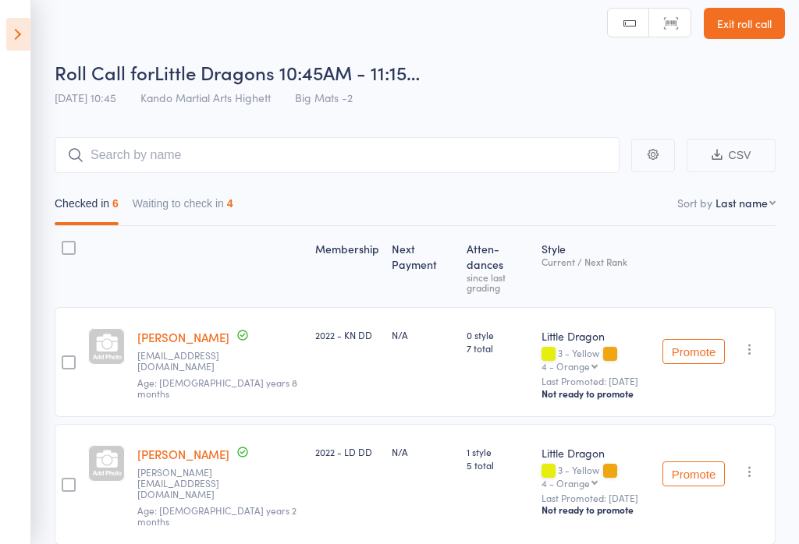
click at [203, 201] on button "Waiting to check in 4" at bounding box center [183, 208] width 101 height 36
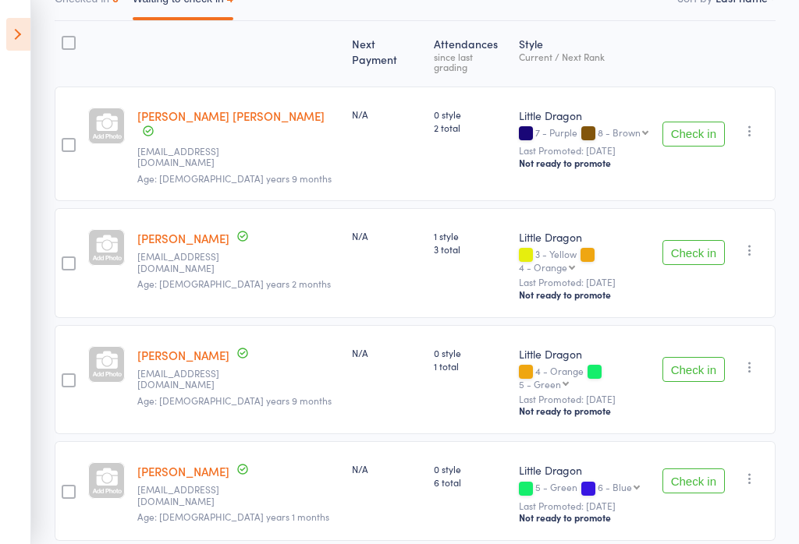
scroll to position [217, 0]
click at [696, 239] on button "Check in" at bounding box center [693, 251] width 62 height 25
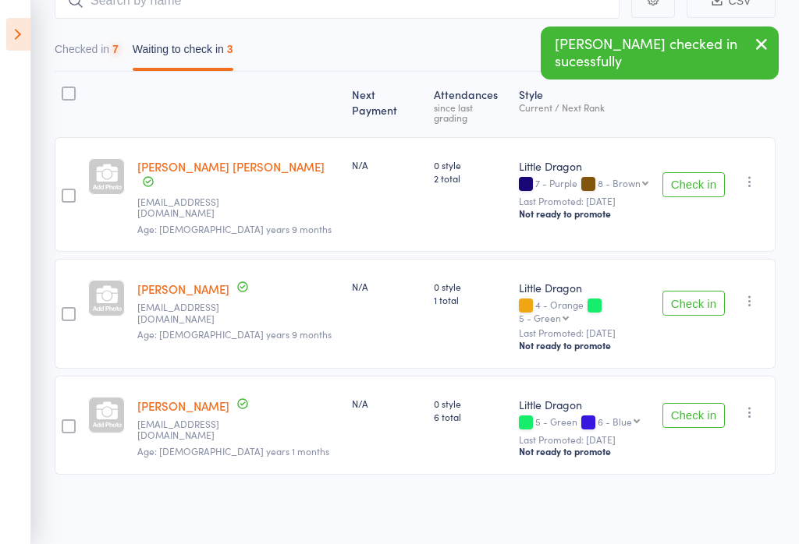
scroll to position [110, 0]
